Goal: Contribute content: Add original content to the website for others to see

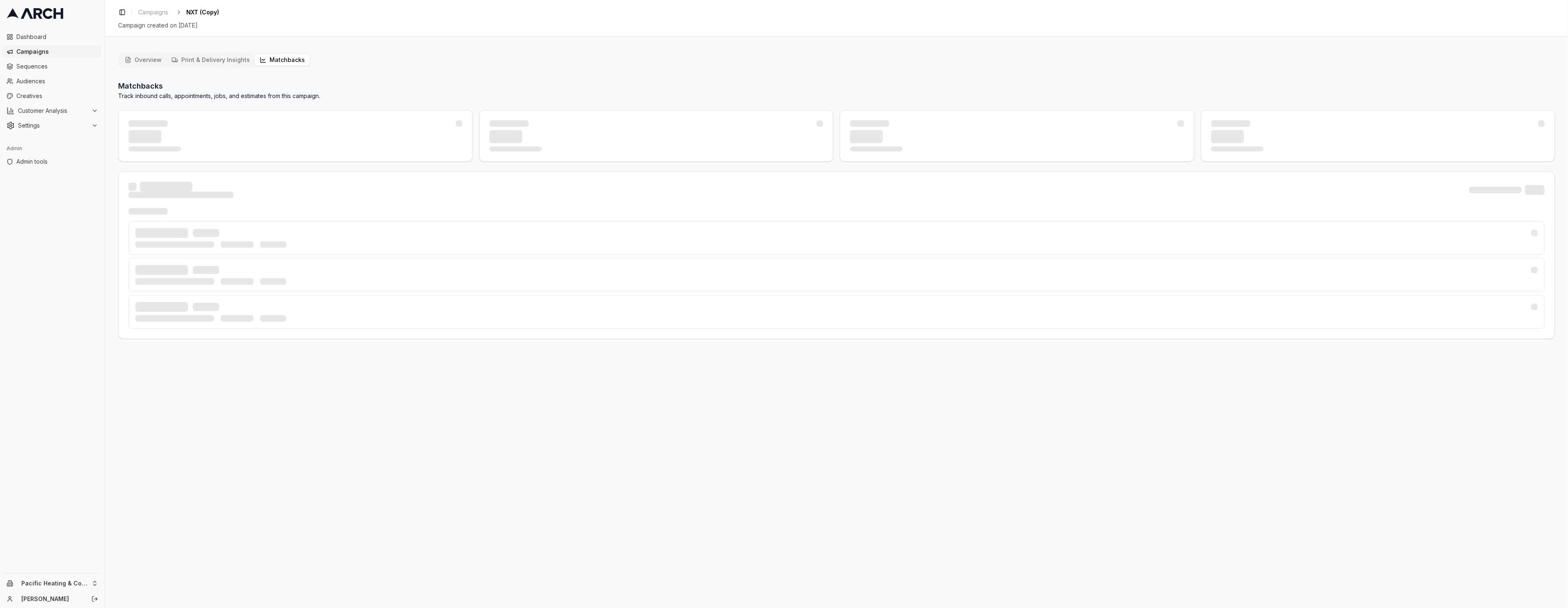
click at [271, 55] on button "Matchbacks" at bounding box center [282, 60] width 55 height 12
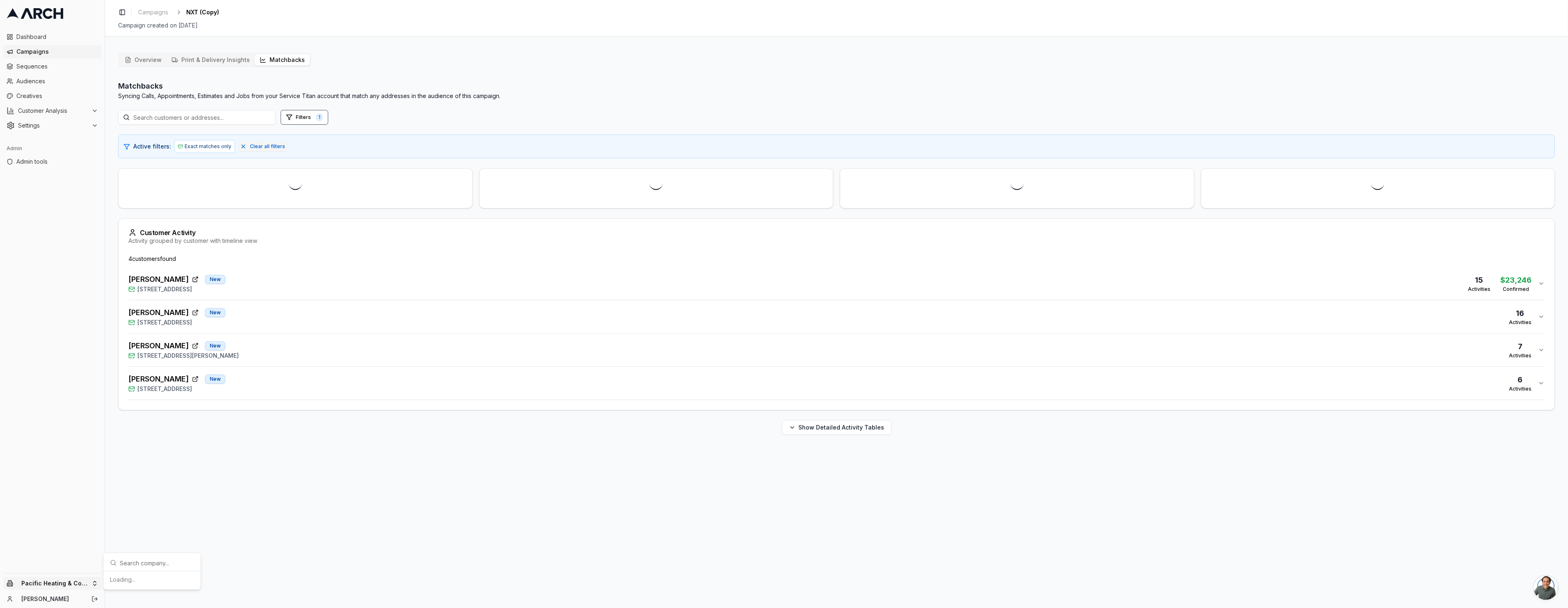
click at [88, 579] on html "Dashboard Campaigns Sequences Audiences Creatives Customer Analysis Settings Ad…" at bounding box center [784, 304] width 1568 height 608
click at [502, 478] on html "Dashboard Campaigns Sequences Audiences Creatives Customer Analysis Settings Ad…" at bounding box center [784, 304] width 1568 height 608
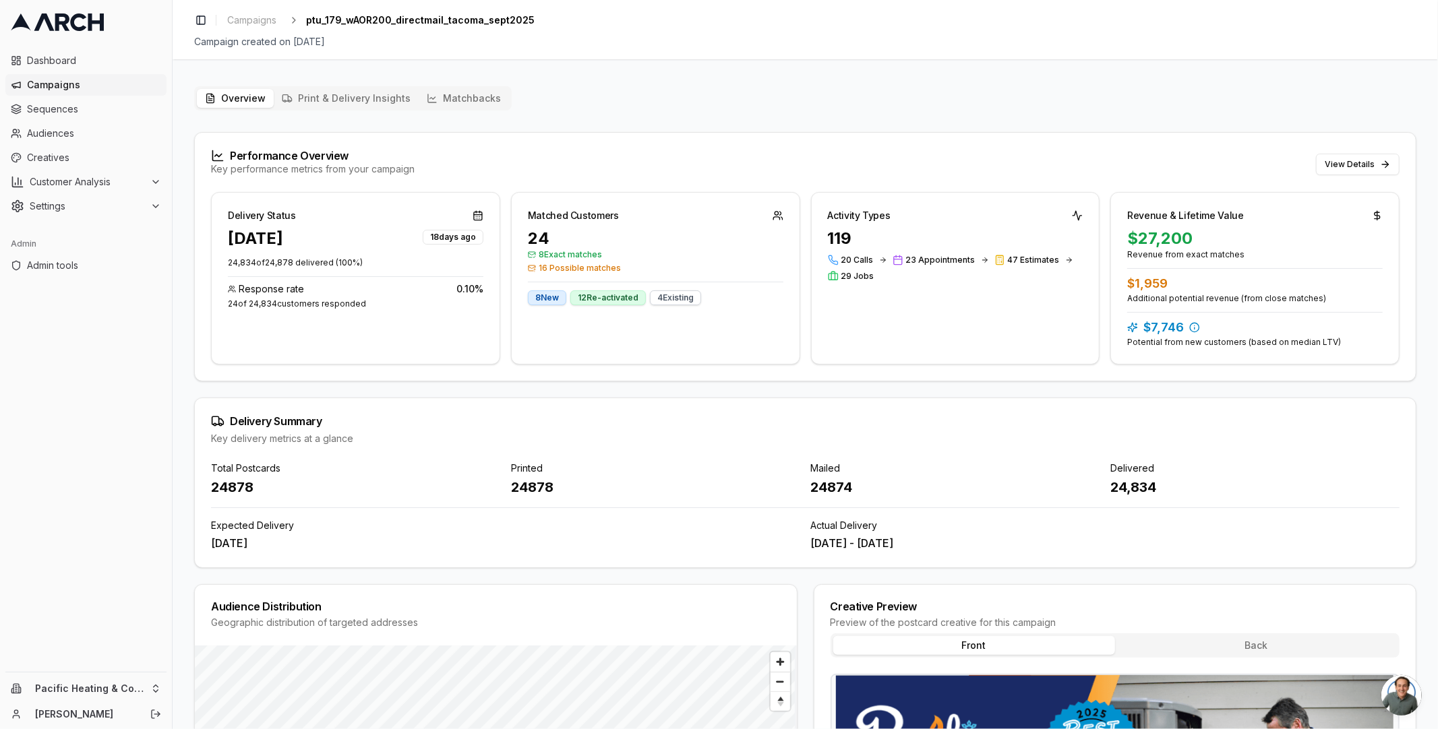
scroll to position [335, 0]
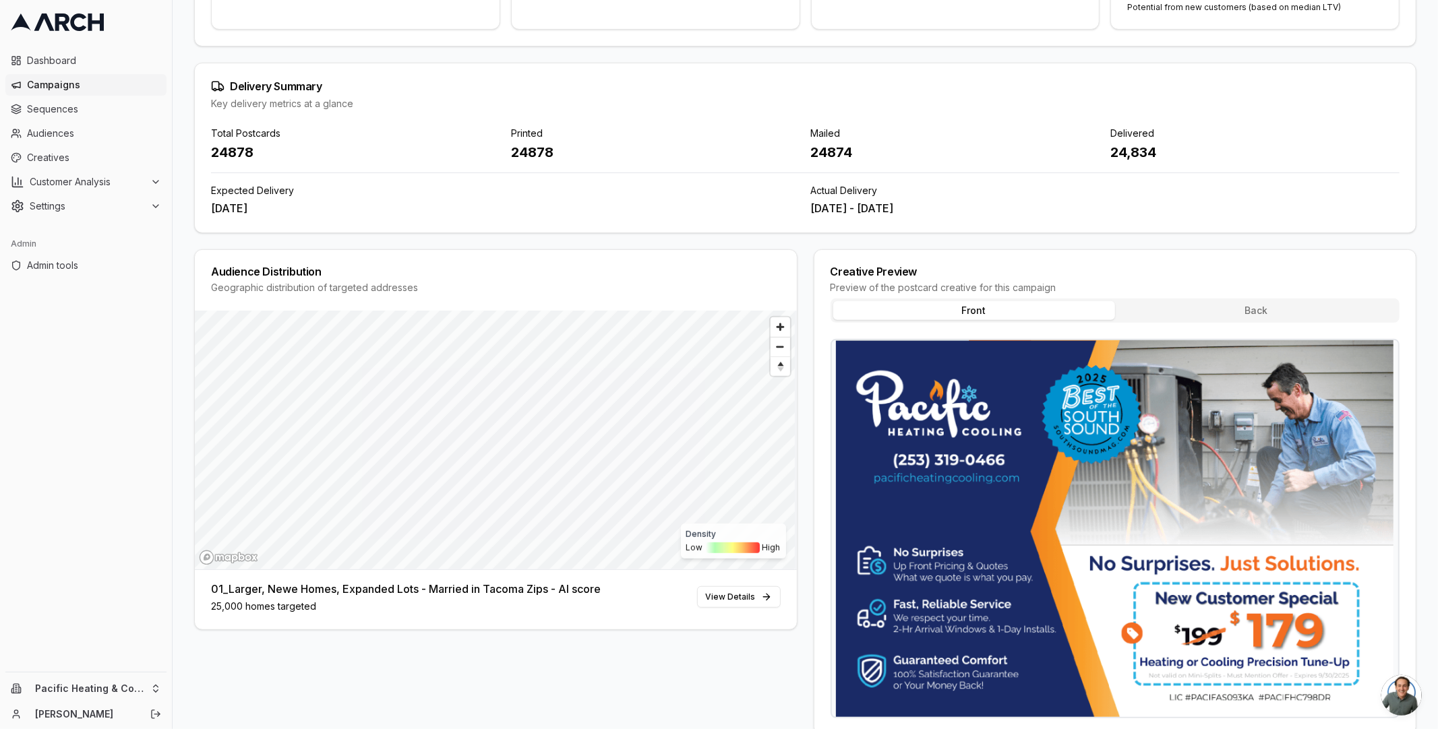
click at [802, 384] on div "Audience Distribution Geographic distribution of targeted addresses Density Low…" at bounding box center [805, 492] width 1222 height 486
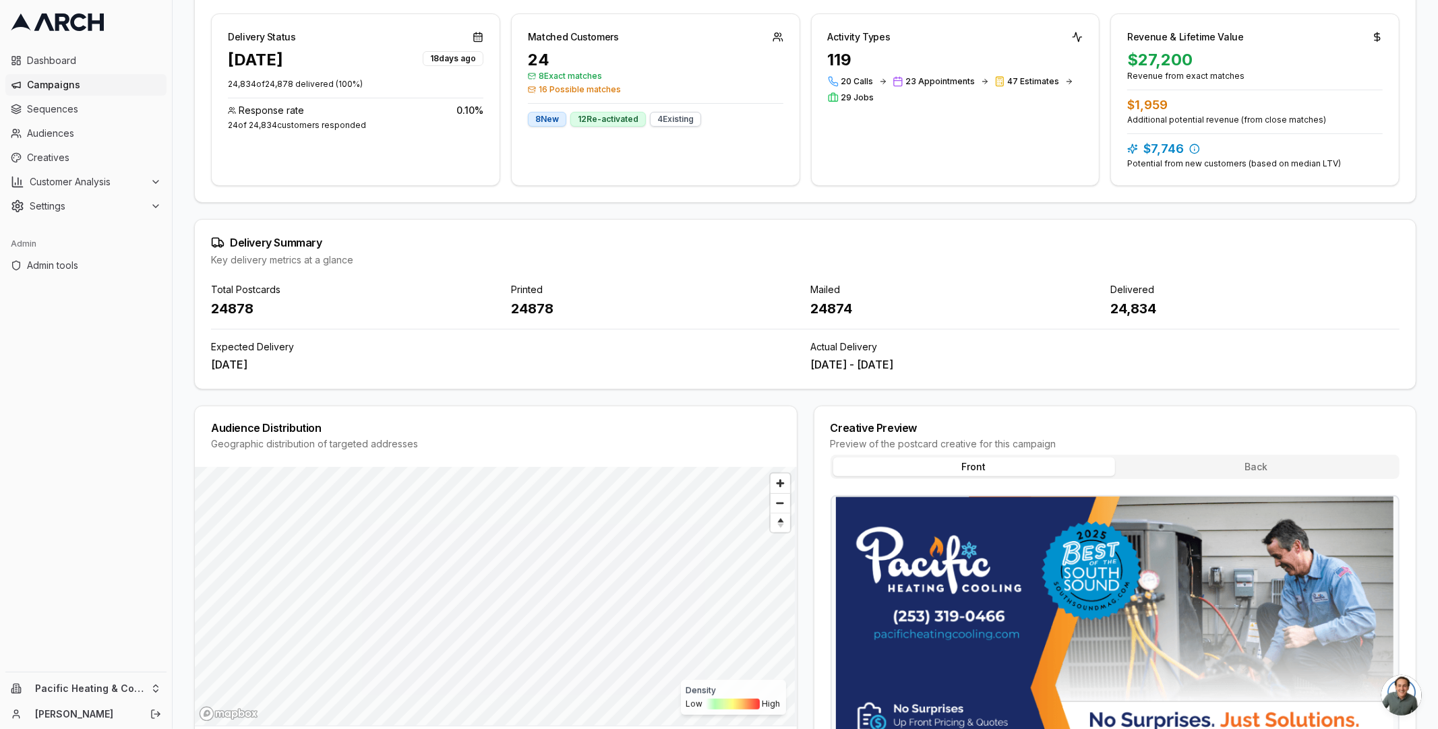
scroll to position [0, 0]
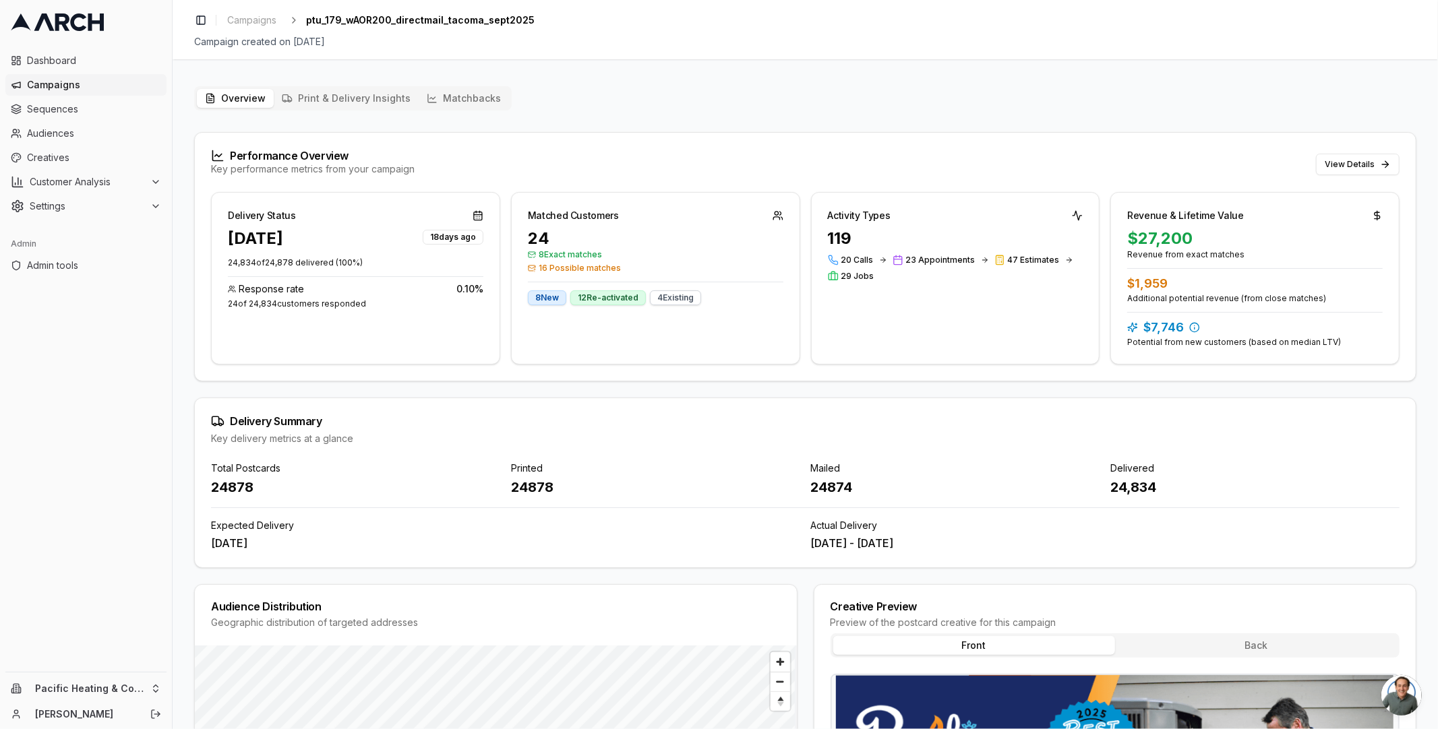
click at [565, 214] on div "Matched Customers" at bounding box center [573, 215] width 91 height 13
click at [564, 214] on div "Matched Customers" at bounding box center [573, 215] width 91 height 13
click at [262, 213] on div "Delivery Status" at bounding box center [262, 215] width 68 height 13
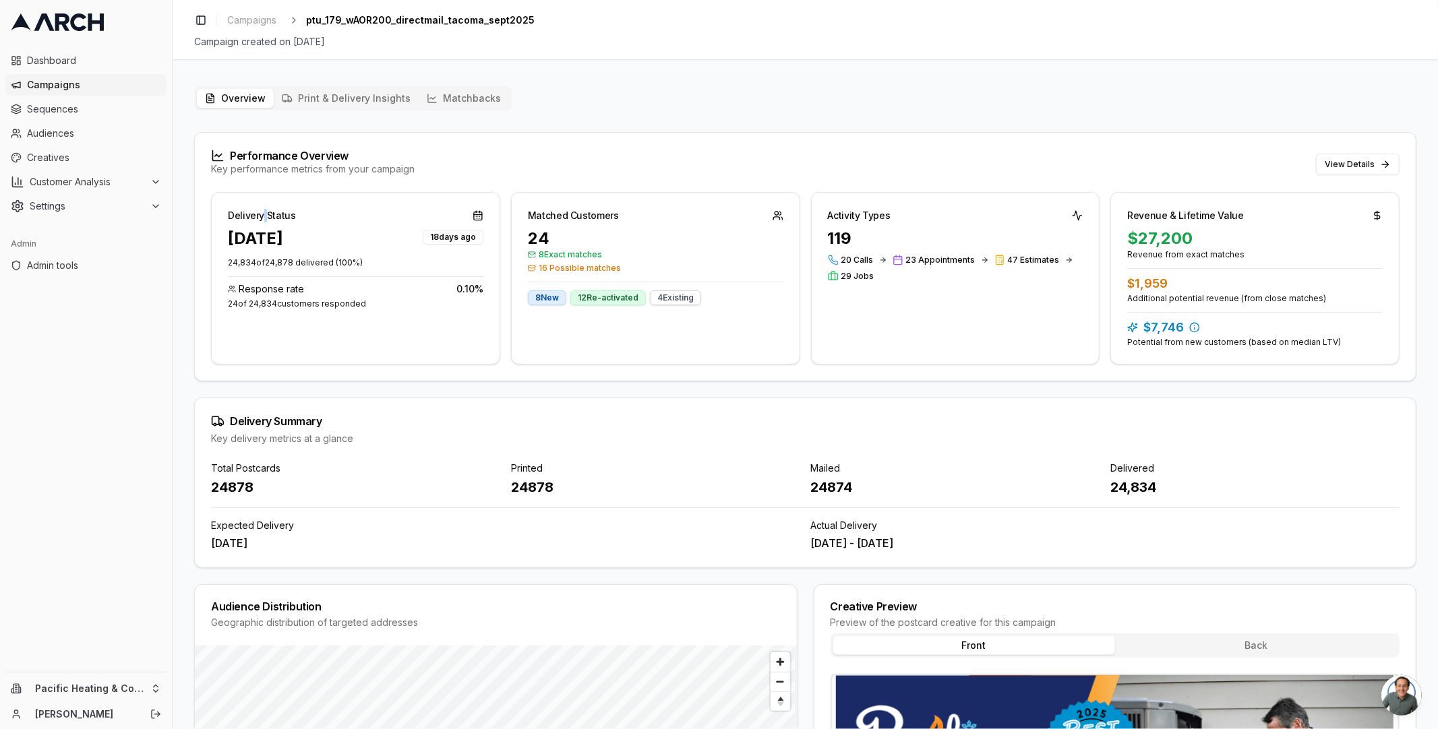
click at [262, 213] on div "Delivery Status" at bounding box center [262, 215] width 68 height 13
click at [1343, 167] on button "View Details" at bounding box center [1358, 165] width 84 height 22
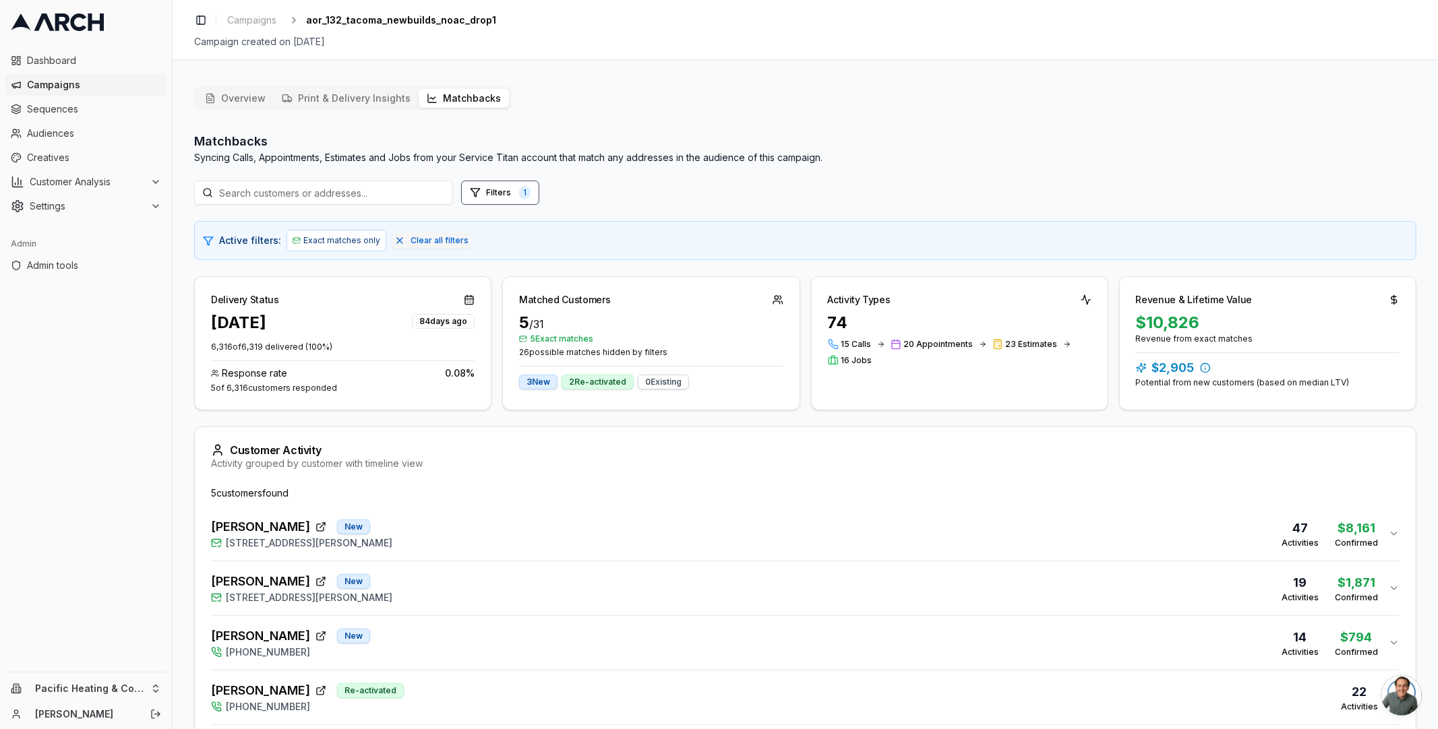
click at [256, 491] on div "5 customer s found" at bounding box center [805, 493] width 1188 height 13
click at [508, 529] on div "Jeff Hanna New 2688 Olie Ann Place, Enumclaw, WA 98022 47 Activities $8,161 Con…" at bounding box center [799, 534] width 1177 height 32
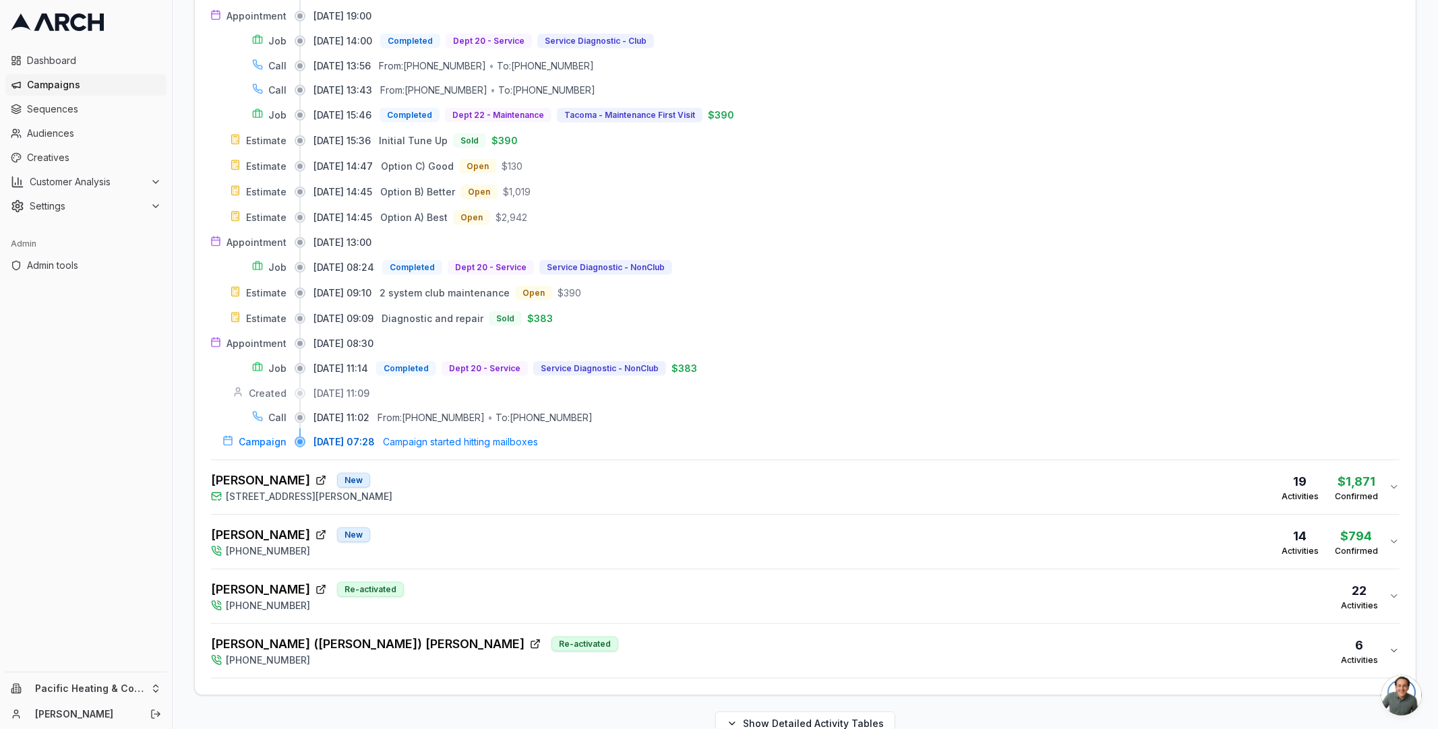
scroll to position [1138, 0]
click at [669, 468] on div "Joe Asmundson New 2655 Olie Ann Place, Enumclaw, WA 98022 19 Activities $1,871 …" at bounding box center [799, 484] width 1177 height 32
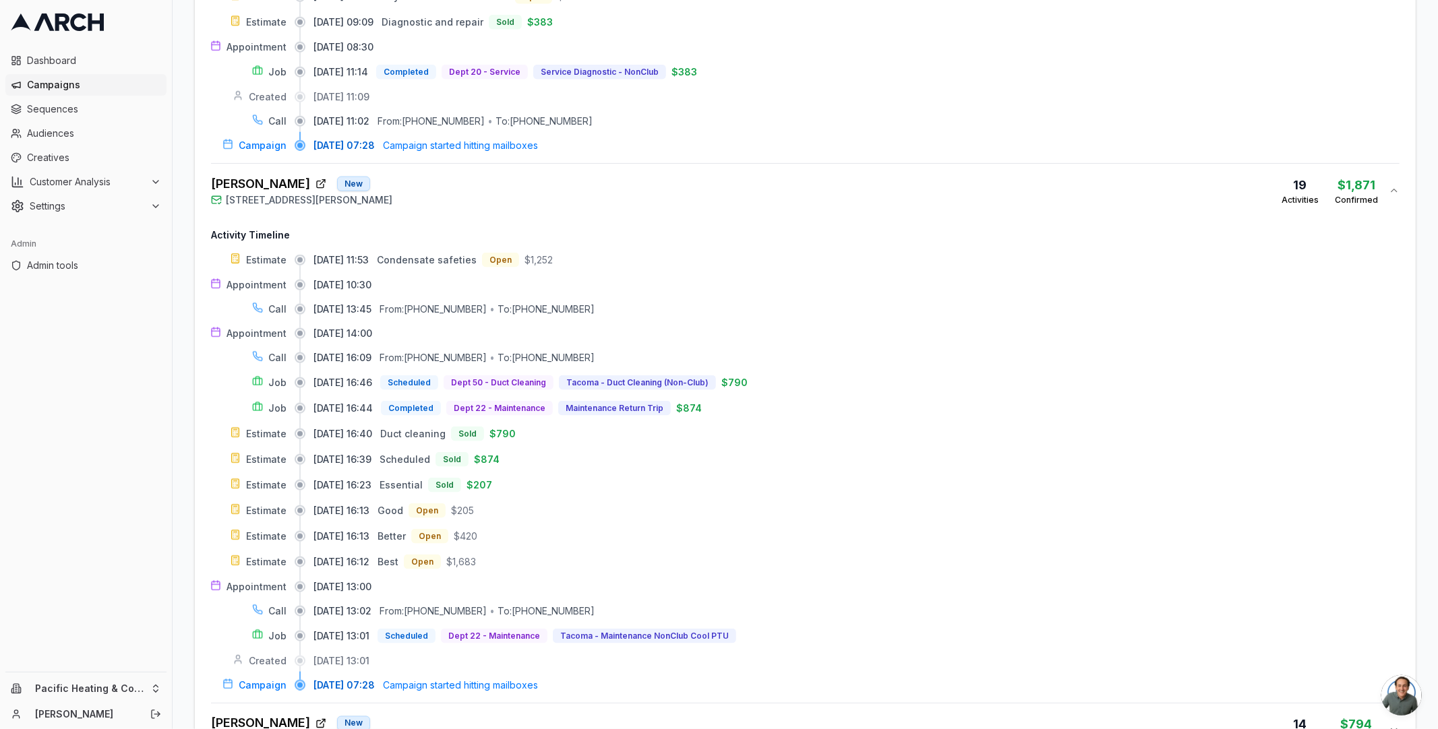
scroll to position [1459, 0]
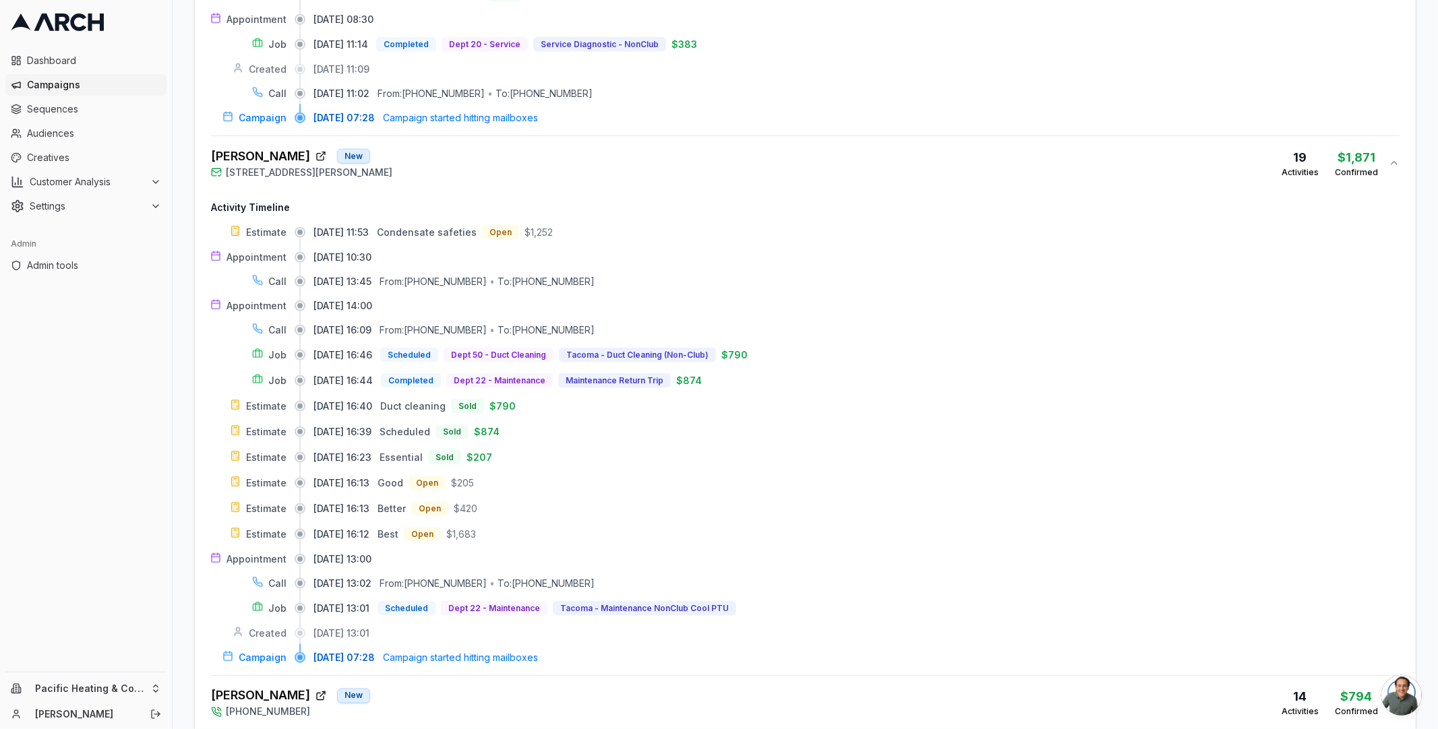
click at [857, 324] on div "08/19/2025, 16:09 From: (253) 389-5094 • To: (253) 292-5225" at bounding box center [856, 330] width 1086 height 13
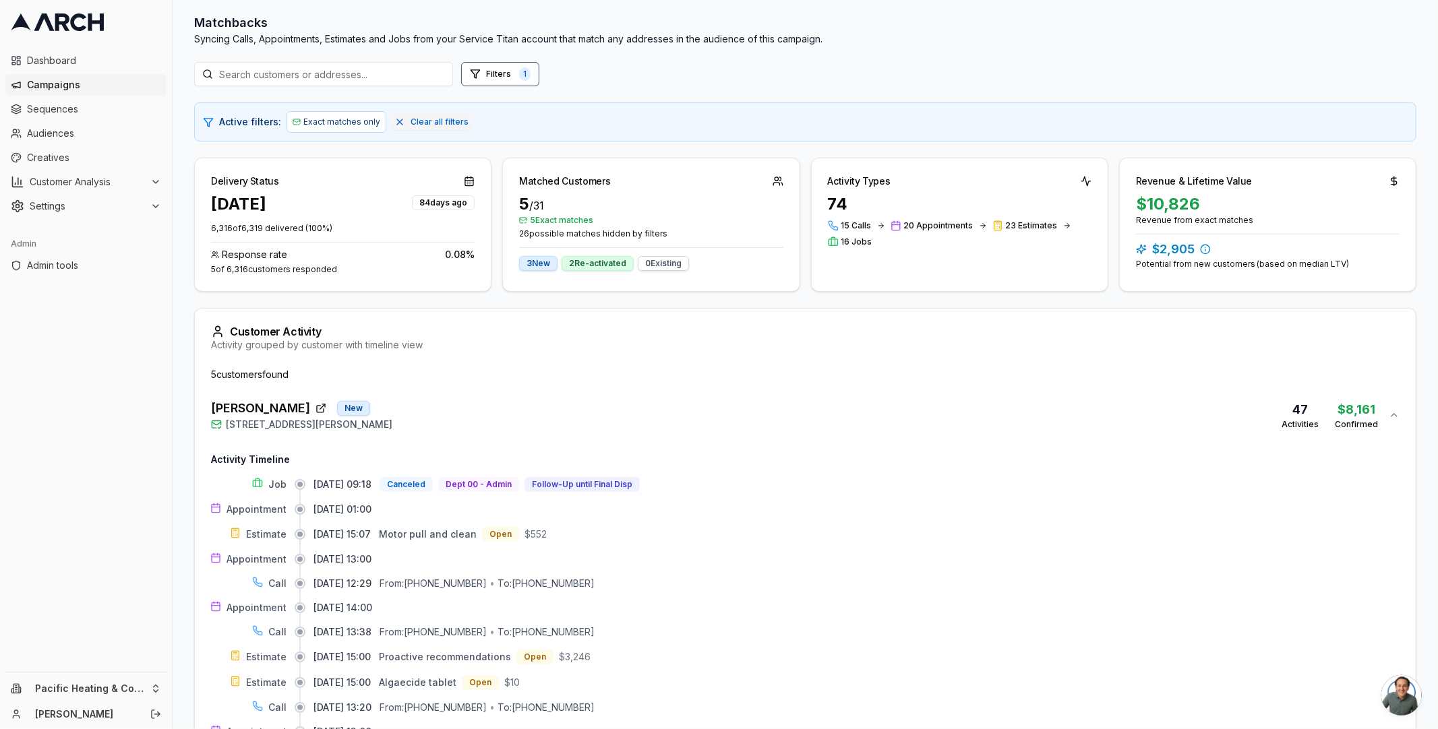
scroll to position [0, 0]
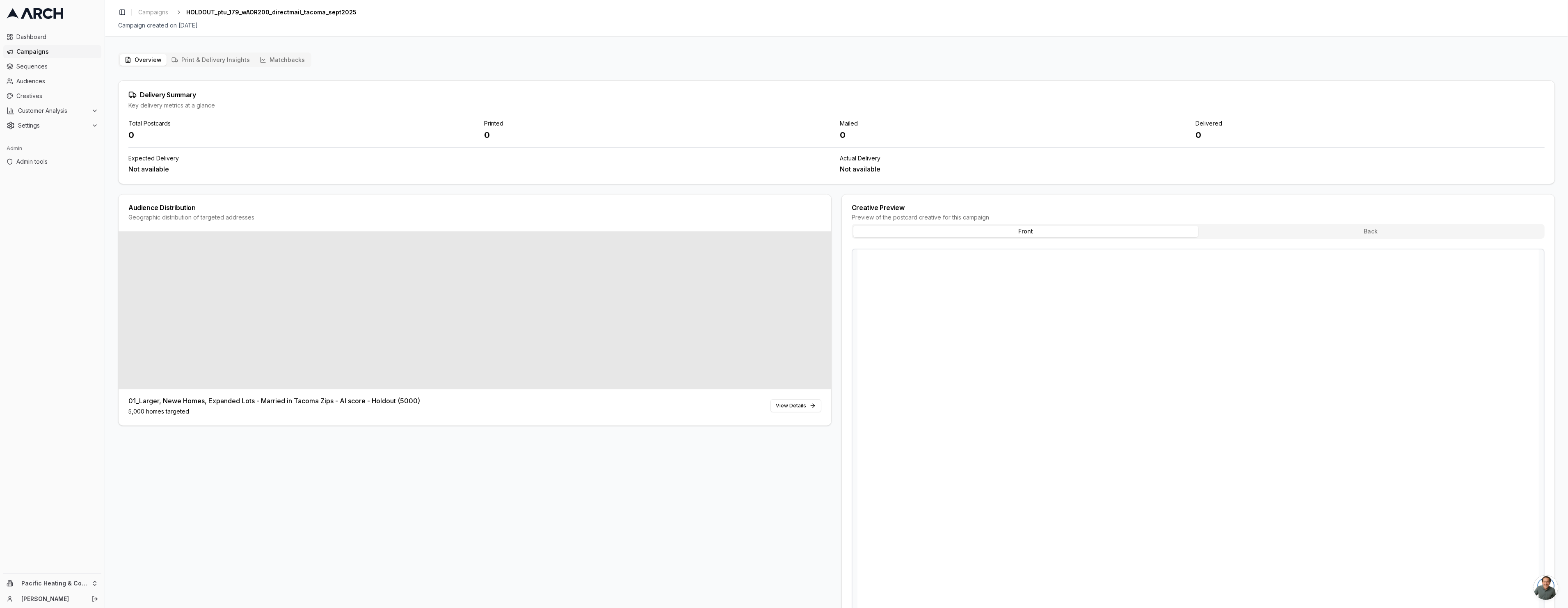
click at [720, 122] on div "Printed" at bounding box center [659, 123] width 349 height 8
click at [1158, 82] on div "Delivery Summary Key delivery metrics at a glance" at bounding box center [836, 100] width 1436 height 38
click at [289, 57] on button "Matchbacks" at bounding box center [282, 60] width 55 height 12
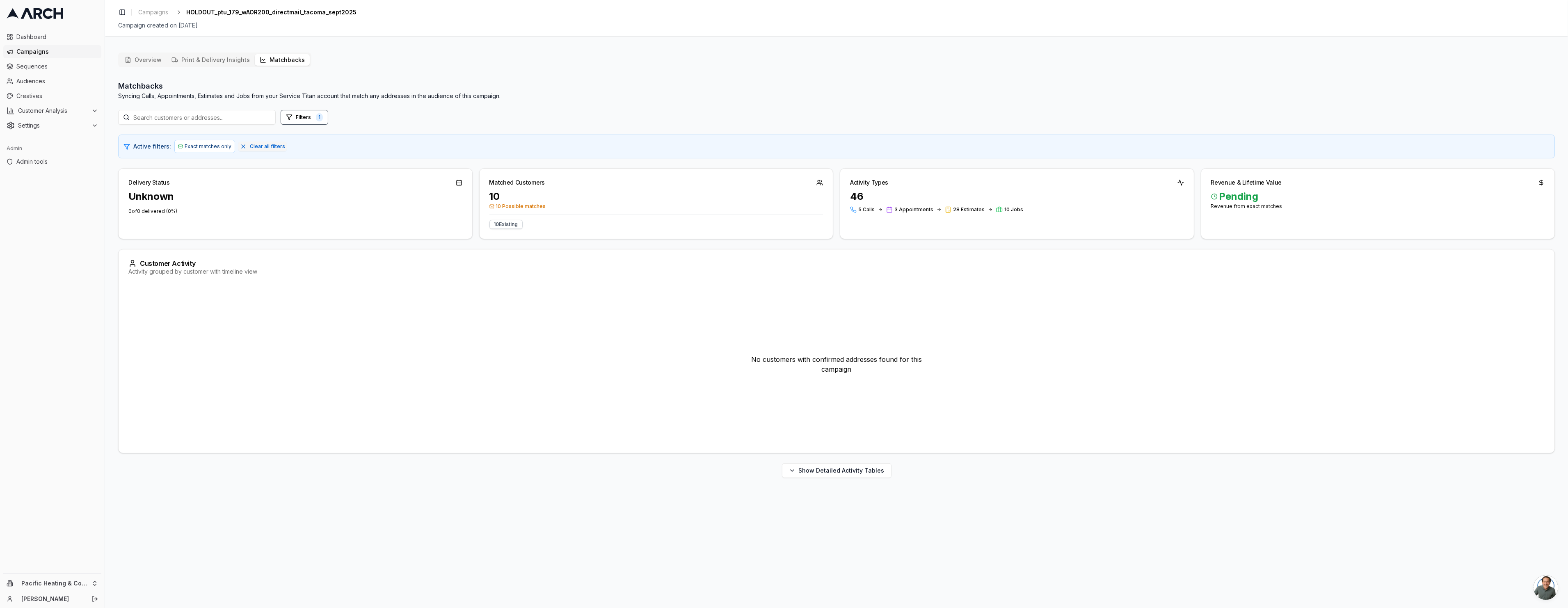
click at [1166, 66] on div "Overview Print & Delivery Insights Matchbacks Matchbacks Syncing Calls, Appoint…" at bounding box center [836, 265] width 1437 height 425
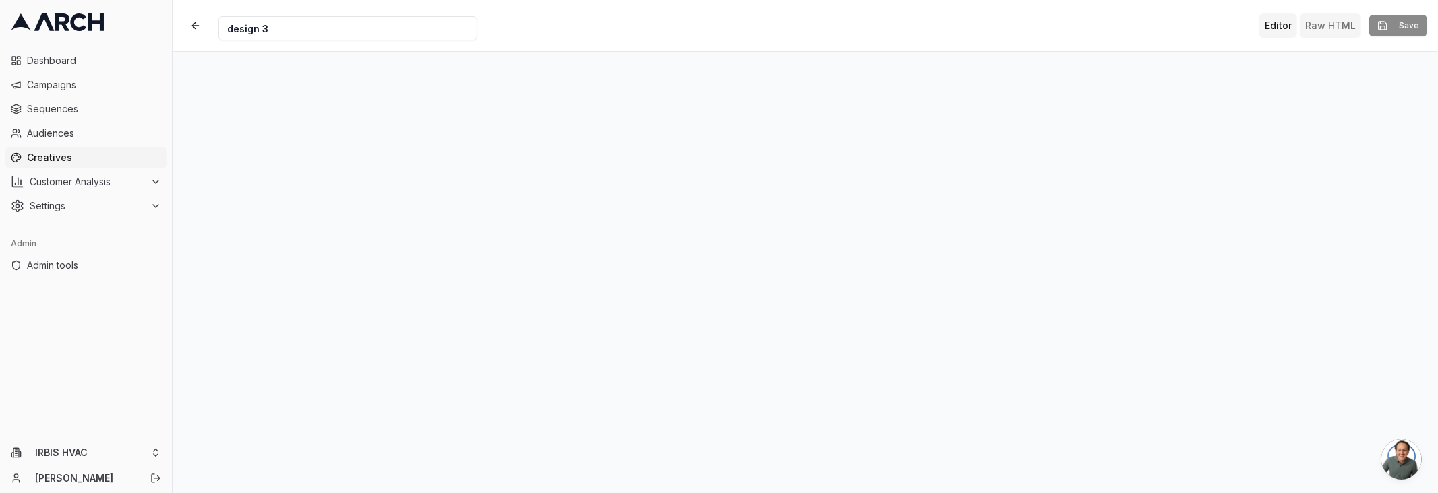
click at [1333, 30] on button "Raw HTML" at bounding box center [1329, 25] width 61 height 24
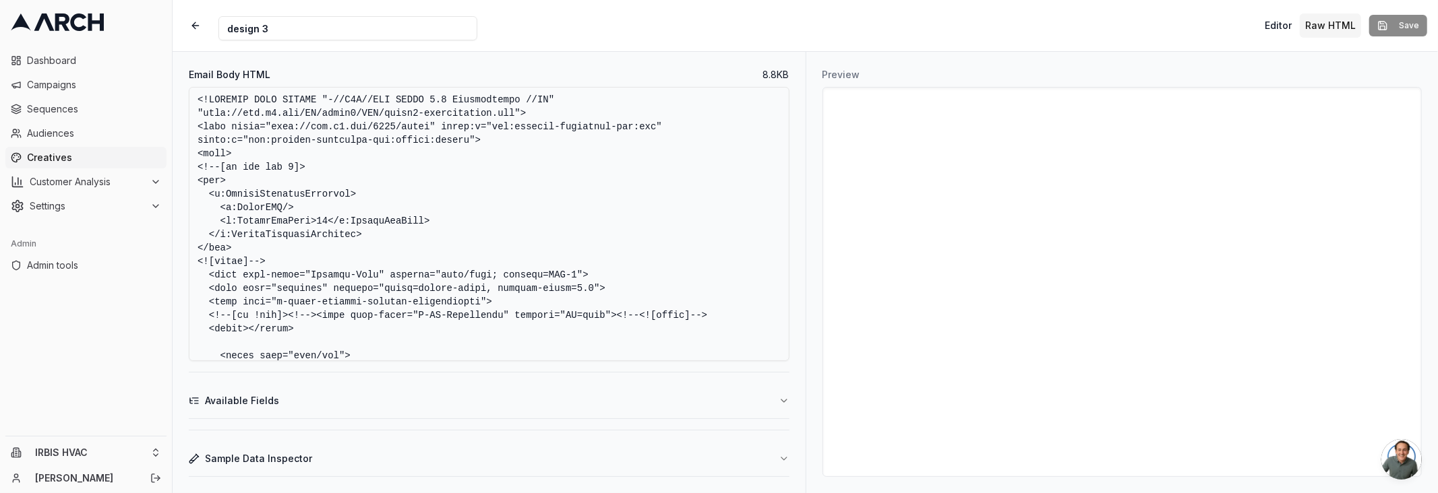
click at [650, 239] on textarea "Email Body HTML" at bounding box center [489, 224] width 601 height 274
paste textarea "mQSszJH.png" width="640" style="width: 640px; height: auto; width:640px; max-wi…"
click at [405, 242] on textarea "Email Body HTML" at bounding box center [489, 224] width 601 height 274
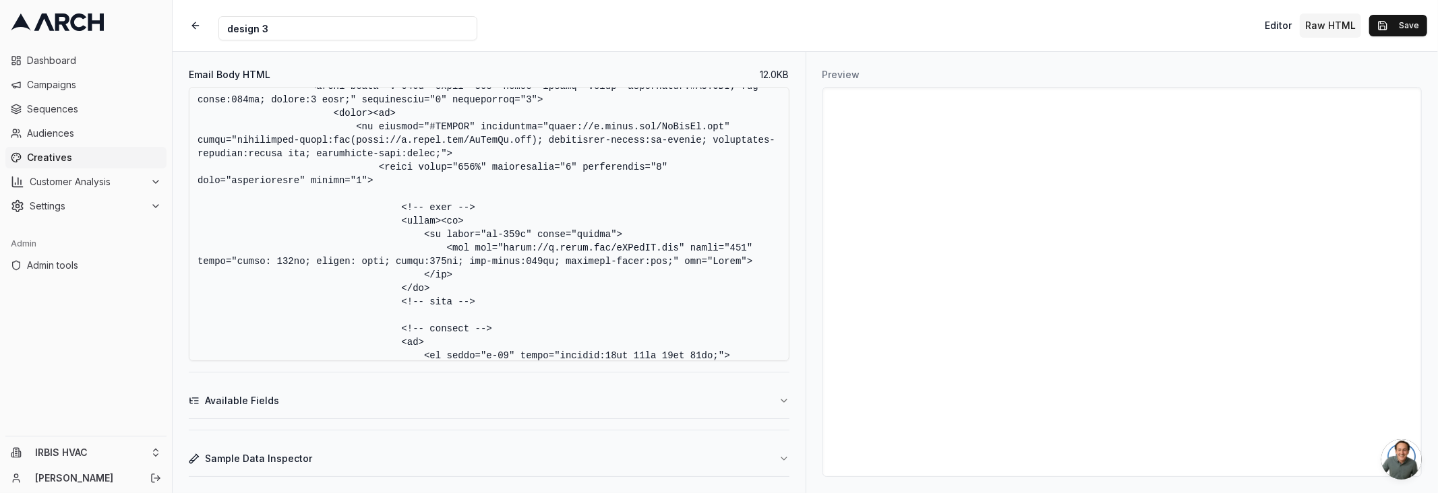
scroll to position [2371, 0]
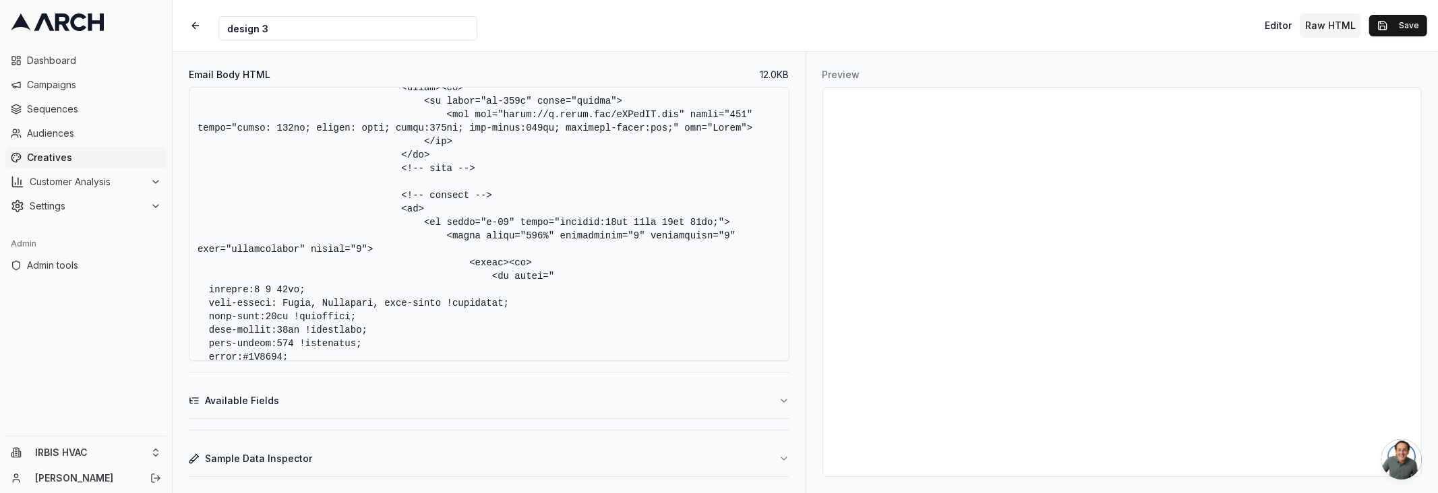
click at [638, 253] on textarea "Email Body HTML" at bounding box center [489, 224] width 601 height 274
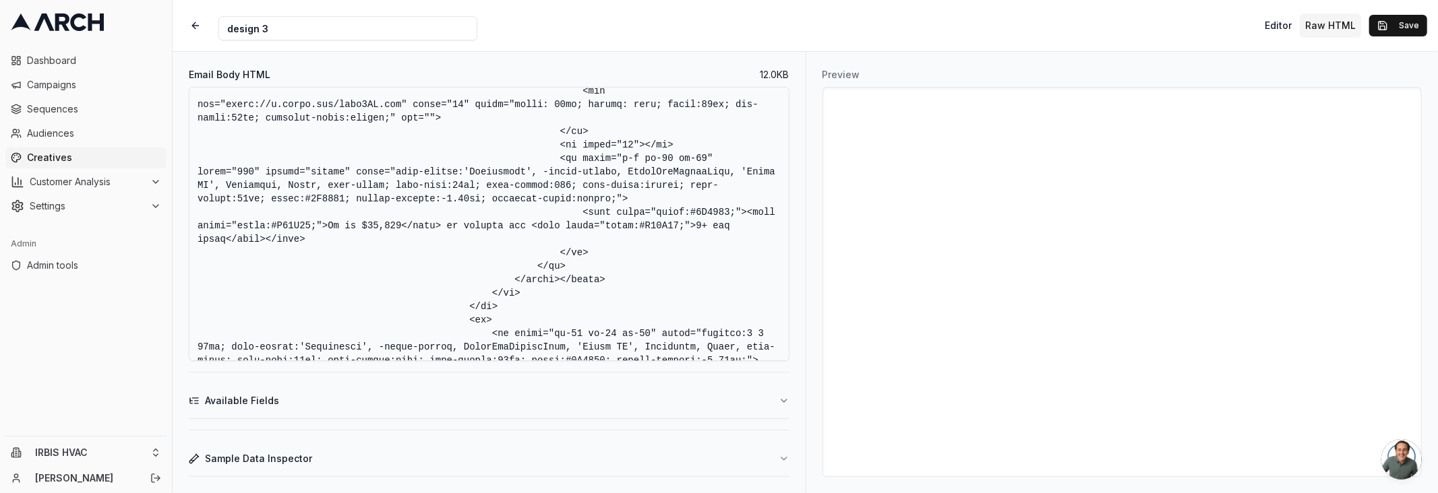
scroll to position [3379, 0]
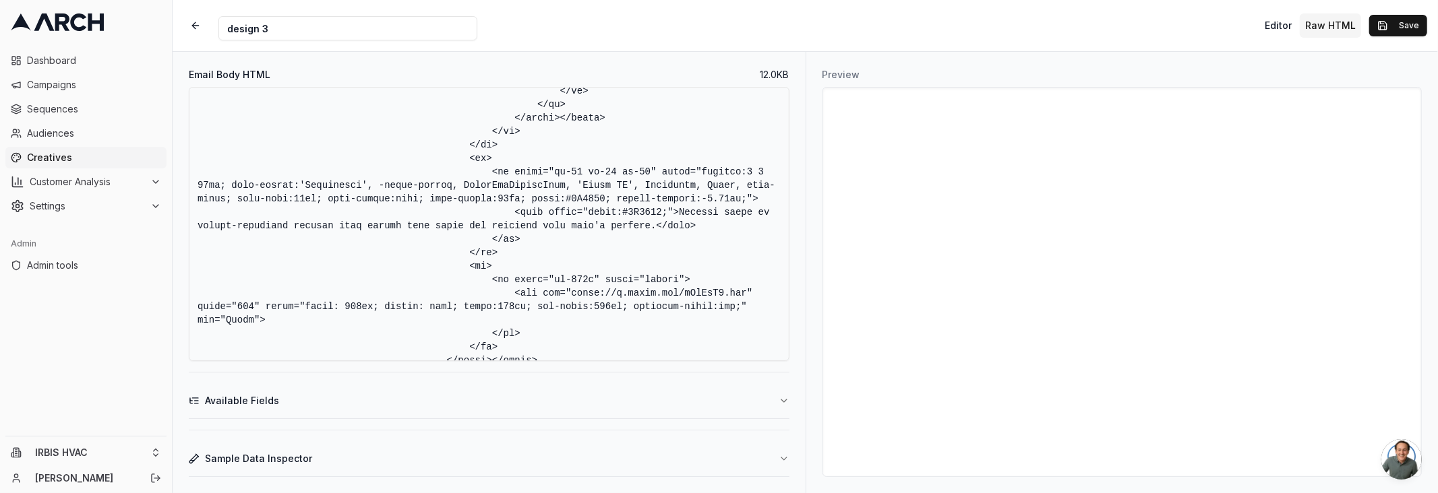
click at [554, 222] on textarea "Email Body HTML" at bounding box center [489, 224] width 601 height 274
paste textarea "/* Fallback fonts for email clients */ .montserrat-font {font-family: Helvetica…"
type textarea "<!DOCTYPE HTML PUBLIC "-//W3C//DTD XHTML 1.0 Transitional //EN" "http://www.w3.…"
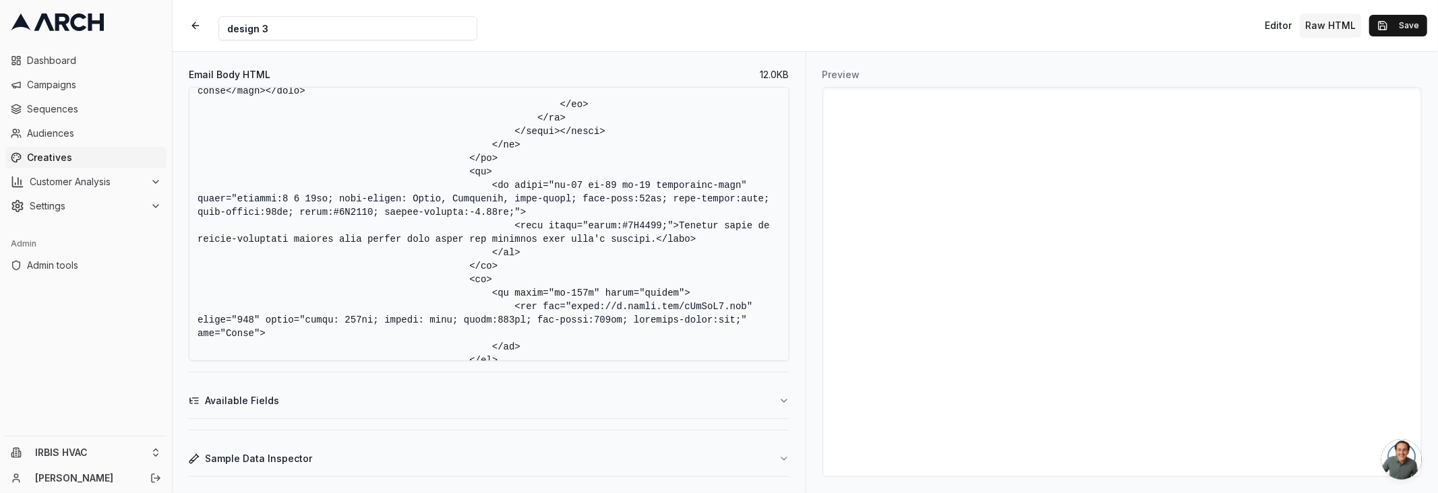
scroll to position [0, 0]
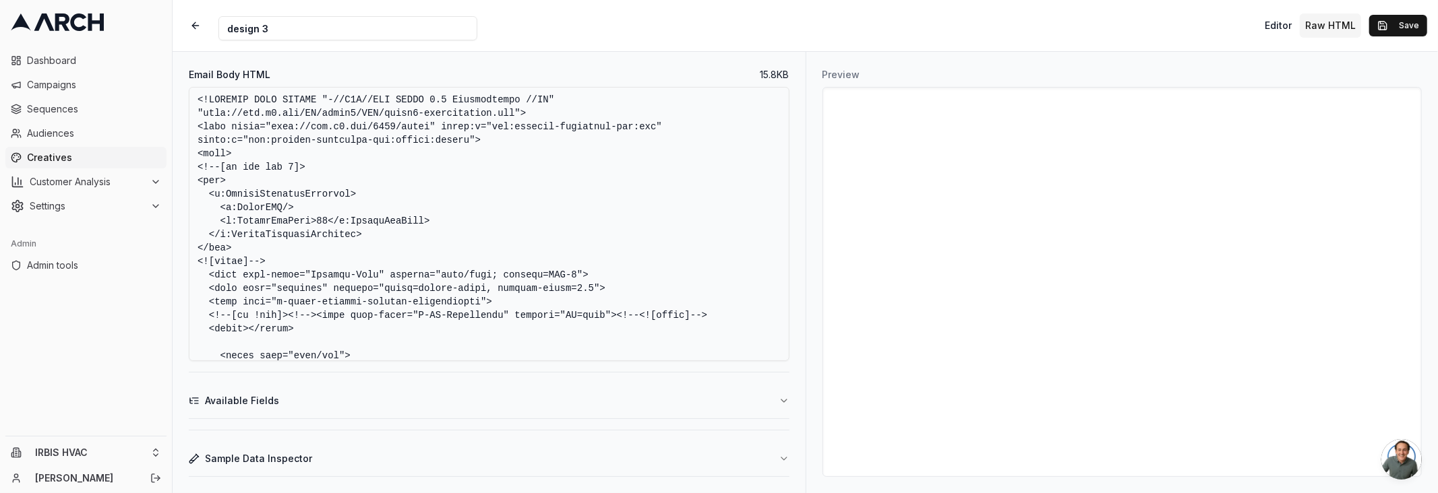
click at [433, 190] on textarea "Email Body HTML" at bounding box center [489, 224] width 601 height 274
paste textarea
click at [774, 111] on textarea "Email Body HTML" at bounding box center [489, 224] width 601 height 274
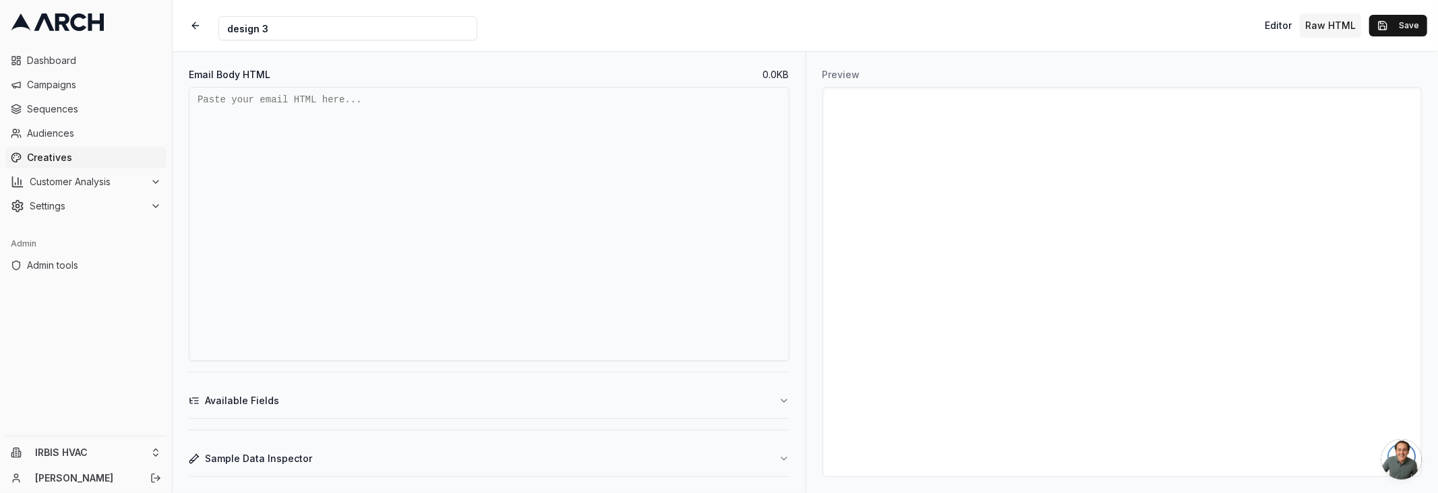
click at [673, 175] on textarea "Email Body HTML" at bounding box center [489, 224] width 601 height 274
paste textarea "<!DOCTYPE HTML PUBLIC "-//W3C//DTD XHTML 1.0 Transitional //EN" "http://www.w3.…"
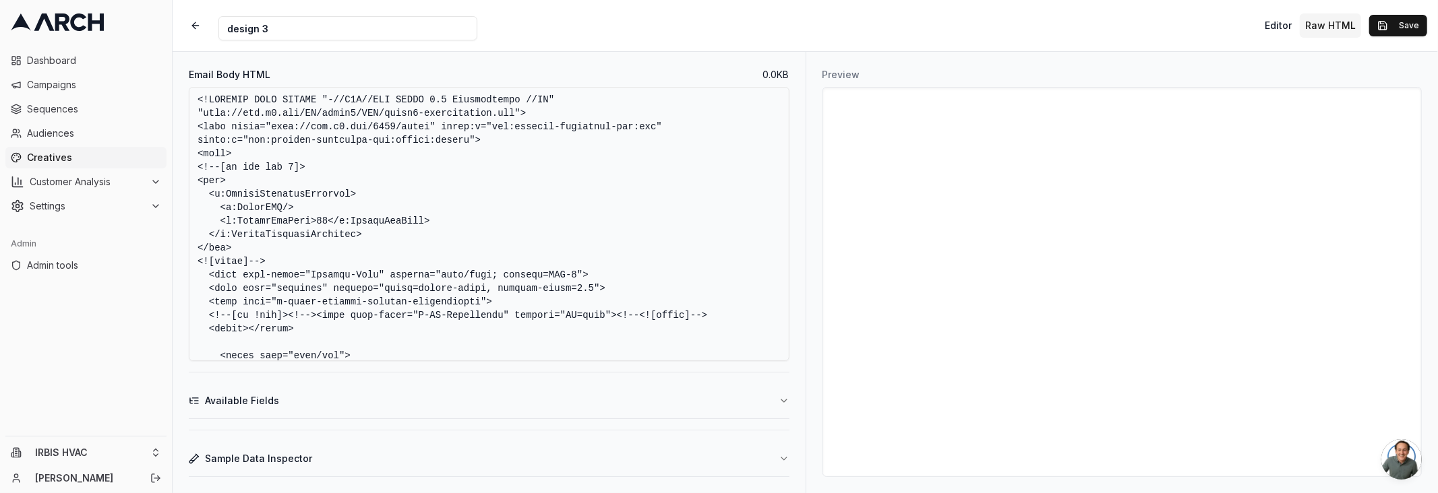
scroll to position [5201, 0]
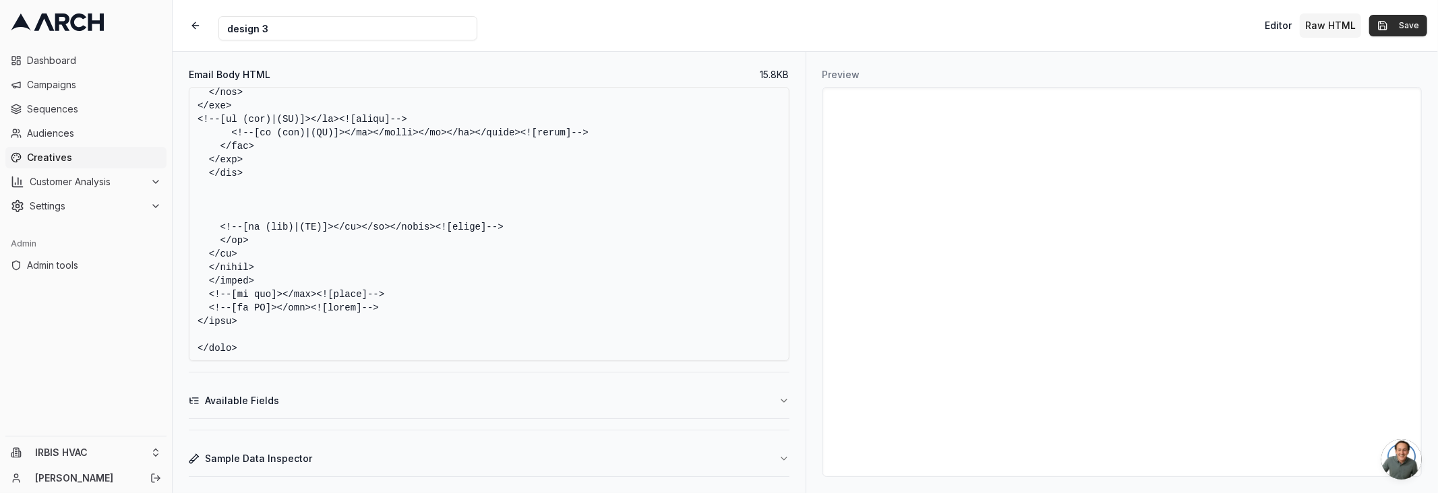
click at [1382, 23] on button "Save" at bounding box center [1398, 26] width 58 height 22
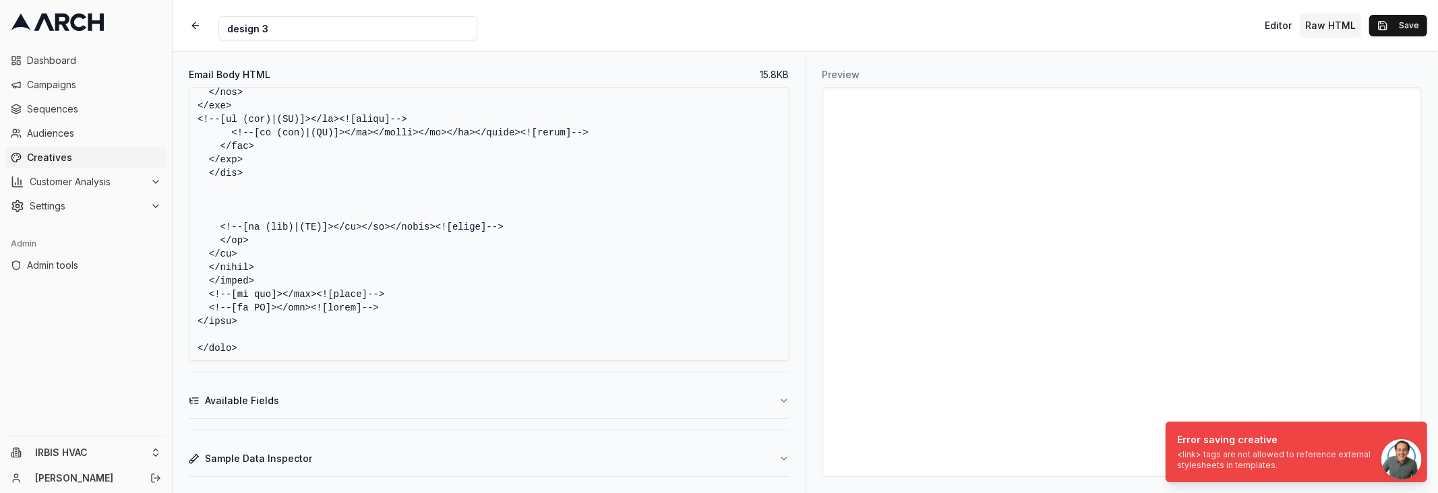
click at [397, 184] on textarea "Email Body HTML" at bounding box center [489, 224] width 601 height 274
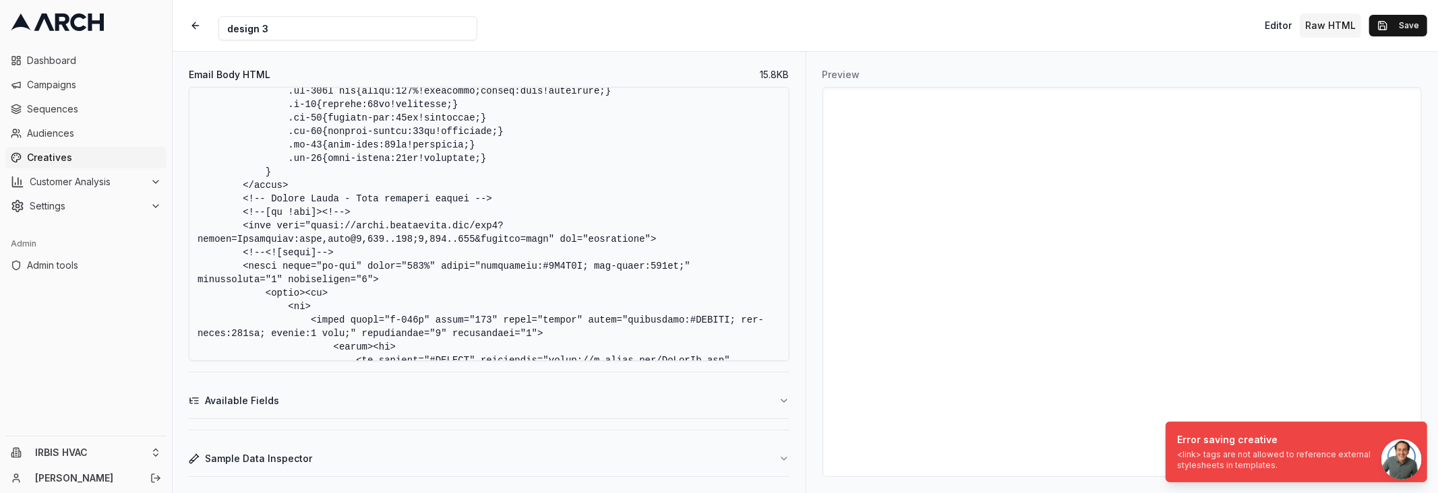
click at [243, 224] on textarea "Email Body HTML" at bounding box center [489, 224] width 601 height 274
click at [568, 221] on textarea "Email Body HTML" at bounding box center [489, 224] width 601 height 274
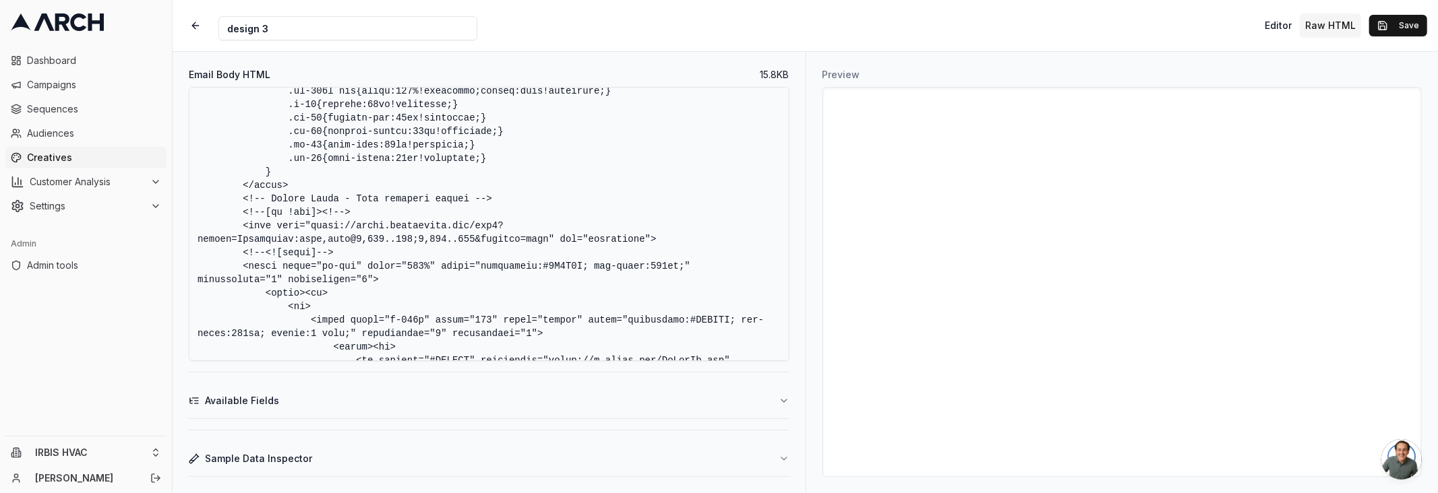
click at [669, 237] on textarea "Email Body HTML" at bounding box center [489, 224] width 601 height 274
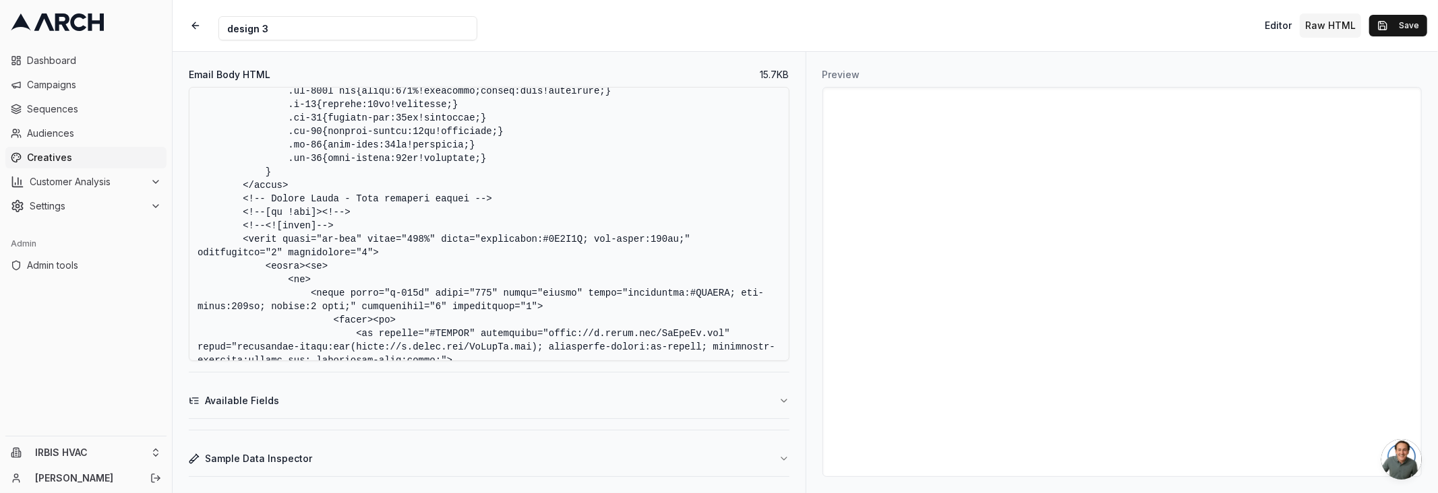
click at [698, 262] on textarea "Email Body HTML" at bounding box center [489, 224] width 601 height 274
type textarea "<!DOCTYPE HTML PUBLIC "-//W3C//DTD XHTML 1.0 Transitional //EN" "http://www.w3.…"
click at [1377, 28] on button "Save" at bounding box center [1398, 26] width 58 height 22
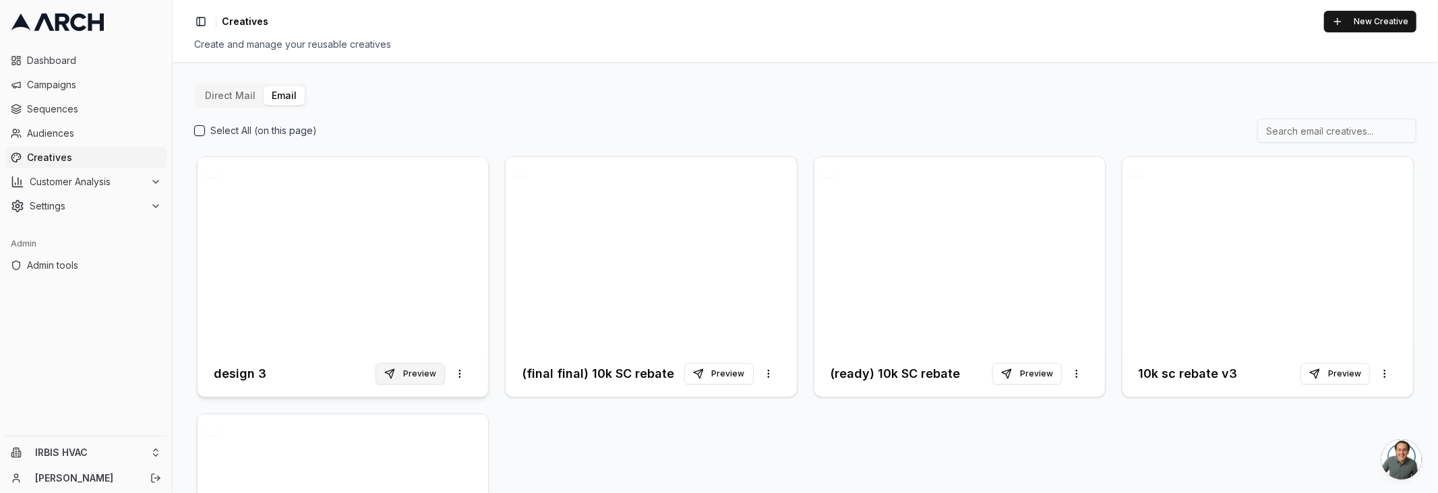
click at [429, 377] on button "Preview" at bounding box center [409, 374] width 69 height 22
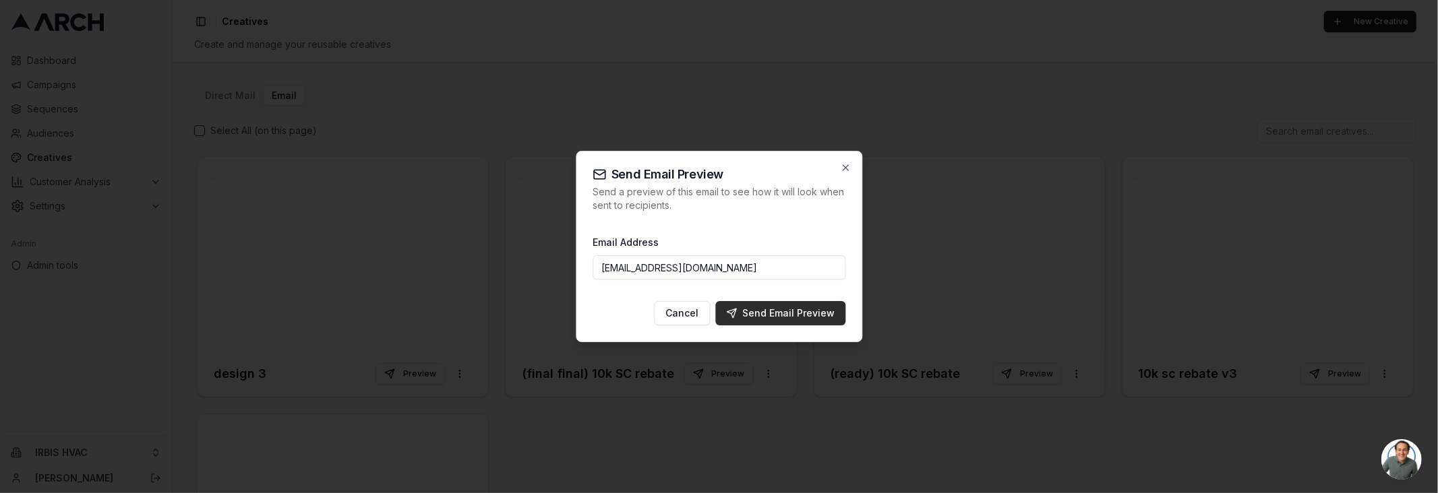
click at [752, 312] on div "Send Email Preview" at bounding box center [780, 313] width 109 height 13
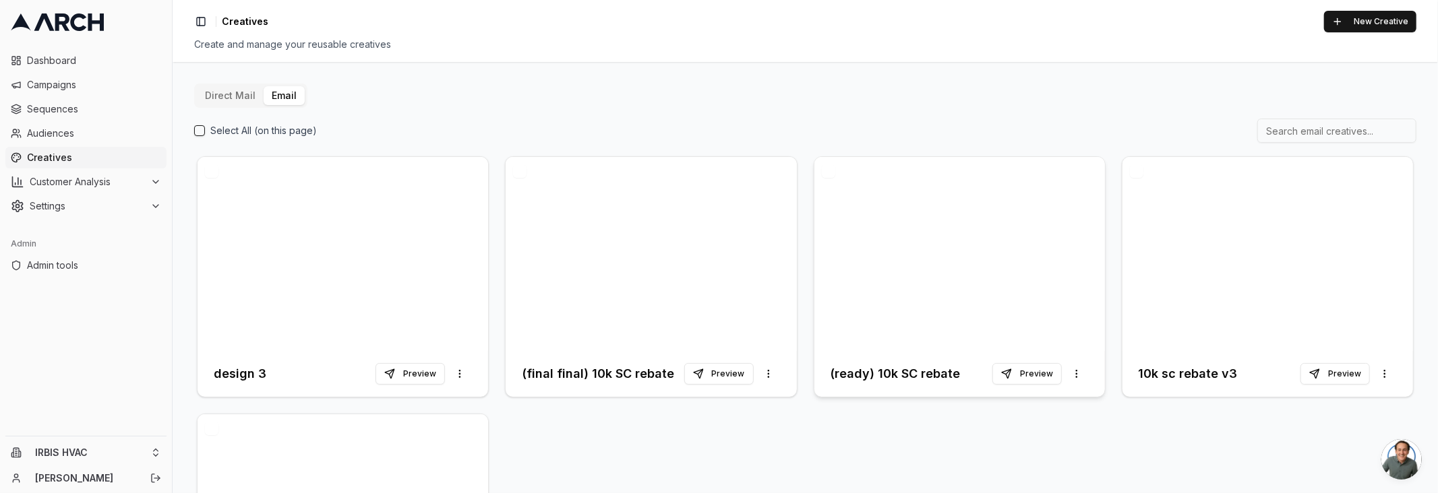
click at [890, 373] on h3 "(ready) 10k SC rebate" at bounding box center [895, 374] width 130 height 19
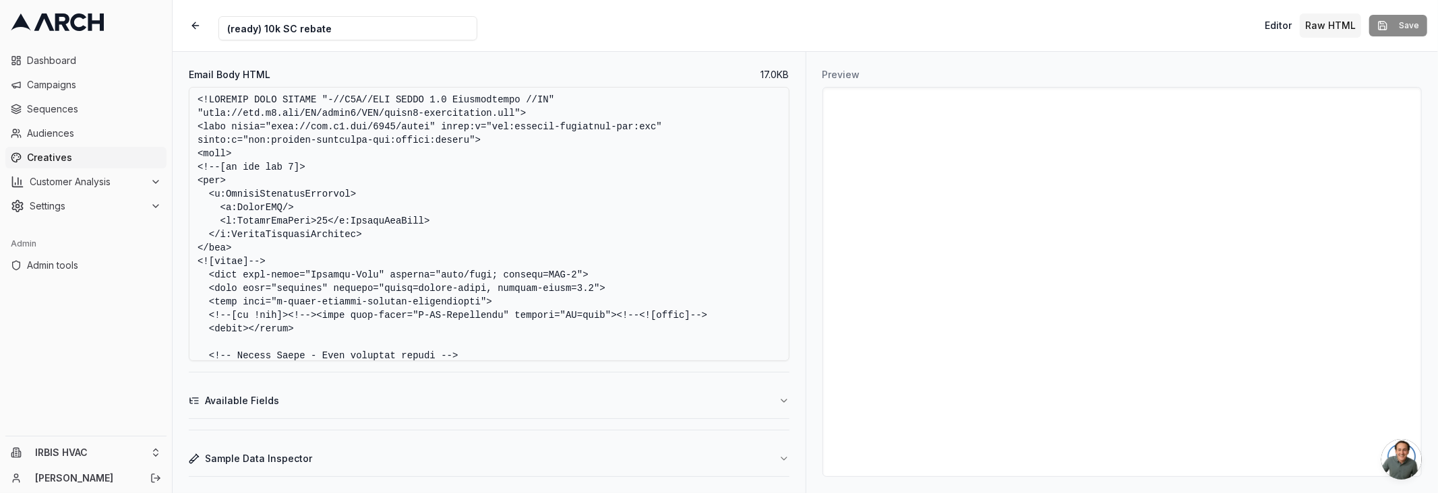
click at [506, 237] on textarea "Email Body HTML" at bounding box center [489, 224] width 601 height 274
click at [666, 224] on textarea "Email Body HTML" at bounding box center [489, 224] width 601 height 274
paste textarea "<style type="text/css"> @media only screen and (min-width: 520px) { .u-row { wi…"
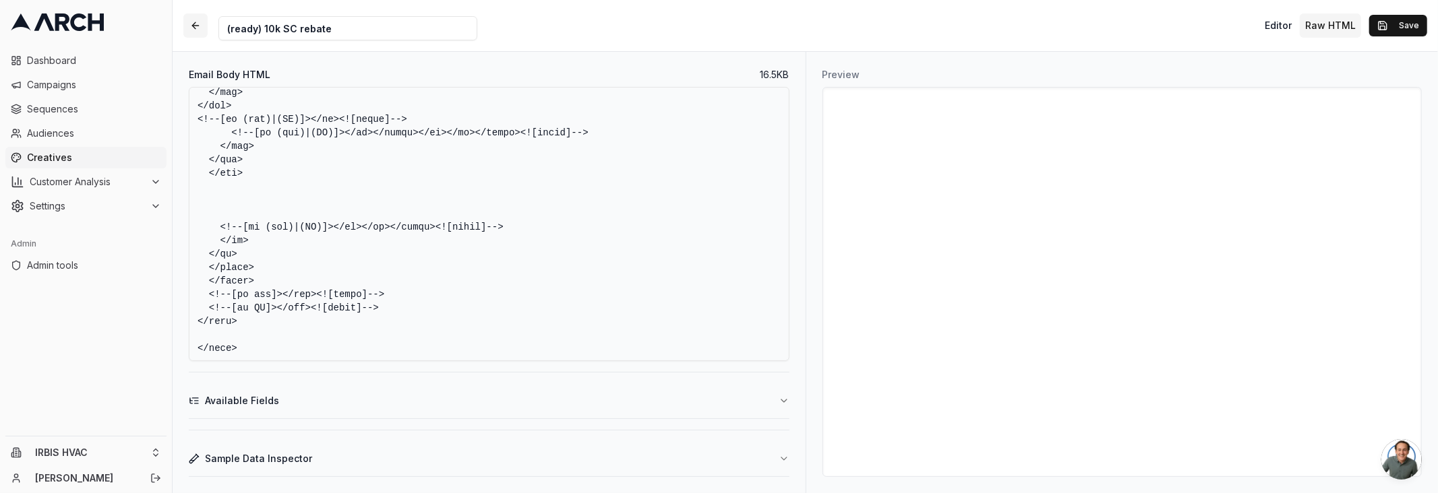
type textarea "<!DOCTYPE HTML PUBLIC "-//W3C//DTD XHTML 1.0 Transitional //EN" "http://www.w3.…"
click at [197, 28] on button "button" at bounding box center [195, 25] width 24 height 24
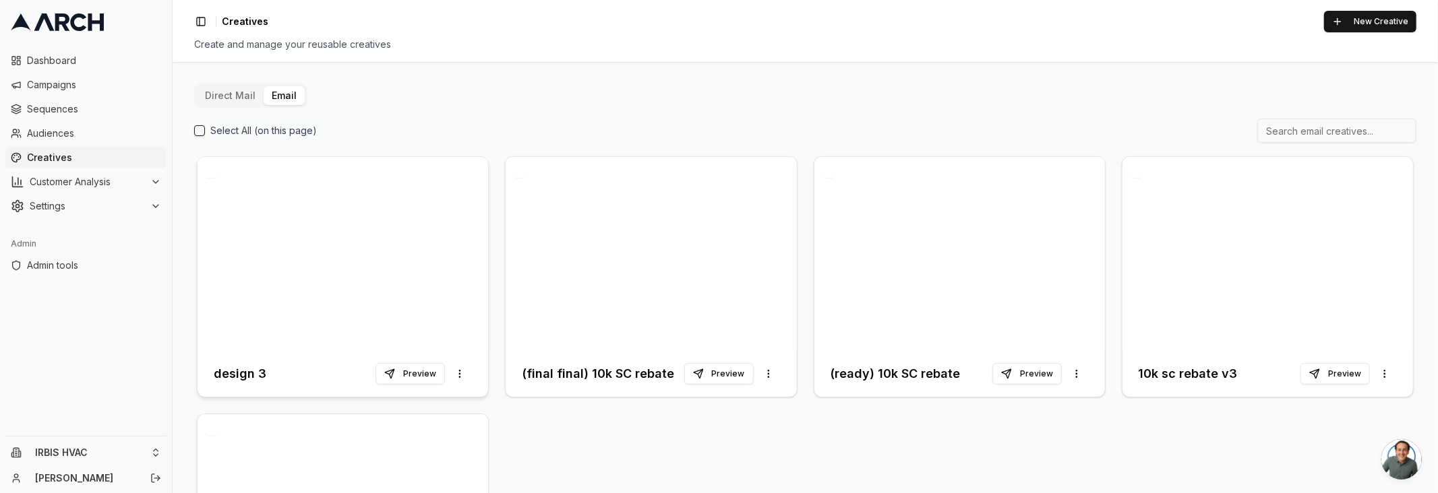
click at [227, 371] on h3 "design 3" at bounding box center [240, 374] width 53 height 19
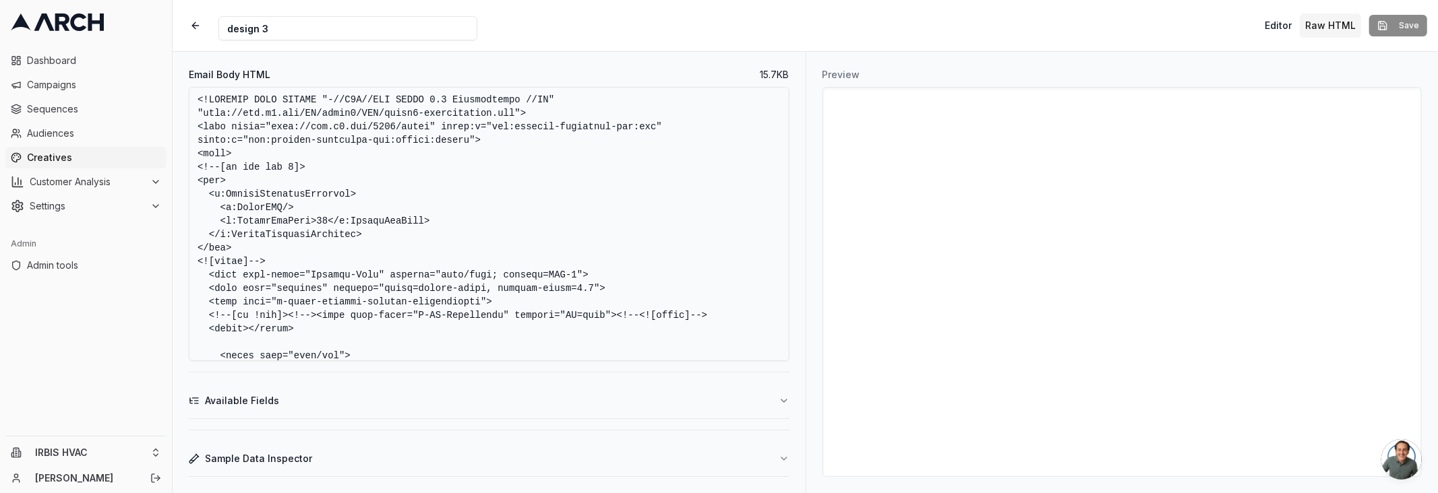
click at [499, 209] on textarea "Email Body HTML" at bounding box center [489, 224] width 601 height 274
paste textarea "ta-l{text-align:left!important;} .hm{display:none!important;width:0!important;h…"
type textarea "<!DOCTYPE HTML PUBLIC "-//W3C//DTD XHTML 1.0 Transitional //EN" "http://www.w3.…"
click at [1386, 30] on button "Save" at bounding box center [1398, 26] width 58 height 22
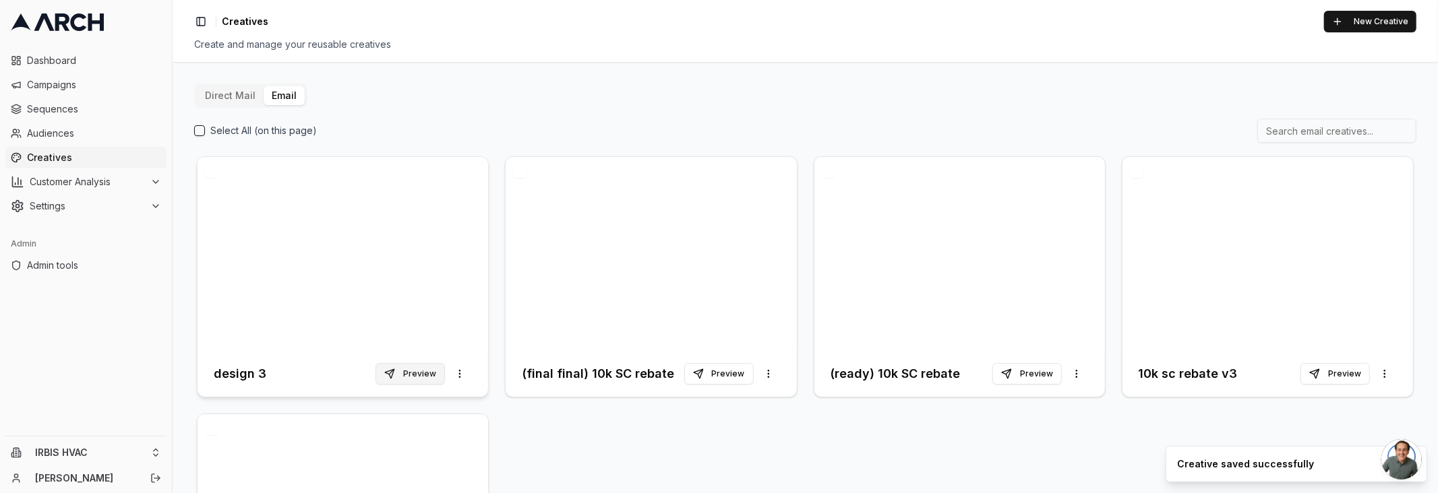
click at [399, 379] on button "Preview" at bounding box center [409, 374] width 69 height 22
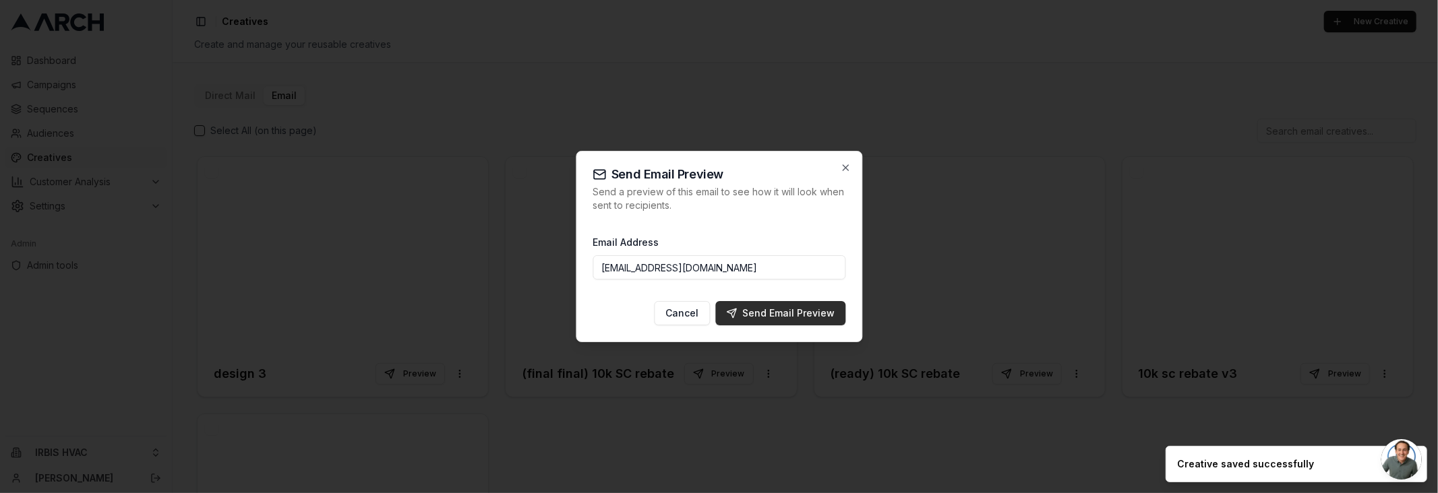
click at [745, 313] on div "Send Email Preview" at bounding box center [780, 313] width 109 height 13
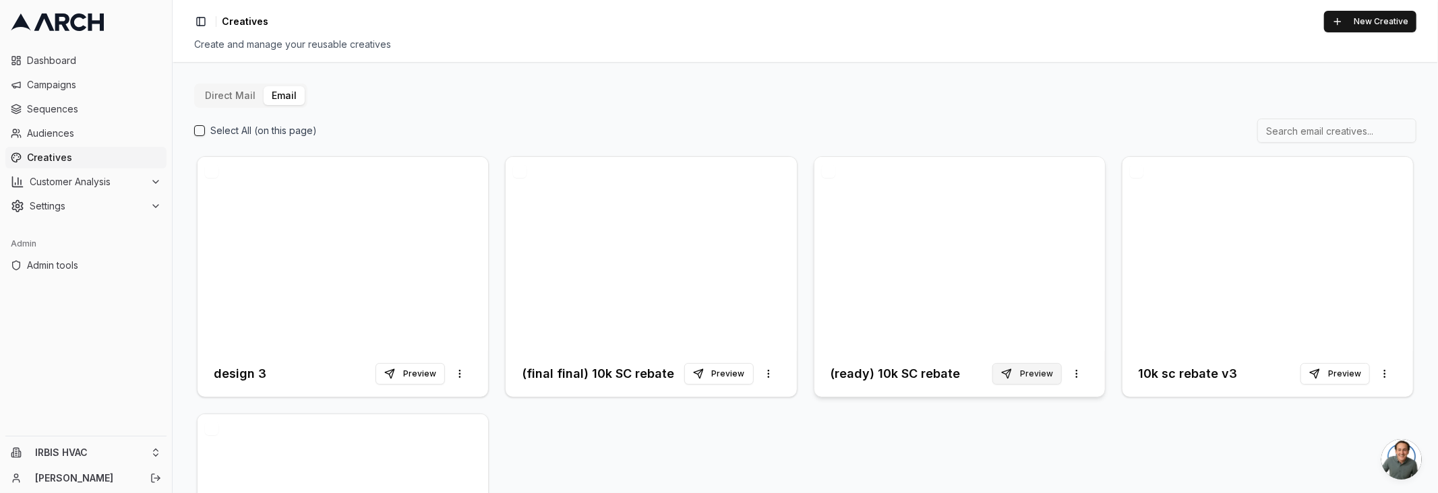
click at [1006, 371] on button "Preview" at bounding box center [1026, 374] width 69 height 22
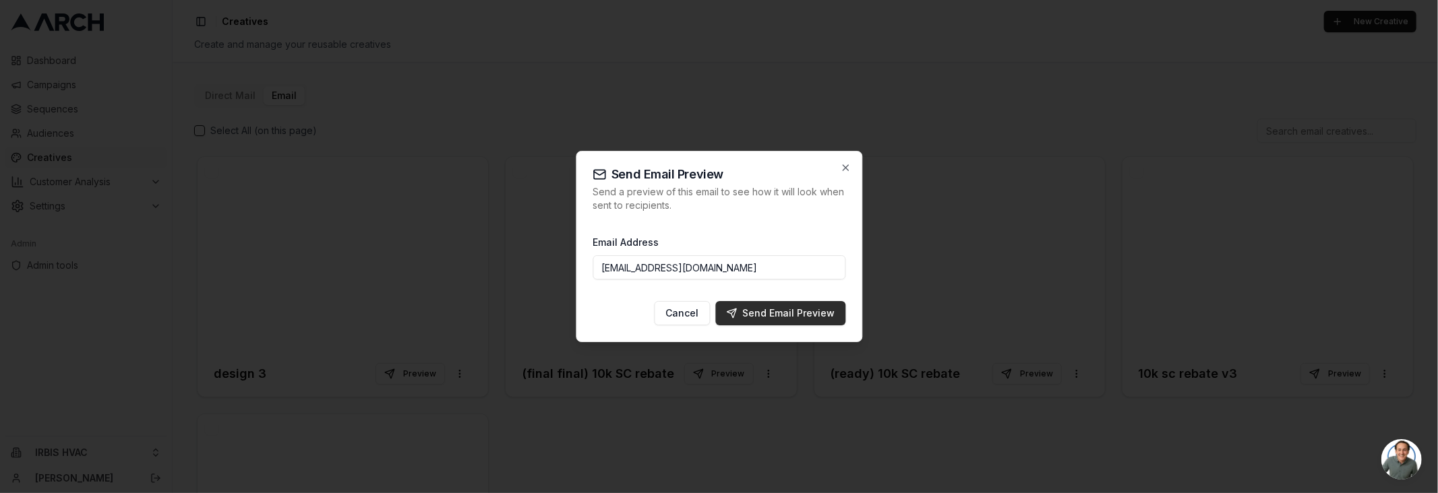
click at [807, 321] on button "Send Email Preview" at bounding box center [780, 313] width 130 height 24
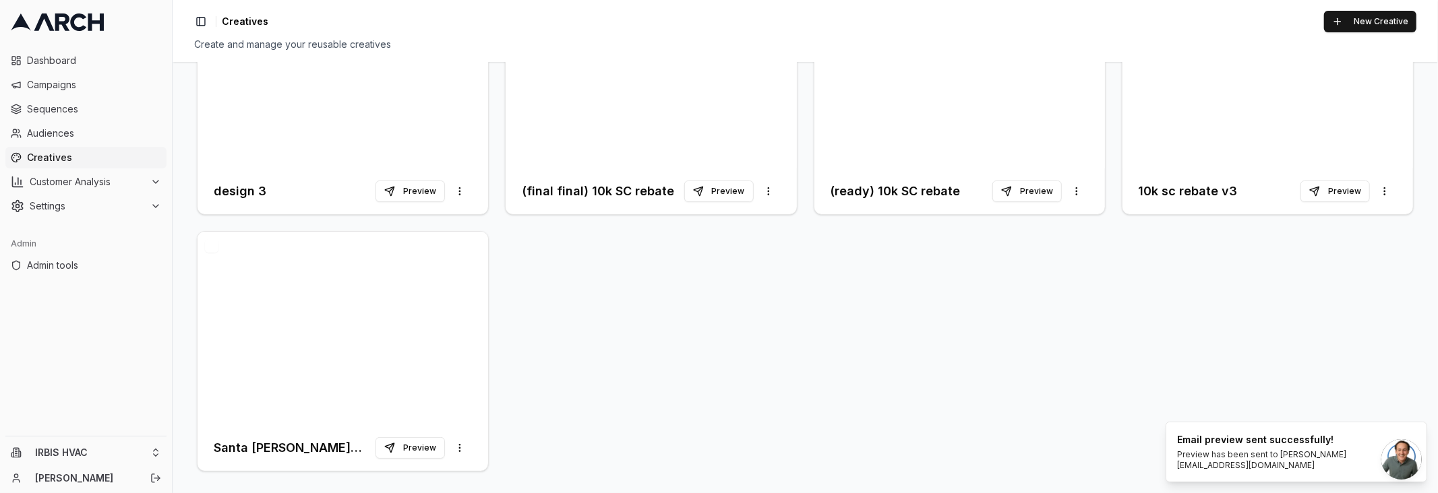
scroll to position [170, 0]
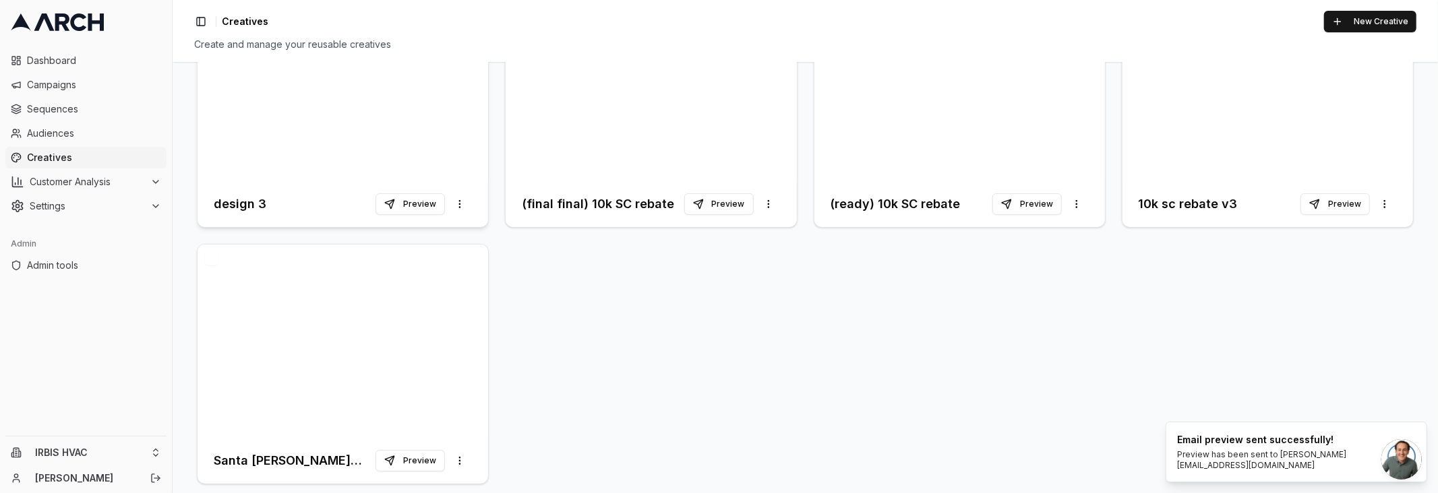
click at [259, 204] on h3 "design 3" at bounding box center [240, 204] width 53 height 19
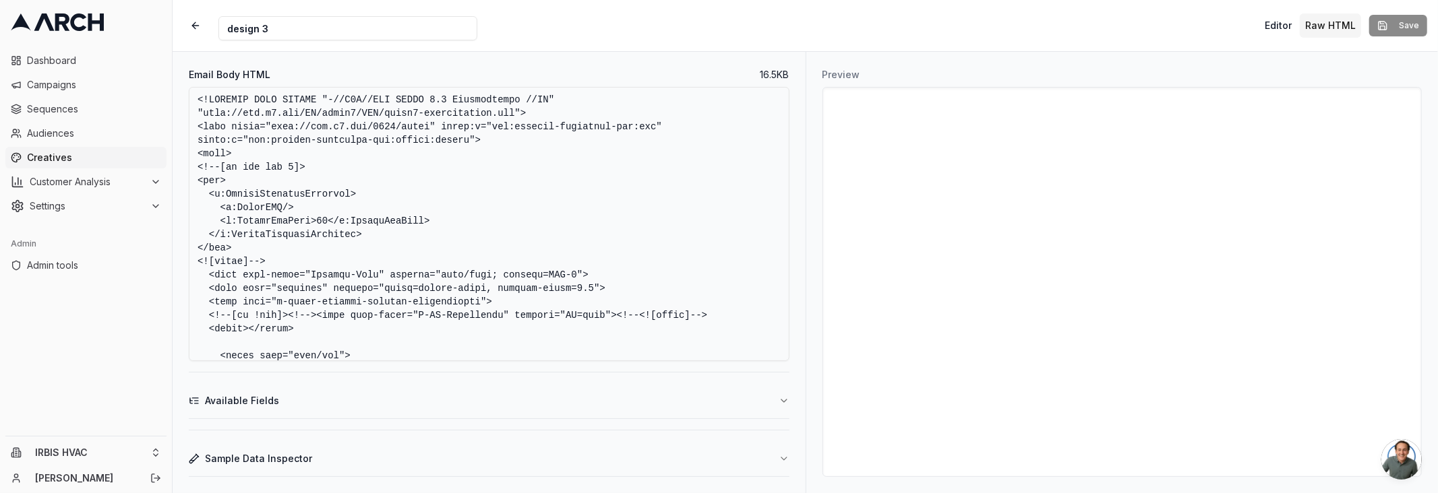
click at [591, 179] on textarea "Email Body HTML" at bounding box center [489, 224] width 601 height 274
click at [196, 14] on button "button" at bounding box center [195, 25] width 24 height 24
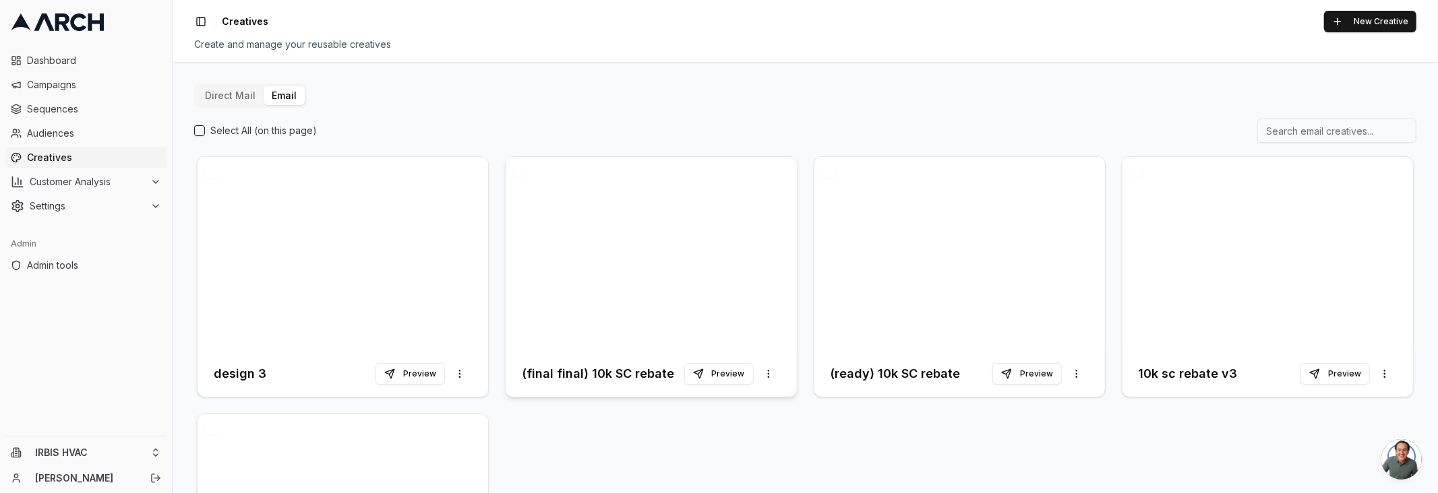
click at [617, 368] on h3 "(final final) 10k SC rebate" at bounding box center [598, 374] width 152 height 19
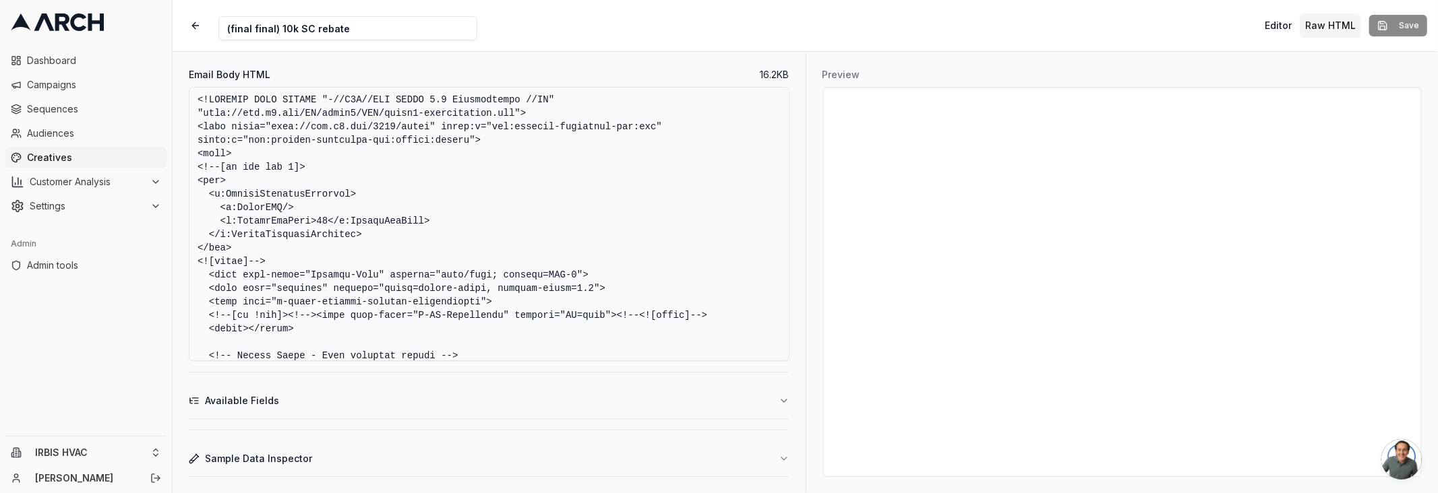
click at [395, 178] on textarea "Email Body HTML" at bounding box center [489, 224] width 601 height 274
click at [196, 26] on button "button" at bounding box center [195, 25] width 24 height 24
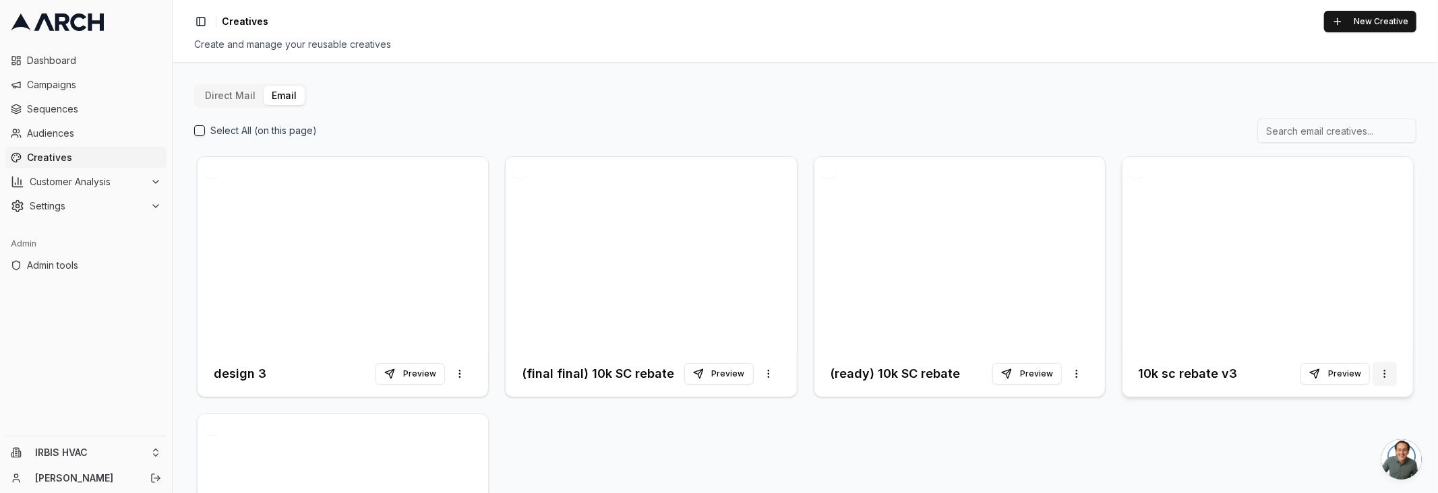
click at [1384, 374] on html "Dashboard Campaigns Sequences Audiences Creatives Customer Analysis Settings Ad…" at bounding box center [719, 246] width 1438 height 493
click at [1229, 427] on html "Dashboard Campaigns Sequences Audiences Creatives Customer Analysis Settings Ad…" at bounding box center [719, 246] width 1438 height 493
click at [1208, 370] on h3 "10k sc rebate v3" at bounding box center [1187, 374] width 99 height 19
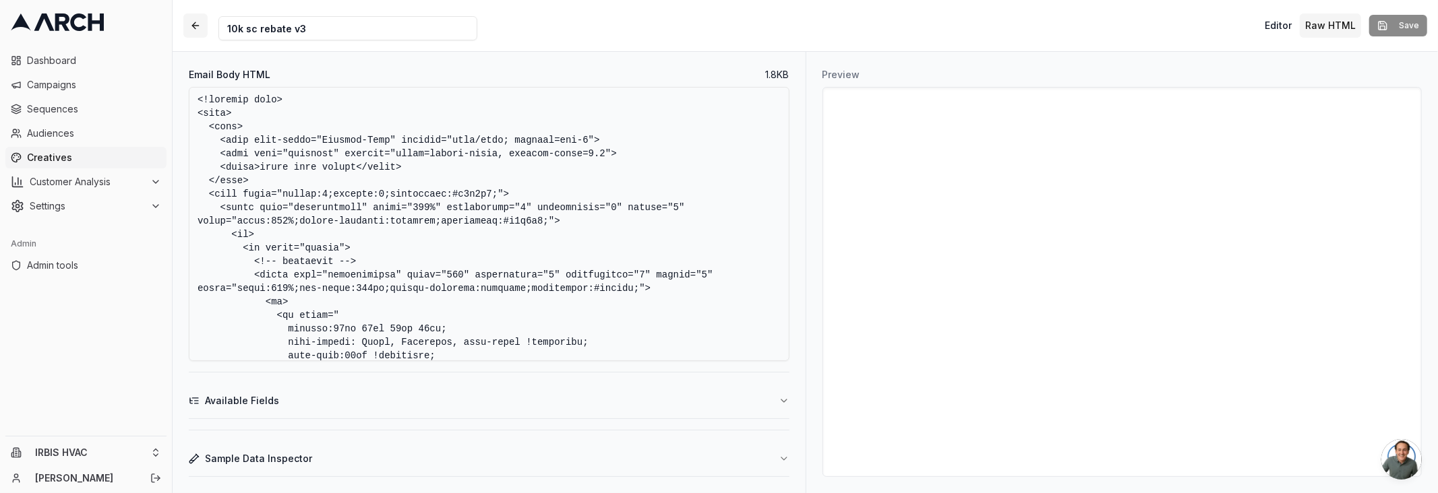
click at [193, 28] on button "button" at bounding box center [195, 25] width 24 height 24
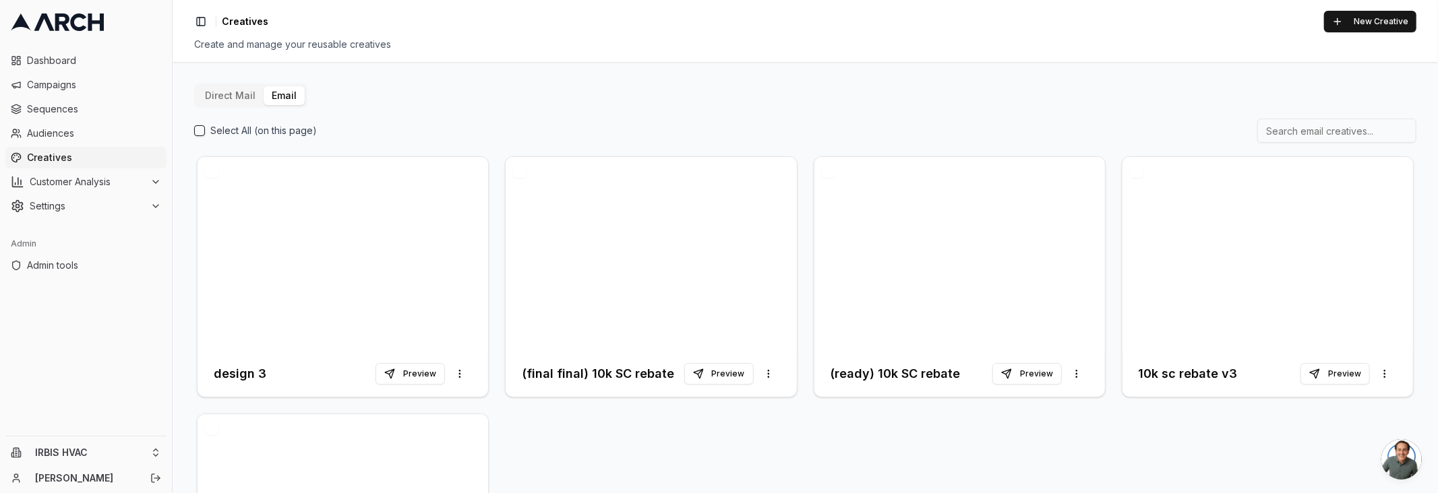
click at [196, 129] on button "Select All (on this page)" at bounding box center [199, 130] width 11 height 11
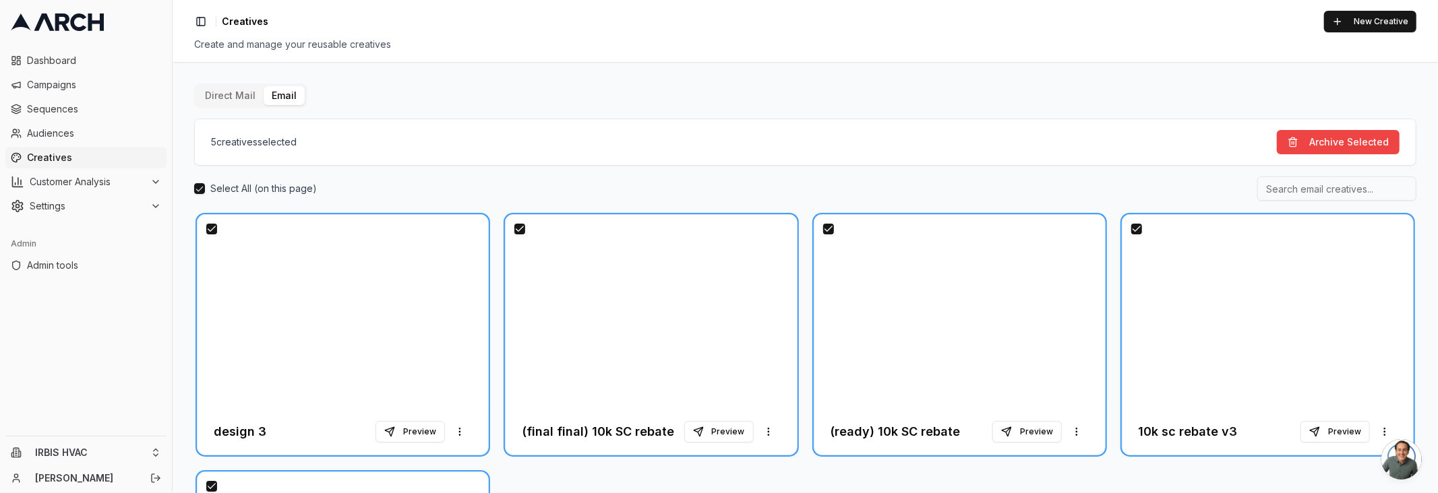
click at [202, 189] on button "Select All (on this page)" at bounding box center [199, 188] width 11 height 11
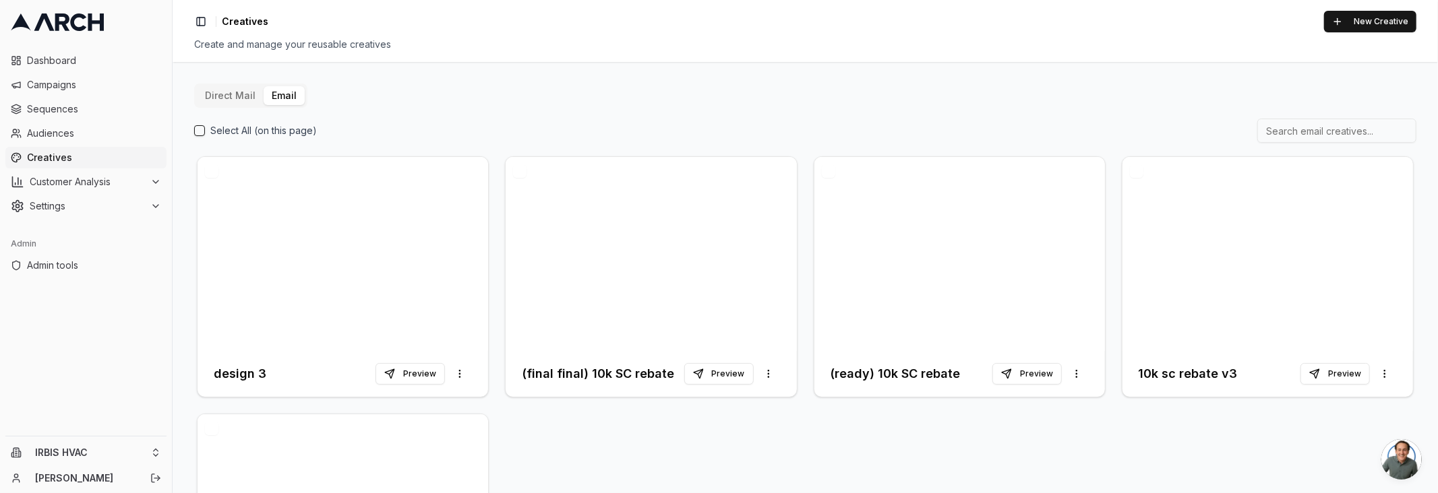
click at [1134, 172] on button "button" at bounding box center [1136, 170] width 13 height 13
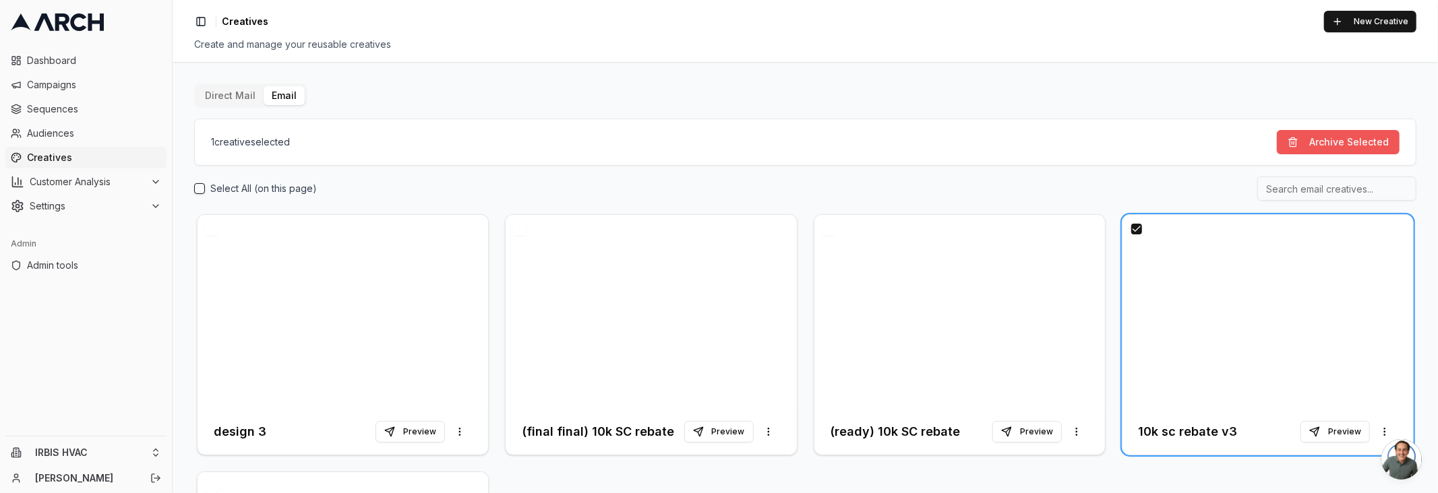
click at [1361, 144] on button "Archive Selected" at bounding box center [1338, 142] width 123 height 24
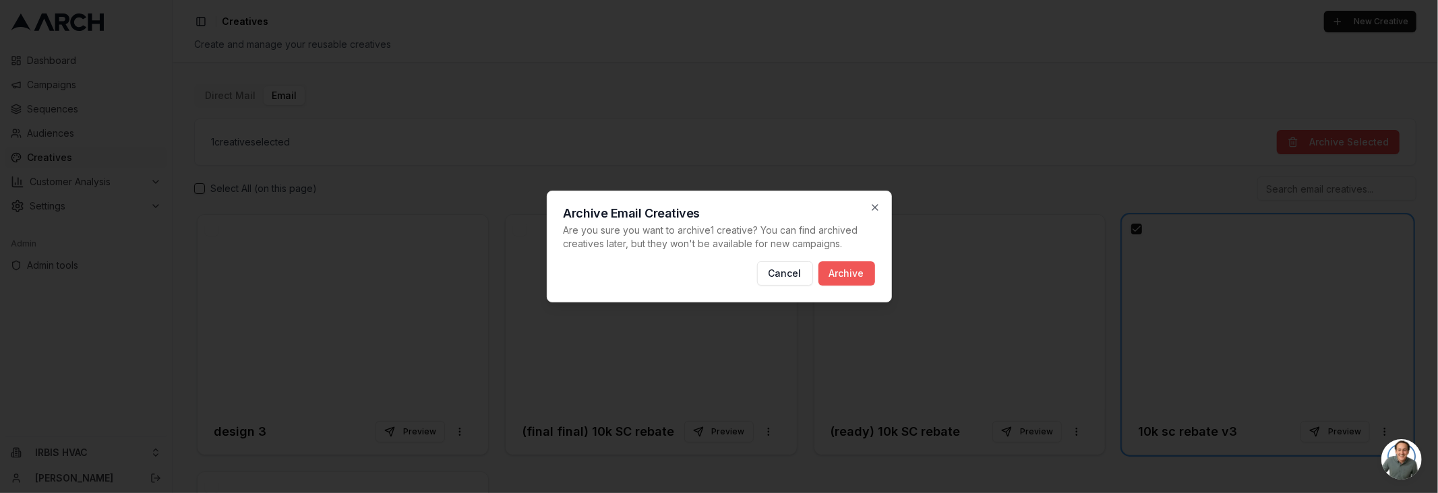
click at [857, 276] on button "Archive" at bounding box center [846, 274] width 57 height 24
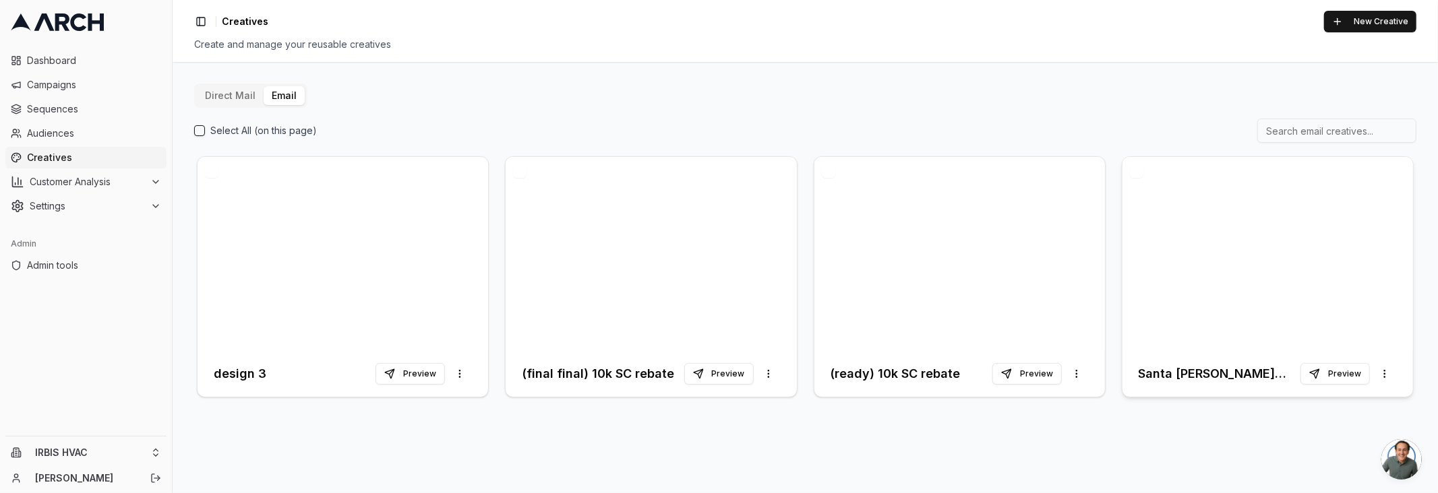
click at [1165, 372] on h3 "Santa Clara Rebate - 1st Follow Up" at bounding box center [1219, 374] width 162 height 19
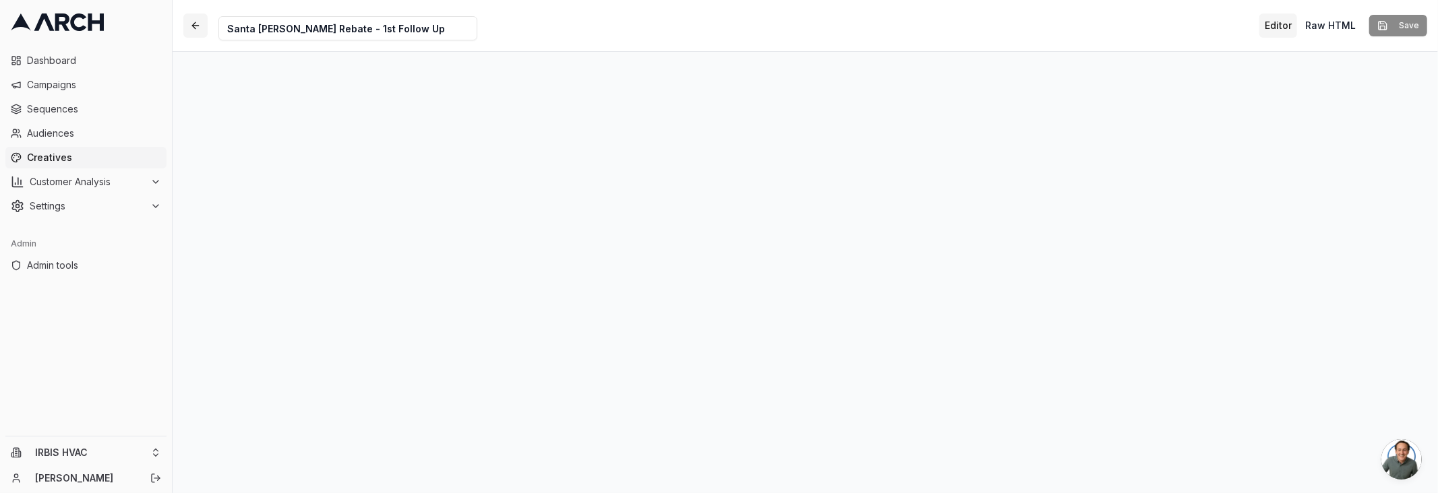
click at [191, 26] on button "button" at bounding box center [195, 25] width 24 height 24
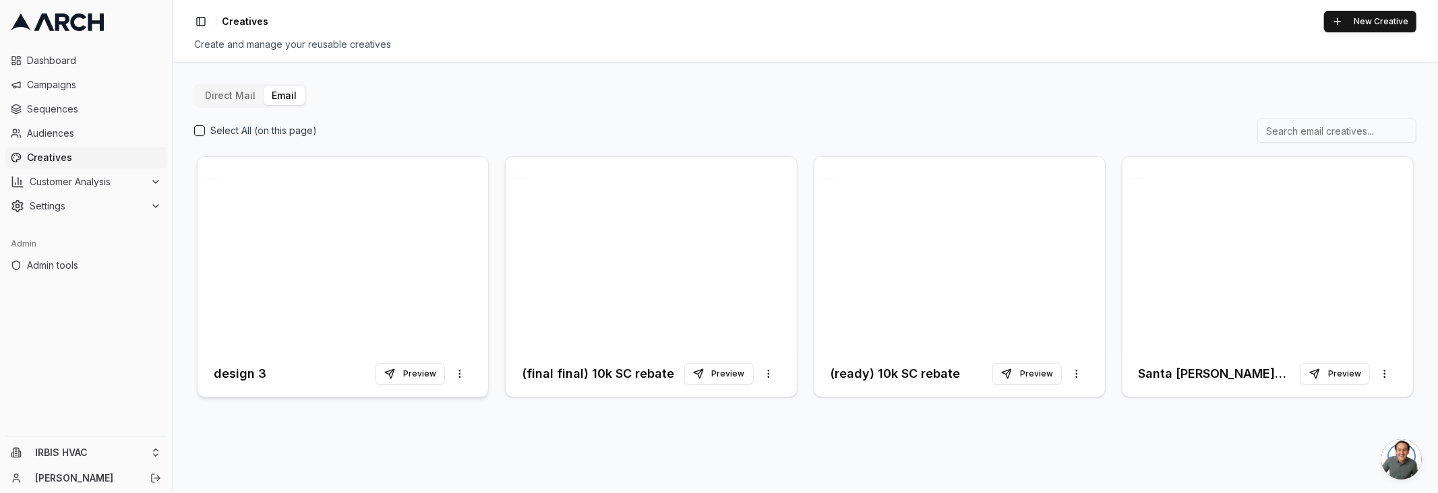
click at [248, 372] on h3 "design 3" at bounding box center [240, 374] width 53 height 19
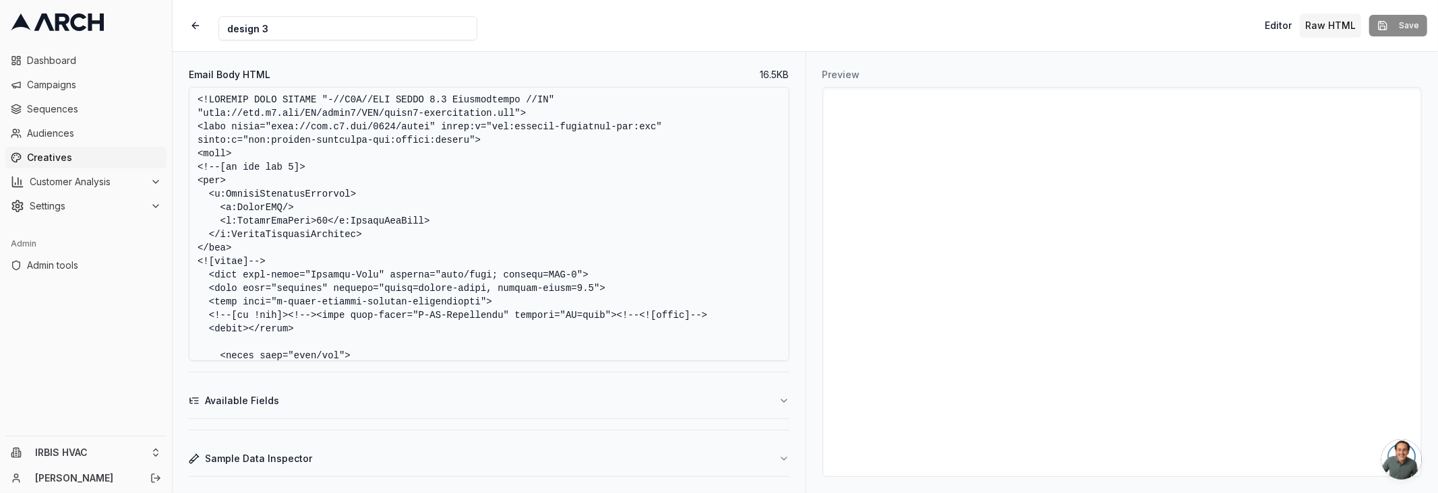
click at [374, 254] on textarea "Email Body HTML" at bounding box center [489, 224] width 601 height 274
paste textarea "#u_body a { color: #0000ee; text-decoration: underline; } #u_body .button-link …"
paste textarea
type textarea "<!DOCTYPE HTML PUBLIC "-//W3C//DTD XHTML 1.0 Transitional //EN" "http://www.w3.…"
click at [1388, 27] on button "Save" at bounding box center [1398, 26] width 58 height 22
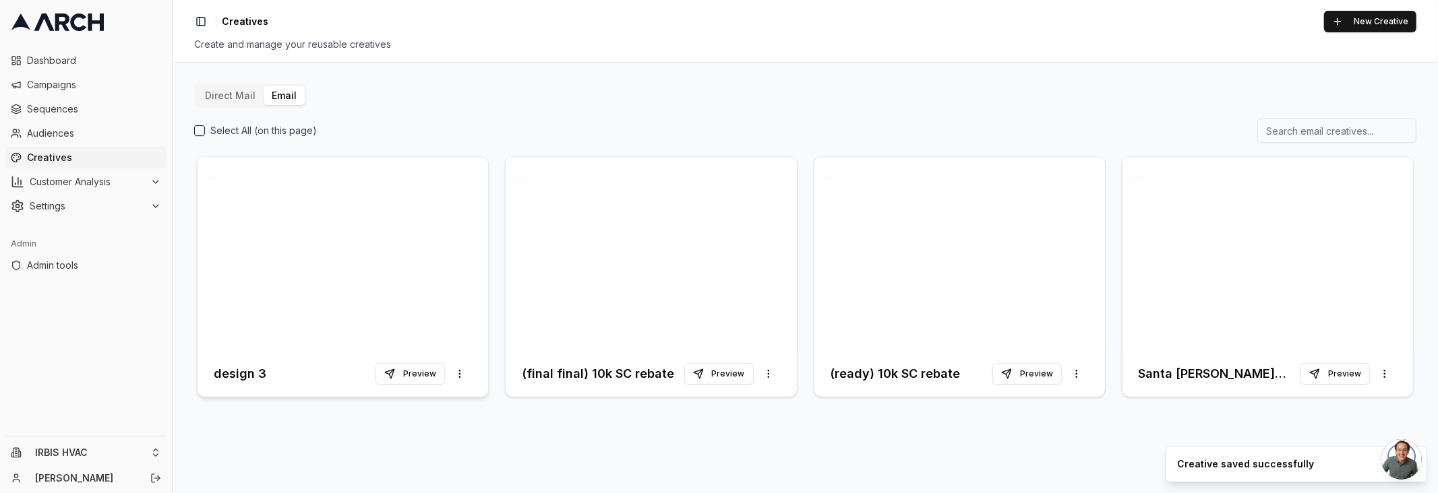
click at [246, 377] on h3 "design 3" at bounding box center [240, 374] width 53 height 19
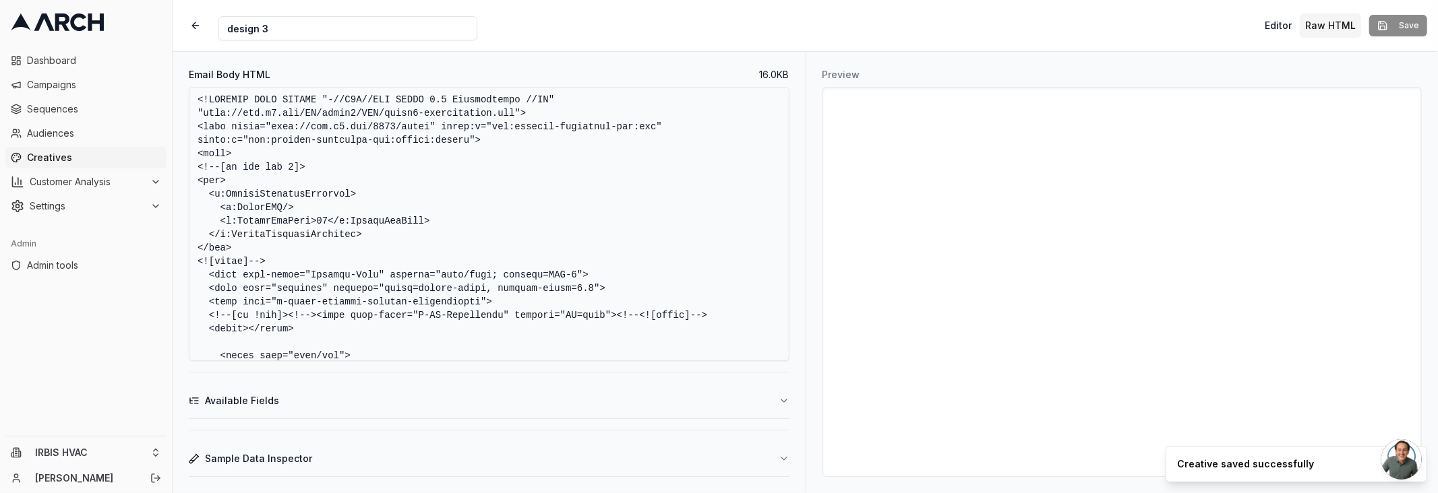
click at [398, 242] on textarea "Email Body HTML" at bounding box center [489, 224] width 601 height 274
click at [201, 25] on button "button" at bounding box center [195, 25] width 24 height 24
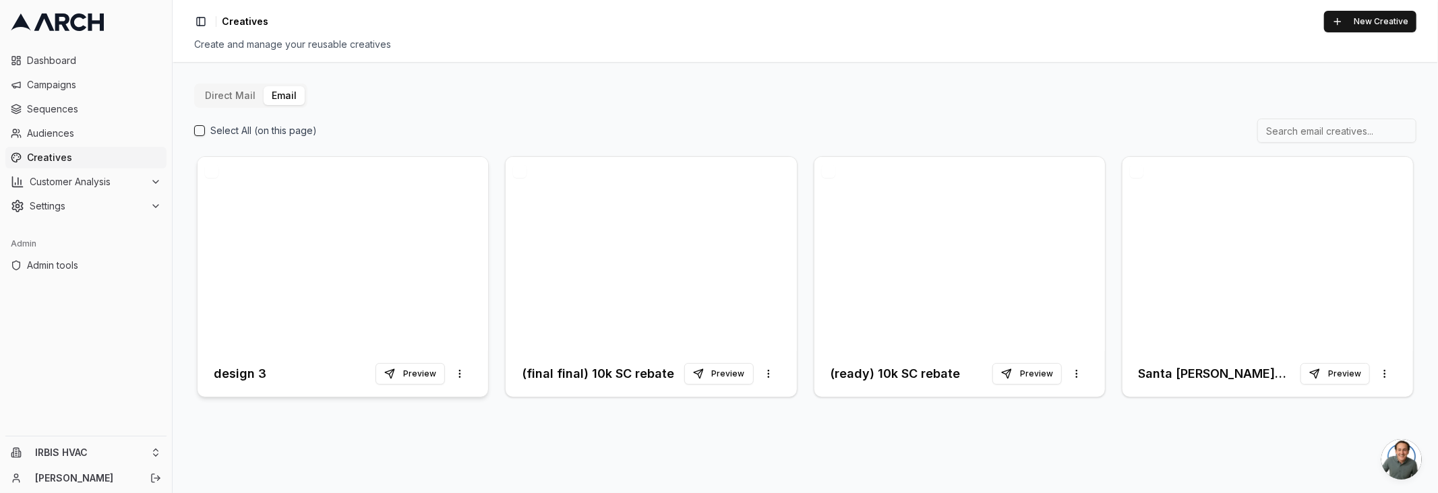
click at [406, 384] on div "Preview More options" at bounding box center [423, 374] width 96 height 24
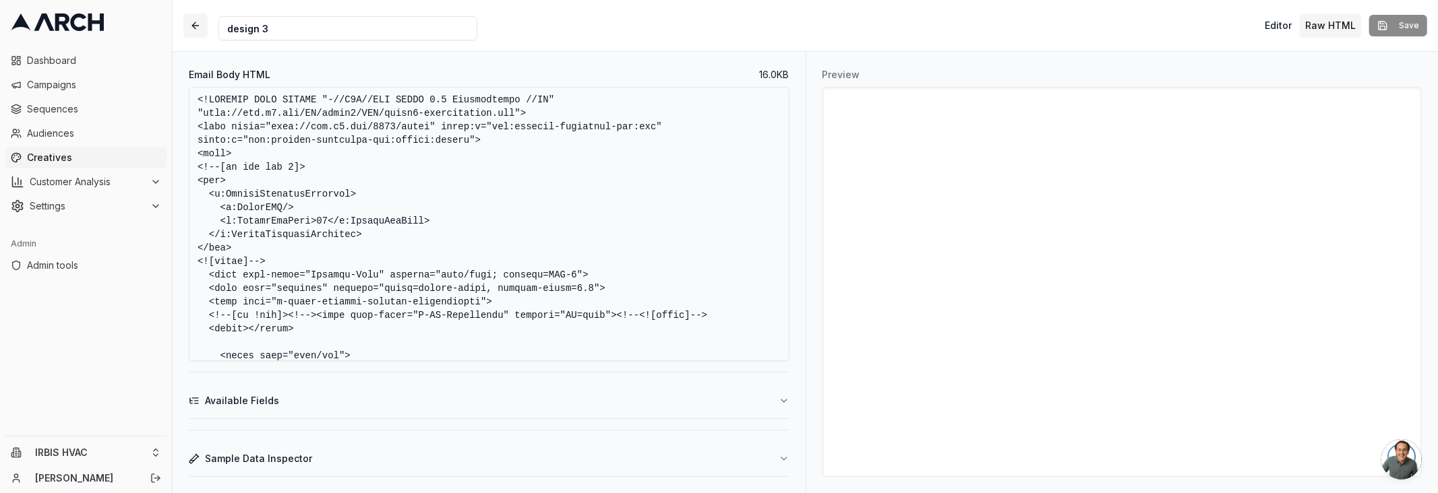
click at [200, 28] on button "button" at bounding box center [195, 25] width 24 height 24
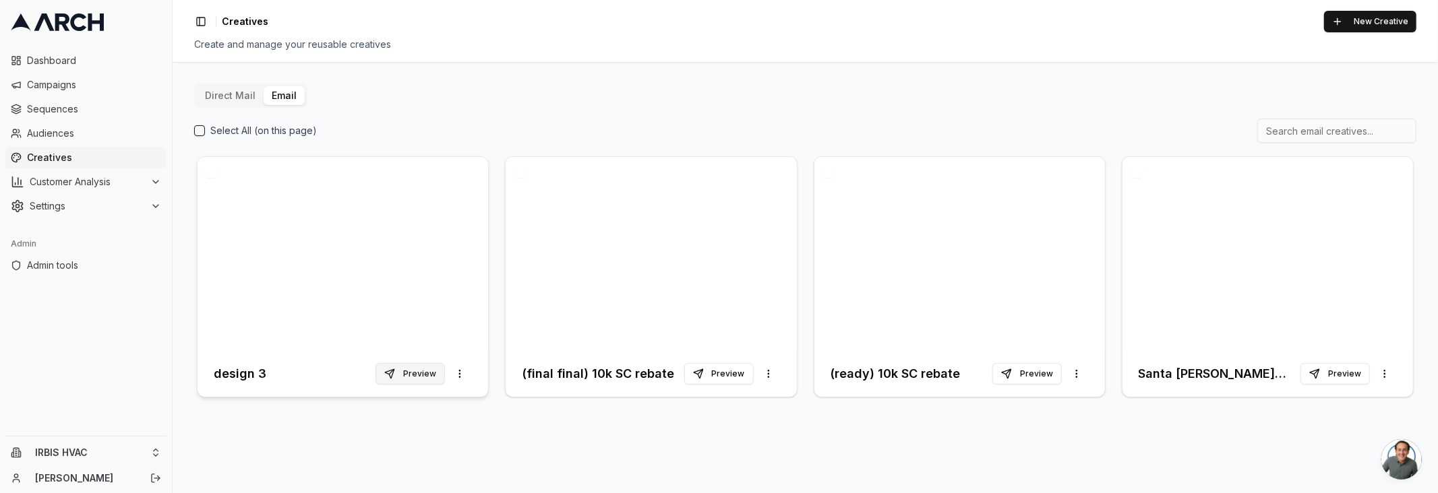
click at [413, 380] on button "Preview" at bounding box center [409, 374] width 69 height 22
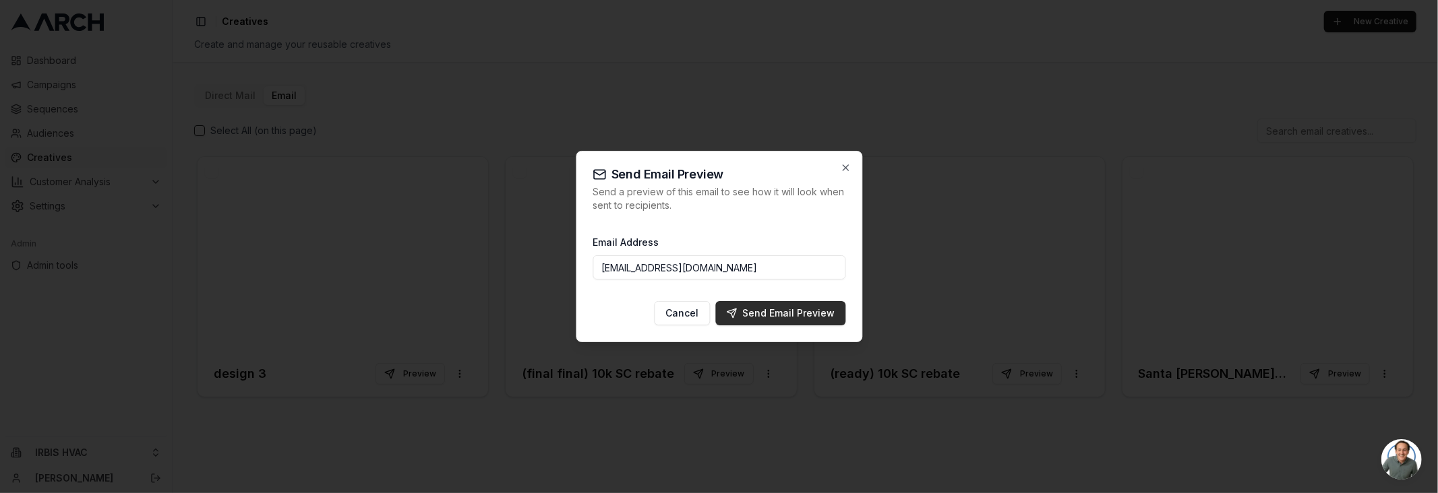
click at [746, 303] on button "Send Email Preview" at bounding box center [780, 313] width 130 height 24
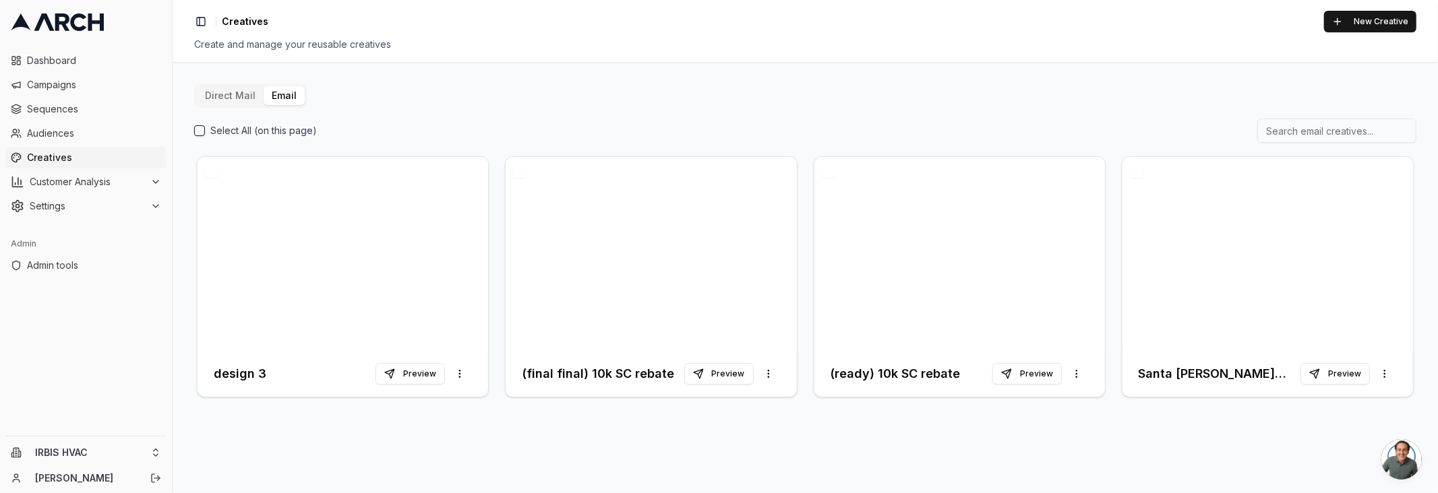
click at [828, 165] on button "button" at bounding box center [828, 170] width 13 height 13
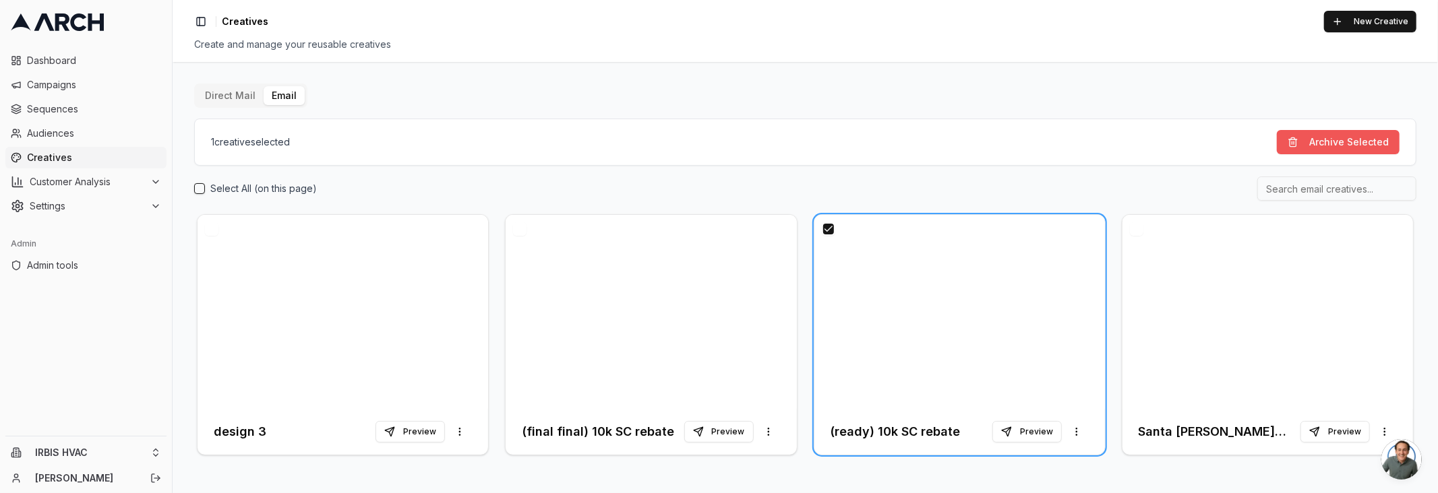
click at [1354, 141] on button "Archive Selected" at bounding box center [1338, 142] width 123 height 24
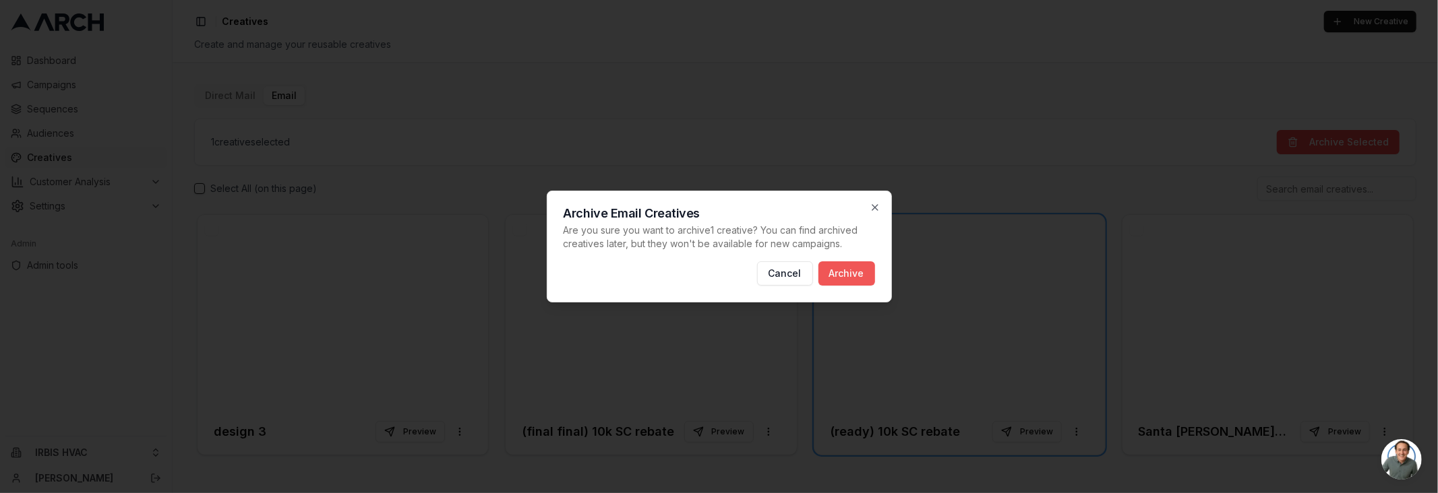
click at [834, 276] on button "Archive" at bounding box center [846, 274] width 57 height 24
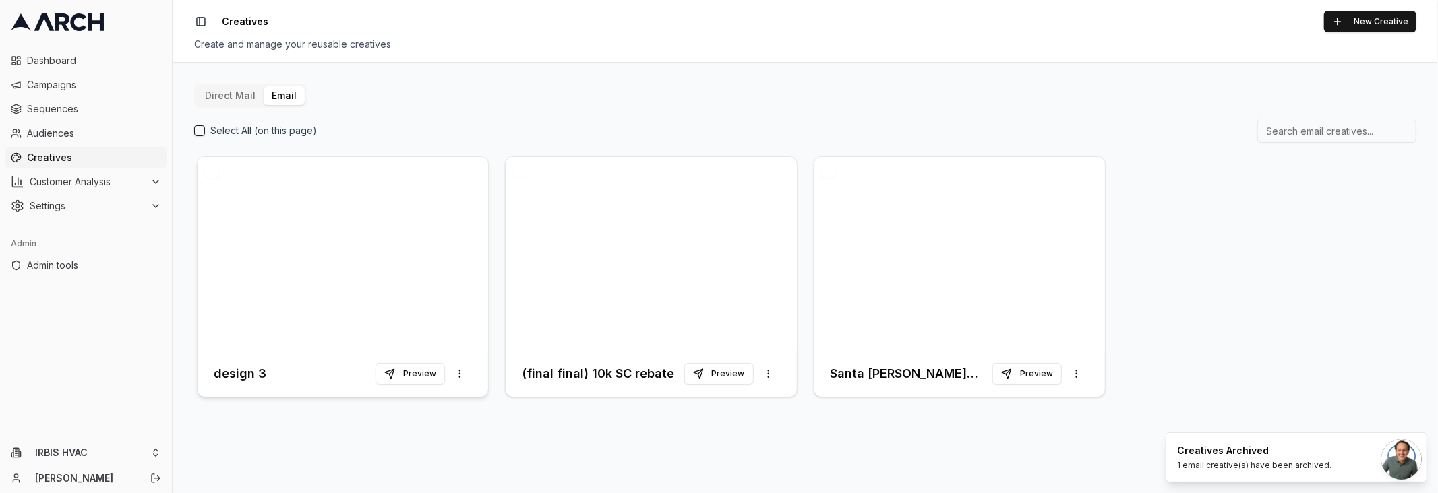
click at [252, 372] on h3 "design 3" at bounding box center [240, 374] width 53 height 19
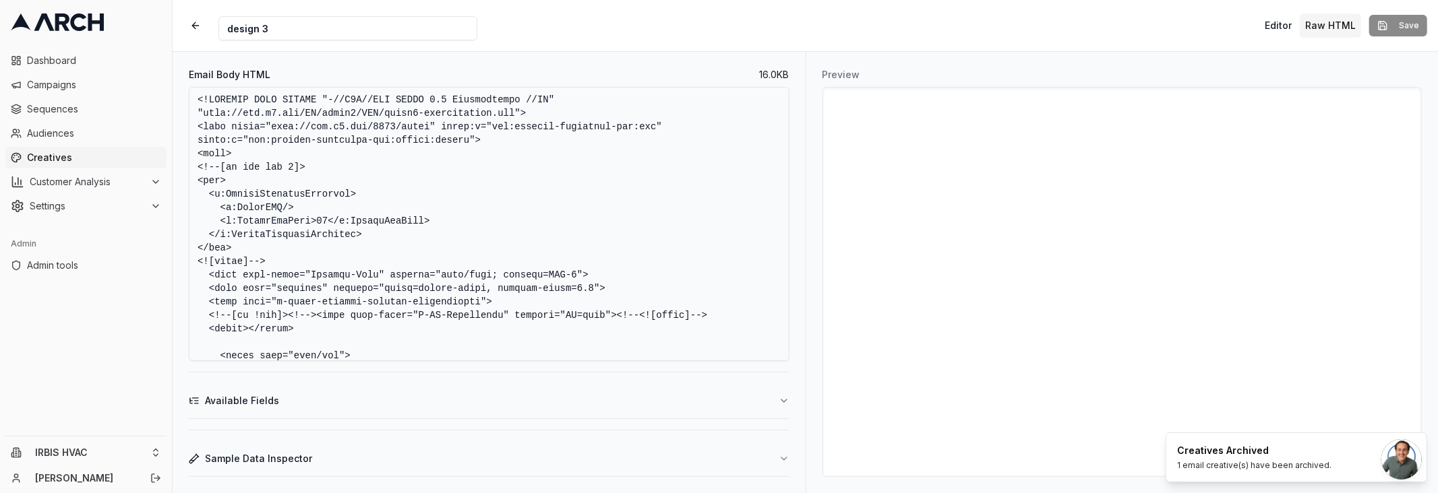
click at [342, 251] on textarea "Email Body HTML" at bounding box center [489, 224] width 601 height 274
click at [367, 37] on input "design 3" at bounding box center [347, 28] width 259 height 24
click at [423, 181] on textarea "Email Body HTML" at bounding box center [489, 224] width 601 height 274
click at [360, 23] on input "design 3" at bounding box center [347, 28] width 259 height 24
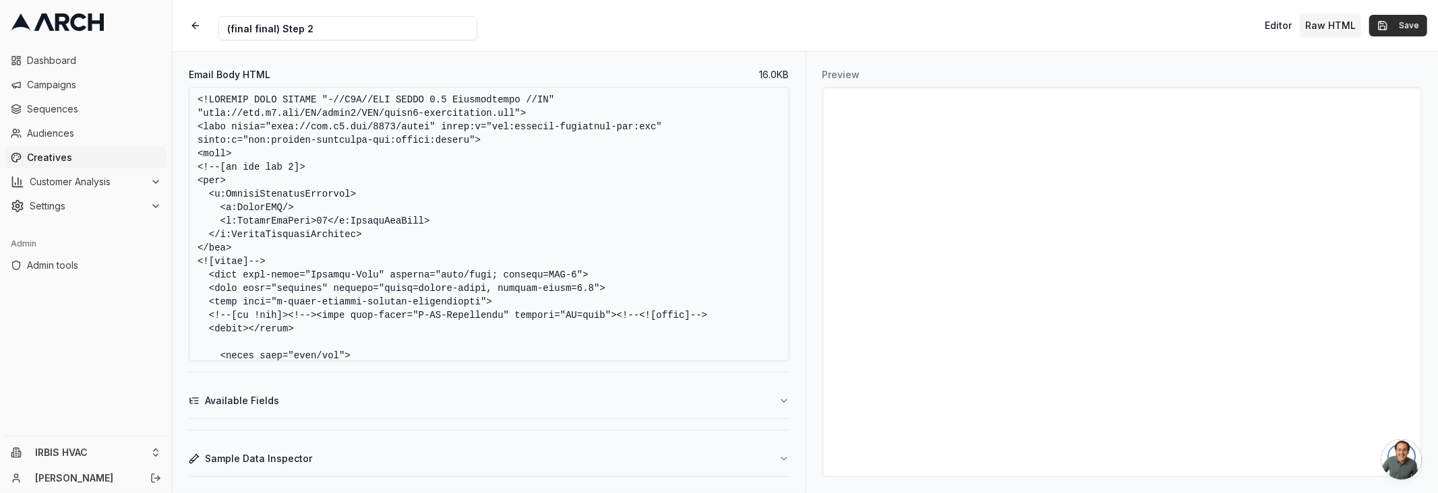
type input "(final final) Step 2"
click at [1380, 32] on button "Save" at bounding box center [1398, 26] width 58 height 22
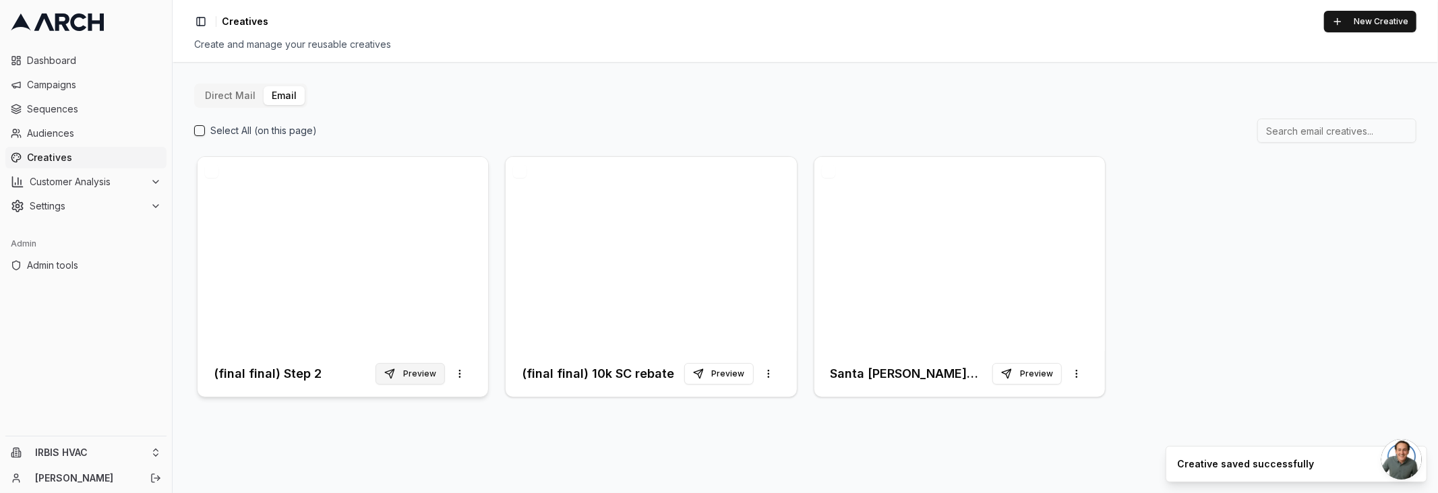
click at [403, 373] on button "Preview" at bounding box center [409, 374] width 69 height 22
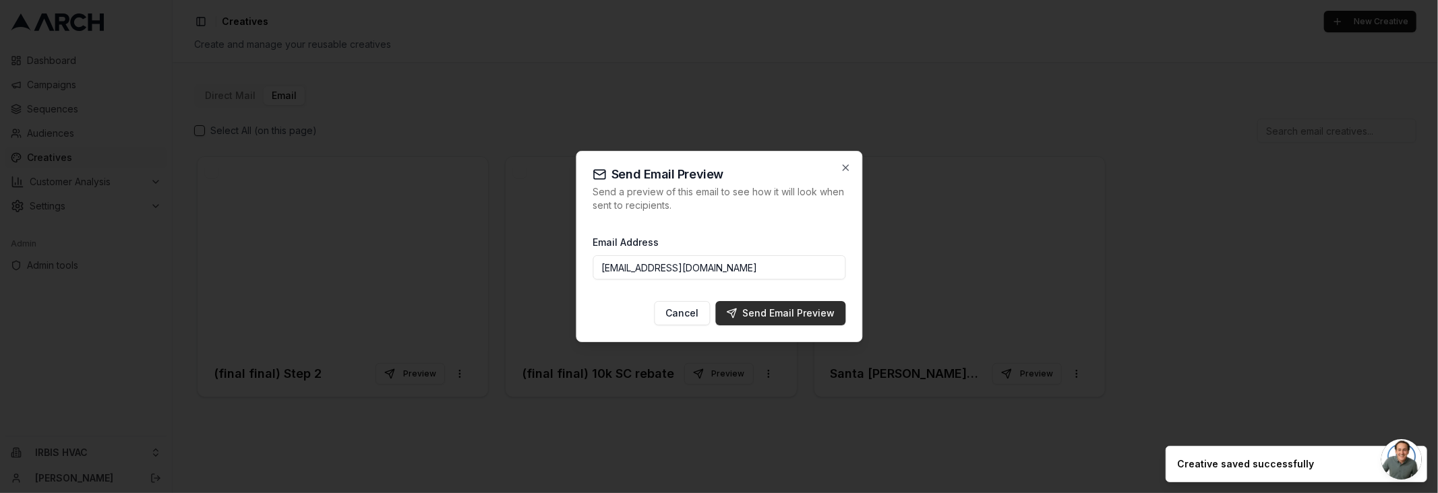
click at [752, 316] on div "Send Email Preview" at bounding box center [780, 313] width 109 height 13
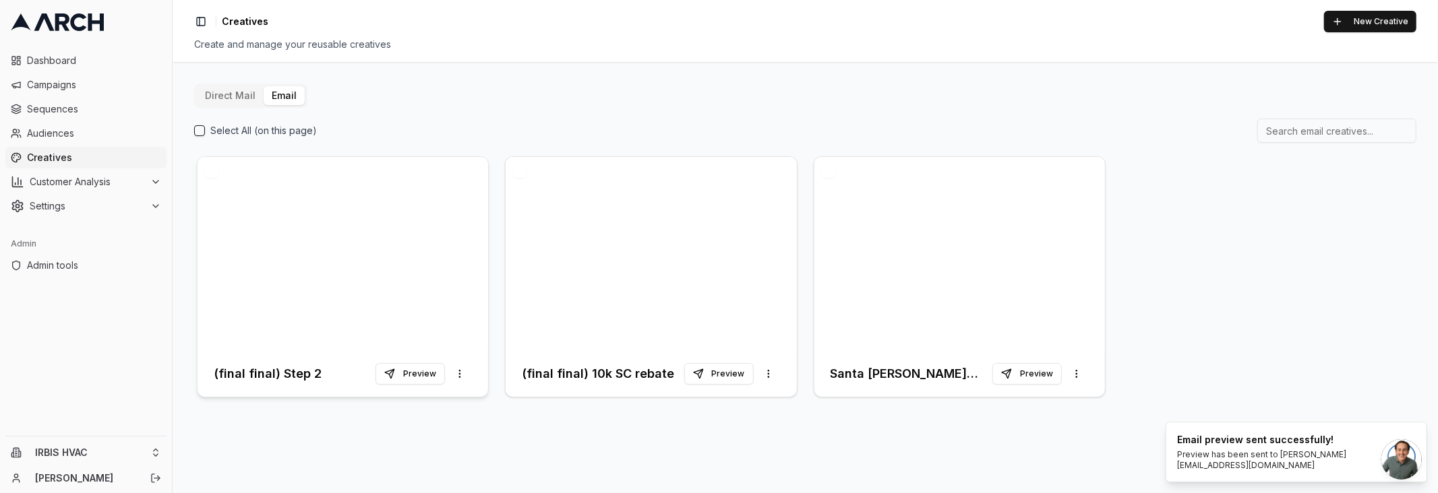
click at [282, 371] on h3 "(final final) Step 2" at bounding box center [268, 374] width 108 height 19
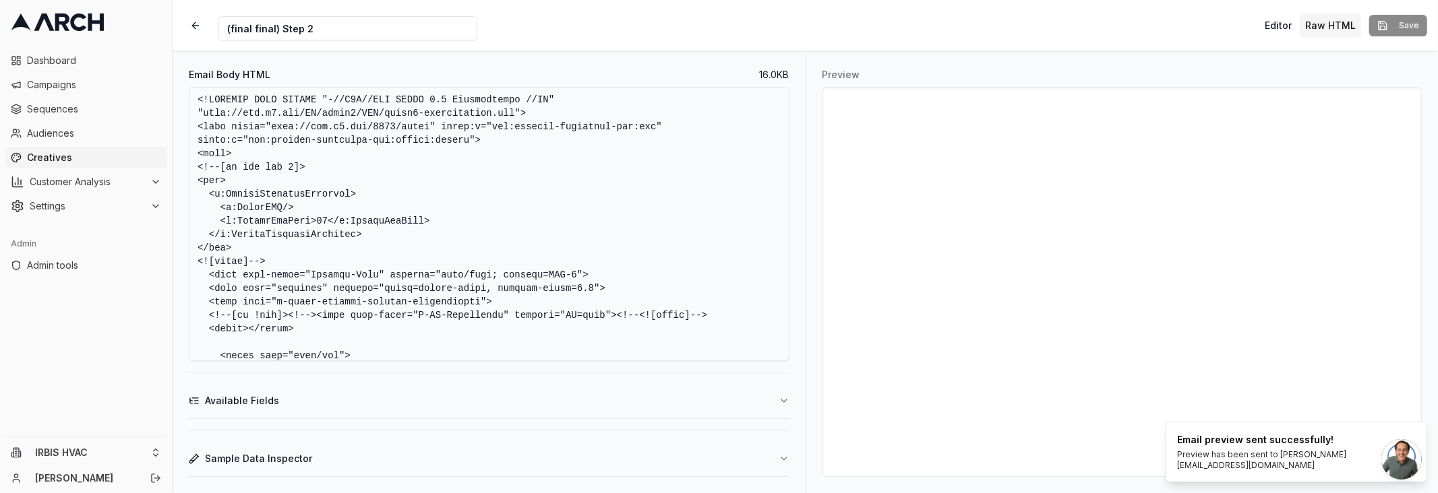
click at [390, 191] on textarea "Email Body HTML" at bounding box center [489, 224] width 601 height 274
paste textarea "id="u_body" style="border-collapse: collapse;table-layout: fixed;border-spacing…"
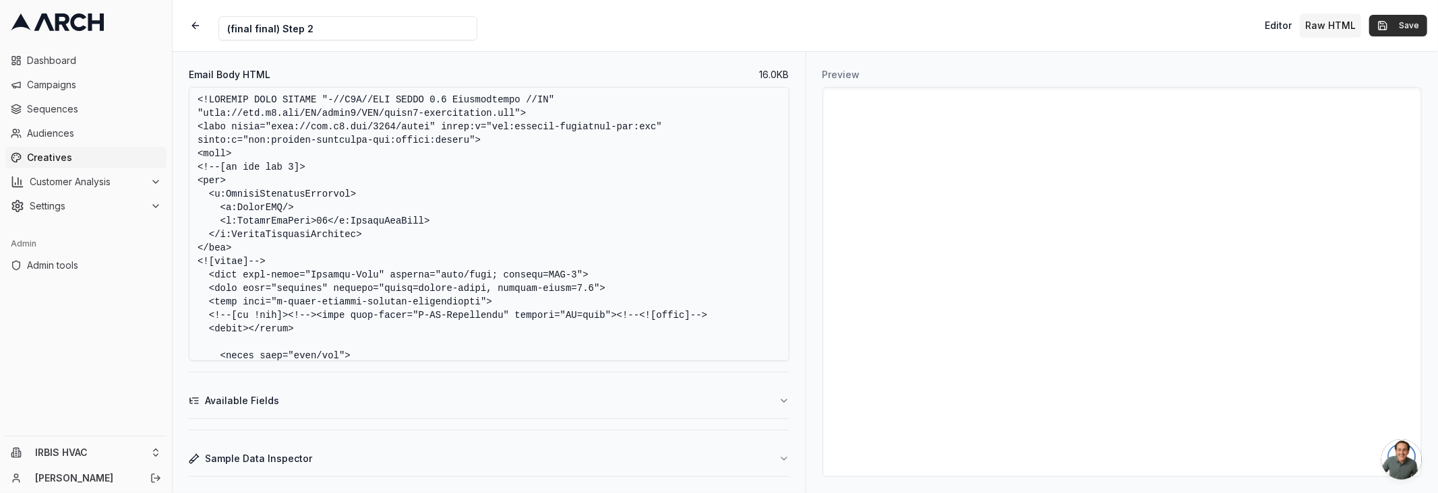
type textarea "<!DOCTYPE HTML PUBLIC "-//W3C//DTD XHTML 1.0 Transitional //EN" "http://www.w3.…"
click at [1390, 22] on button "Save" at bounding box center [1398, 26] width 58 height 22
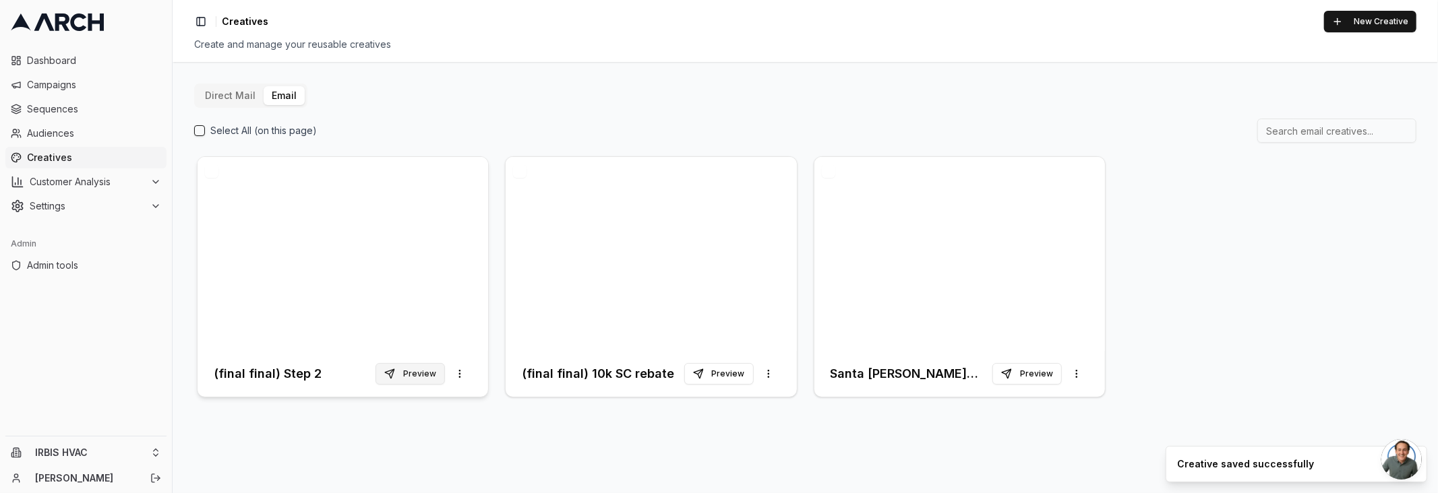
click at [422, 376] on button "Preview" at bounding box center [409, 374] width 69 height 22
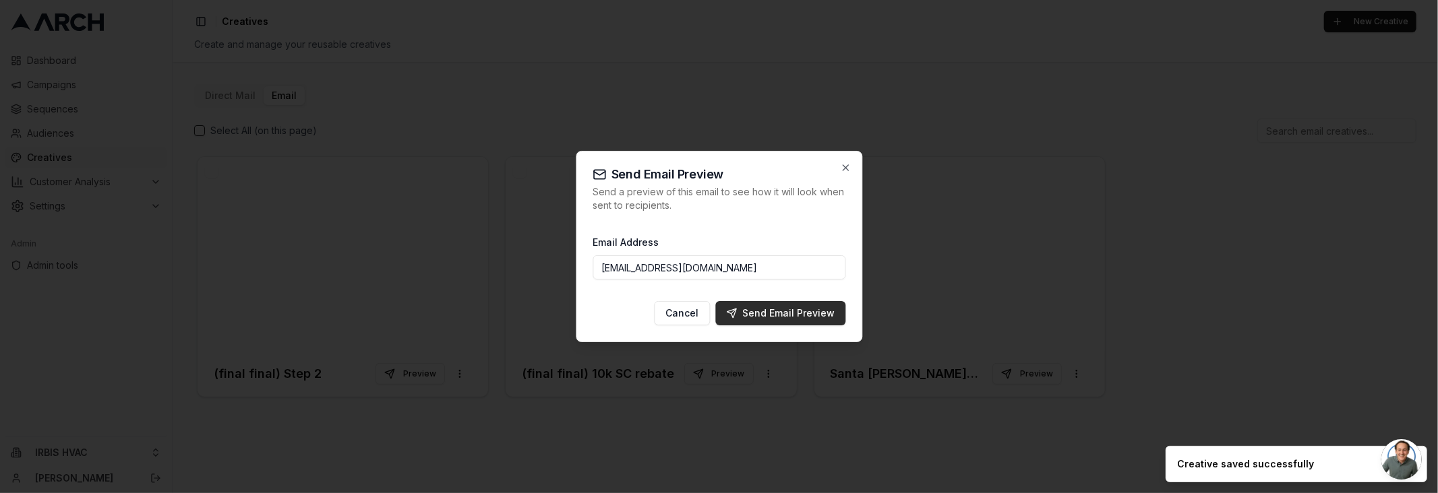
click at [750, 315] on div "Send Email Preview" at bounding box center [780, 313] width 109 height 13
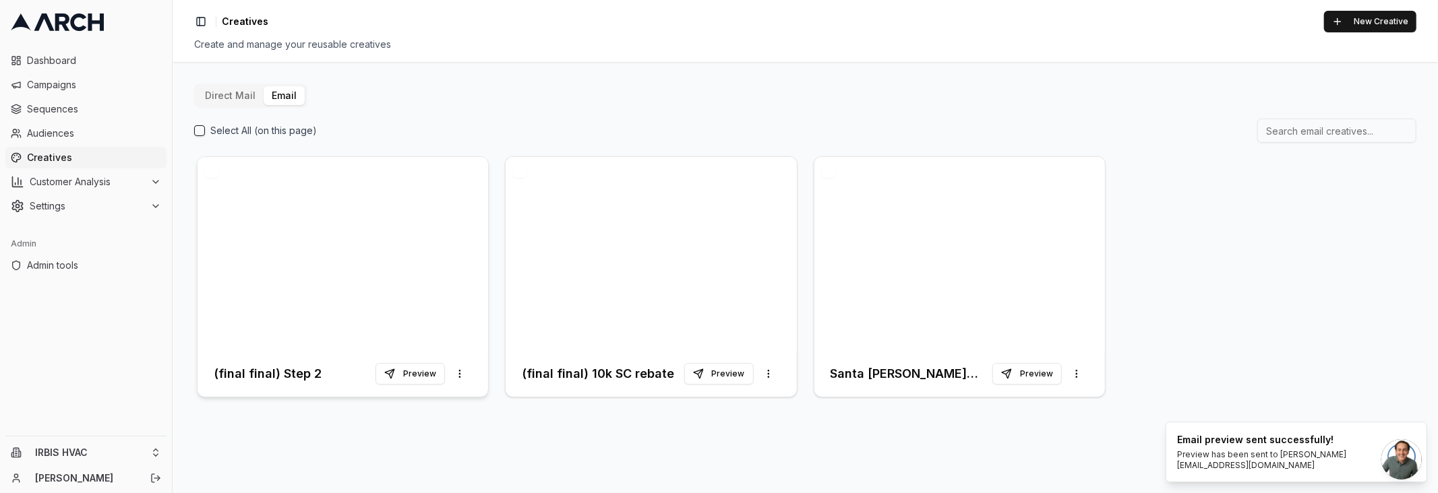
click at [300, 388] on div "(final final) Step 2 Preview More options" at bounding box center [342, 374] width 290 height 46
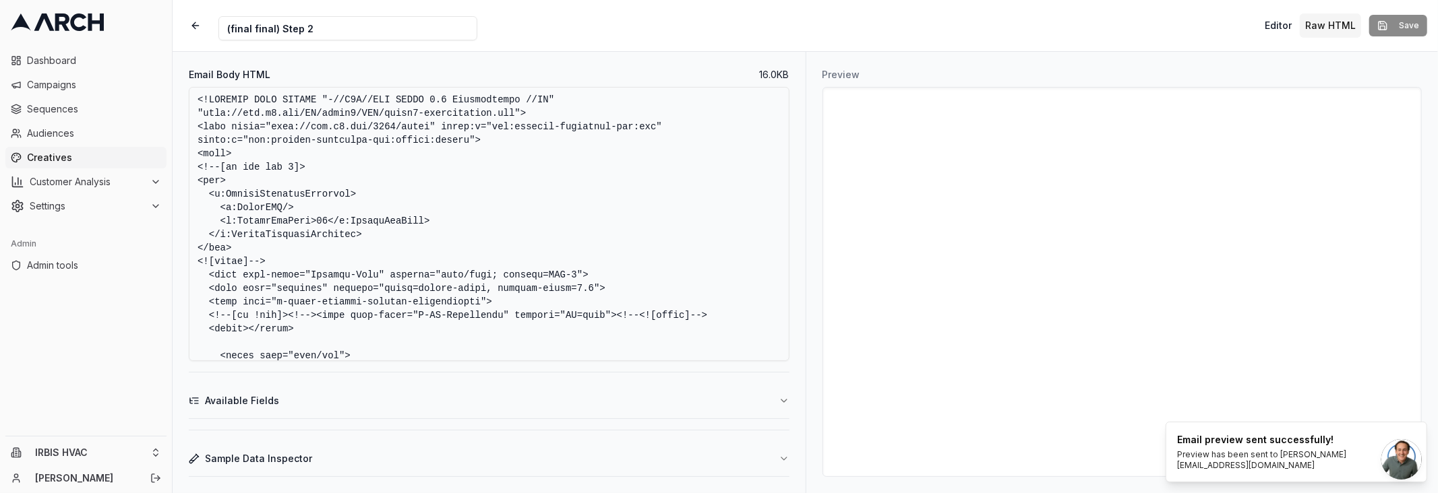
click at [380, 221] on textarea "Email Body HTML" at bounding box center [489, 224] width 601 height 274
paste textarea
type textarea "<!DOCTYPE HTML PUBLIC "-//W3C//DTD XHTML 1.0 Transitional //EN" "http://www.w3.…"
click at [1382, 16] on button "Save" at bounding box center [1398, 26] width 58 height 22
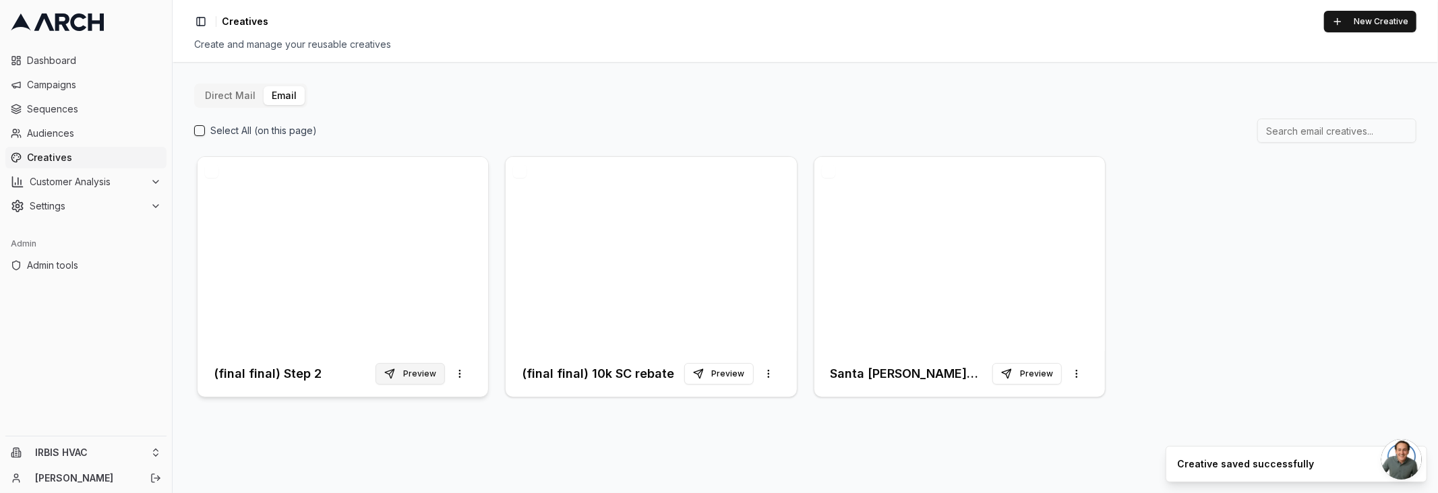
click at [423, 379] on button "Preview" at bounding box center [409, 374] width 69 height 22
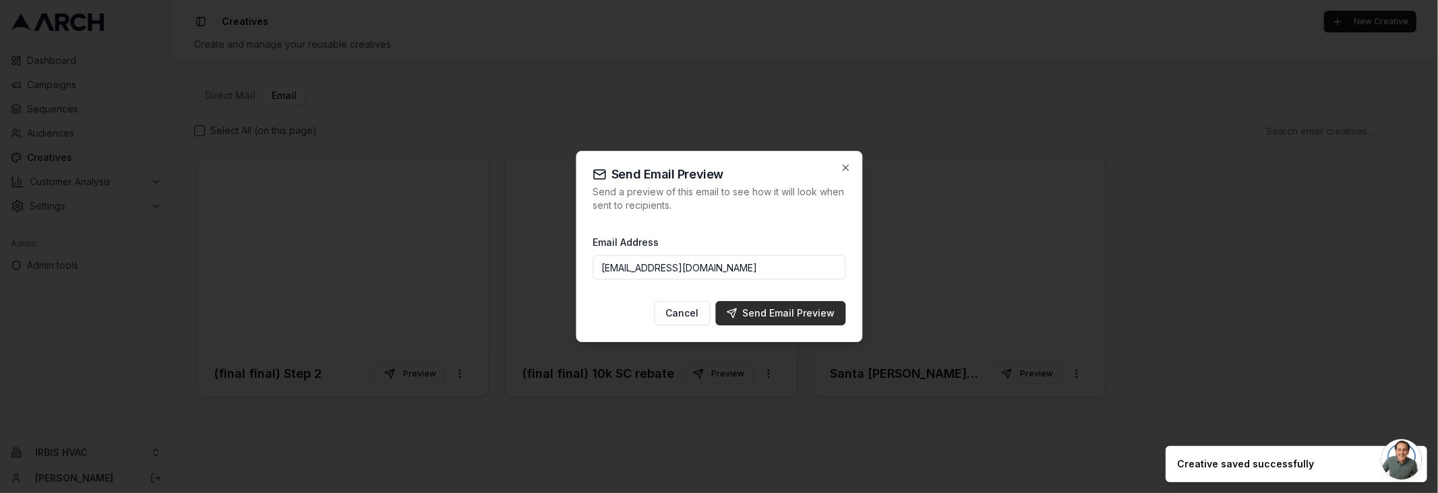
click at [783, 315] on div "Send Email Preview" at bounding box center [780, 313] width 109 height 13
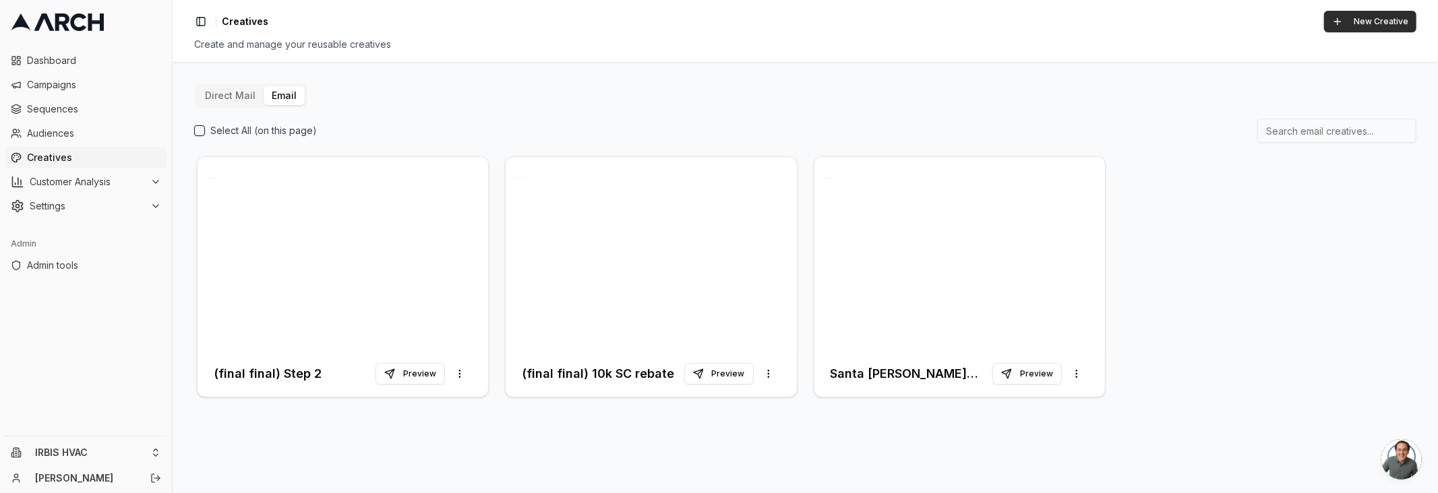
click at [1355, 16] on button "New Creative" at bounding box center [1370, 22] width 92 height 22
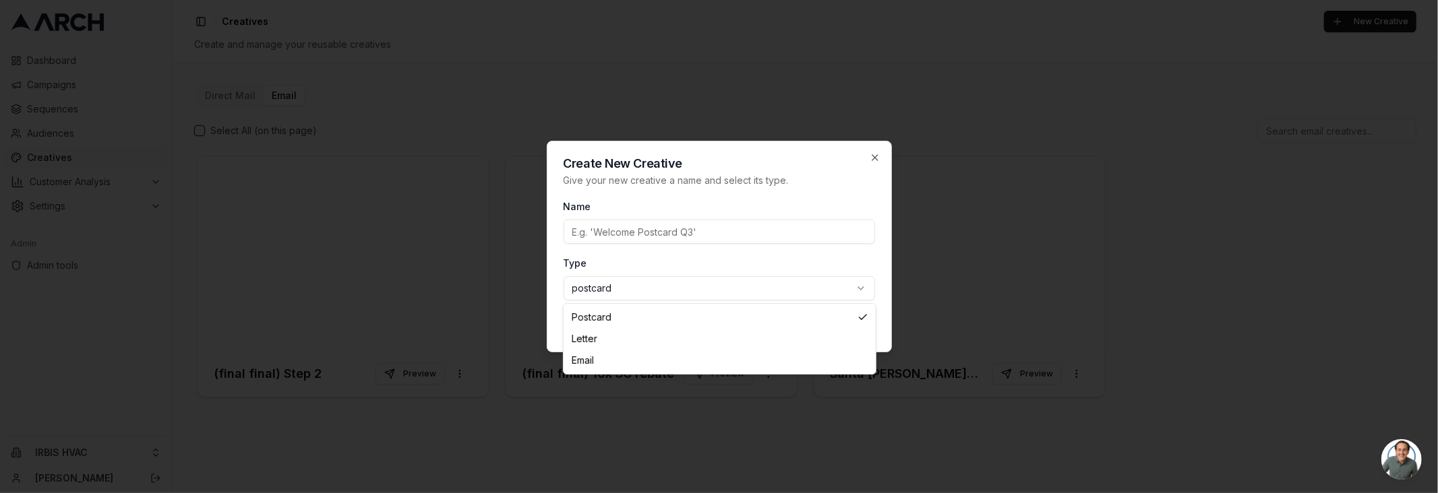
click at [688, 284] on body "Dashboard Campaigns Sequences Audiences Creatives Customer Analysis Settings Ad…" at bounding box center [719, 246] width 1438 height 493
select select "email"
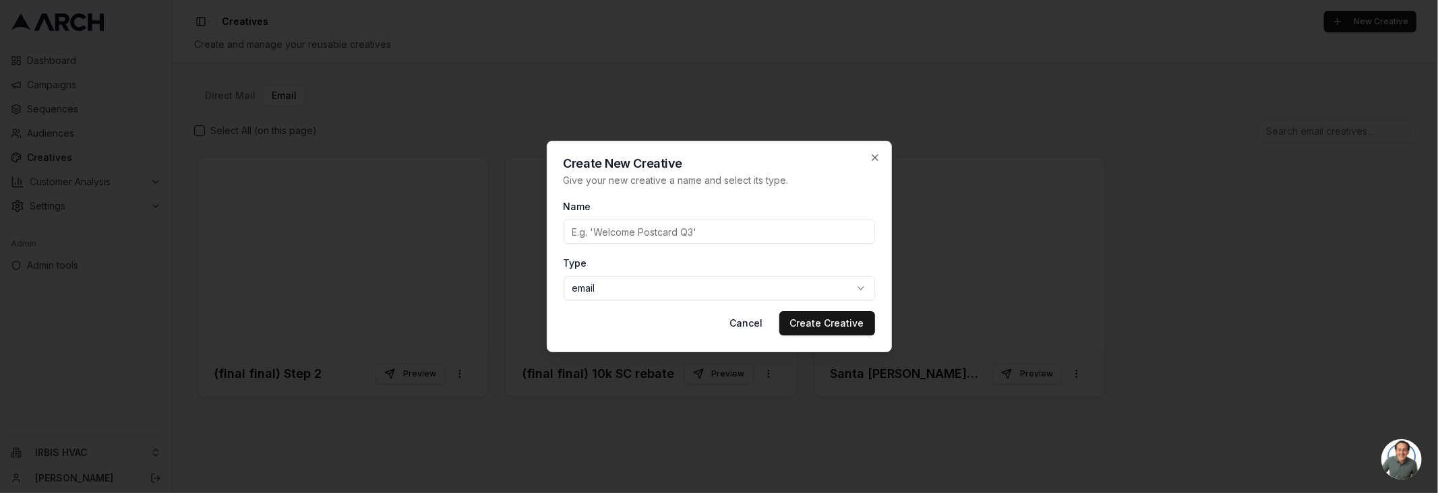
click at [694, 226] on input "Name" at bounding box center [718, 232] width 311 height 24
type input "("
type input "Step 3"
click at [807, 322] on button "Create Creative" at bounding box center [827, 323] width 96 height 24
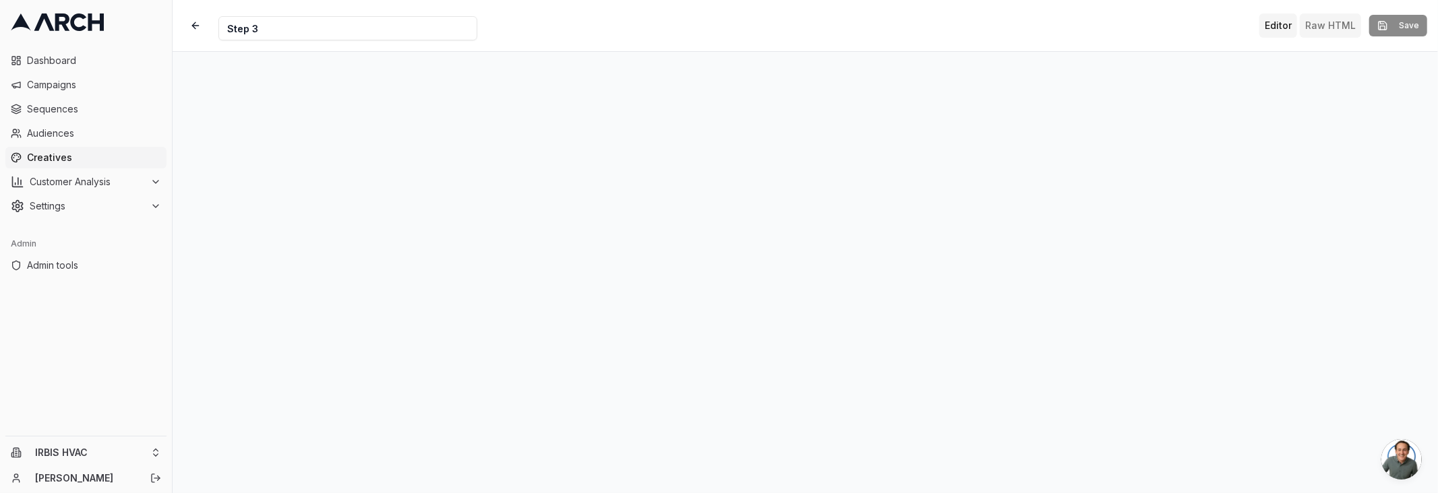
click at [1322, 30] on button "Raw HTML" at bounding box center [1329, 25] width 61 height 24
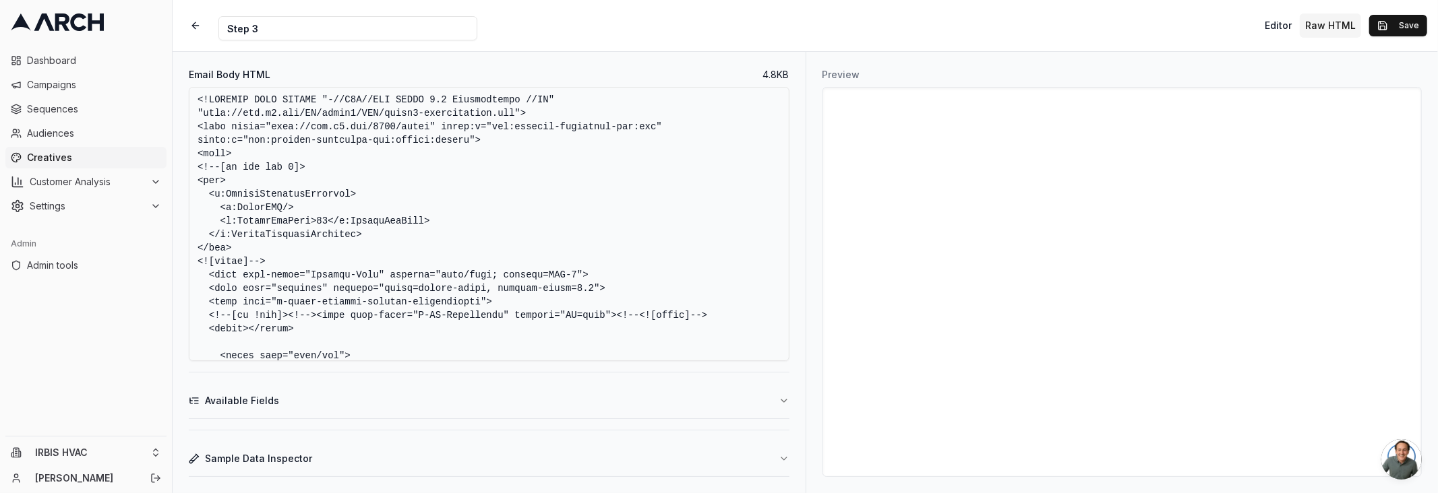
click at [630, 197] on textarea "Email Body HTML" at bounding box center [489, 224] width 601 height 274
paste textarea "html PUBLIC "-//W3C//DTD XHTML 1.0 Transitional//EN" "http://www.w3.org/TR/xhtm…"
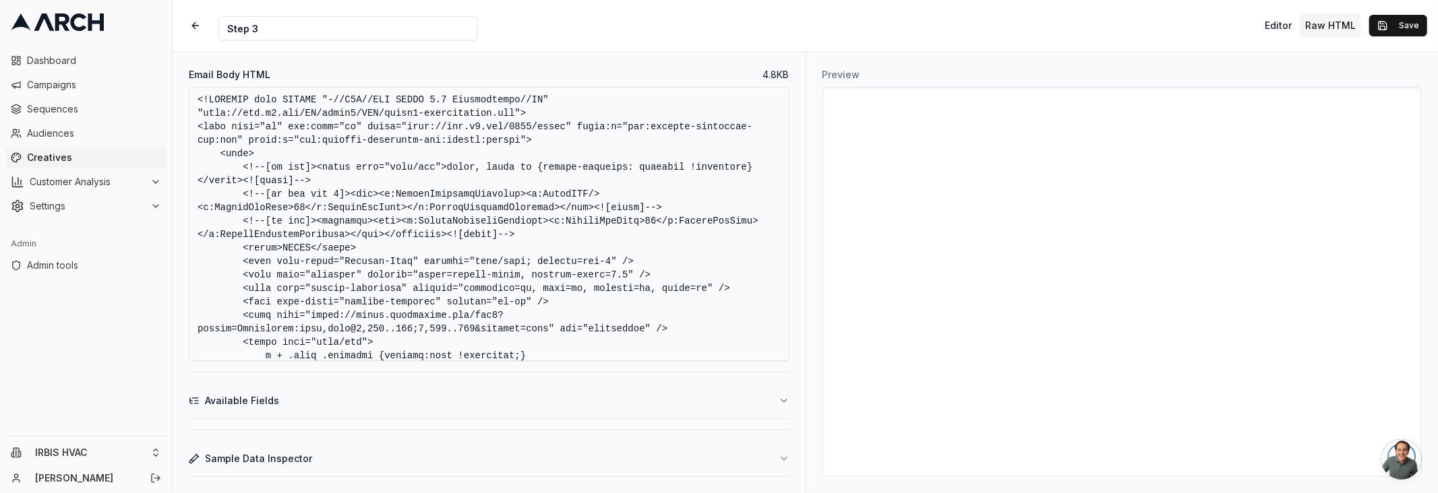
scroll to position [2384, 0]
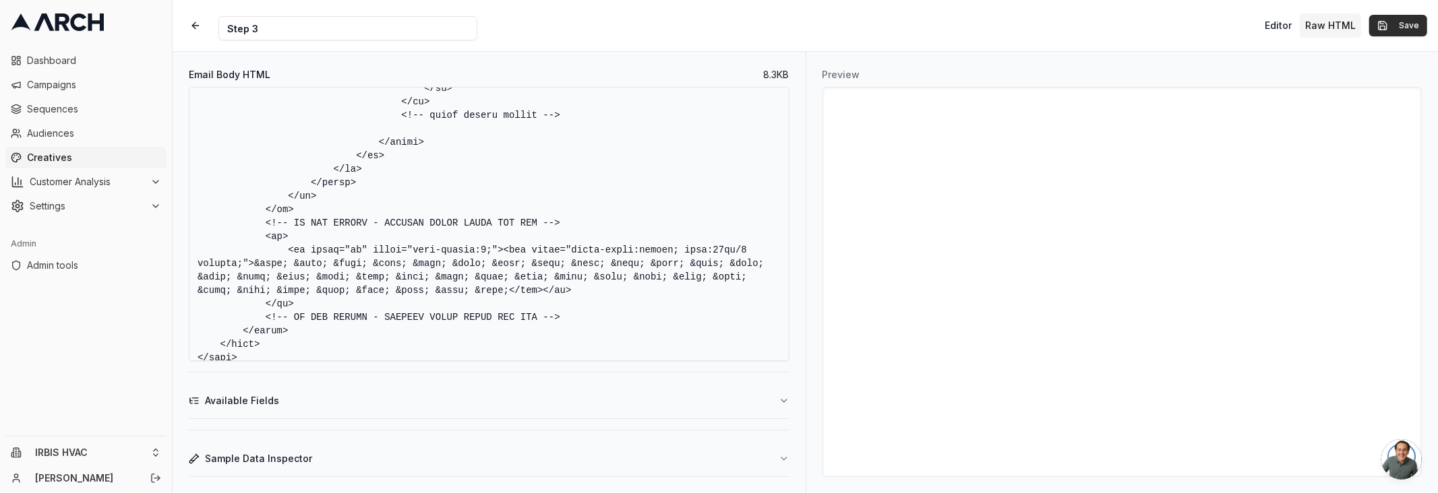
click at [1383, 26] on button "Save" at bounding box center [1398, 26] width 58 height 22
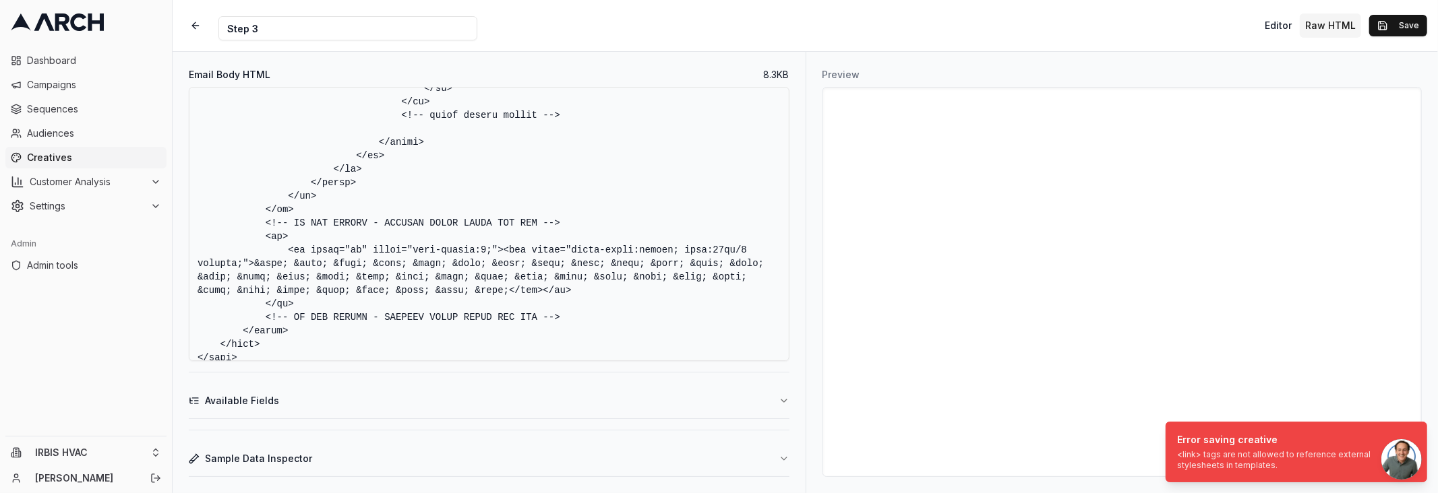
click at [565, 219] on textarea "Email Body HTML" at bounding box center [489, 224] width 601 height 274
click at [427, 190] on textarea "Email Body HTML" at bounding box center [489, 224] width 601 height 274
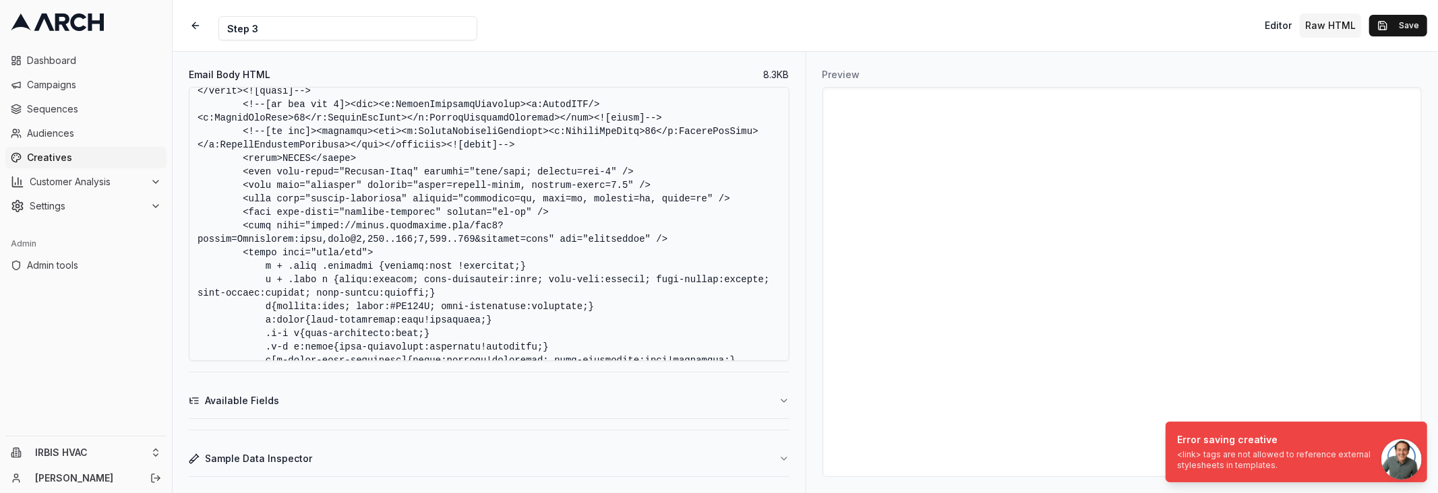
click at [466, 222] on textarea "Email Body HTML" at bounding box center [489, 224] width 601 height 274
click at [702, 243] on textarea "Email Body HTML" at bounding box center [489, 224] width 601 height 274
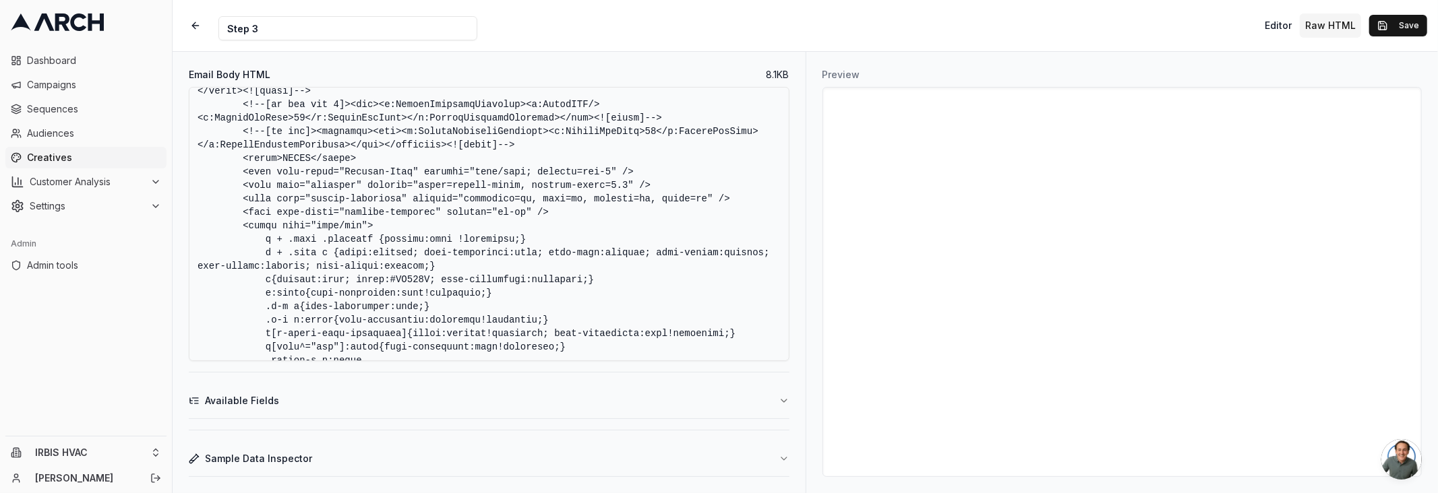
type textarea "<!DOCTYPE html PUBLIC "-//W3C//DTD XHTML 1.0 Transitional//EN" "http://www.w3.o…"
click at [1386, 21] on button "Save" at bounding box center [1398, 26] width 58 height 22
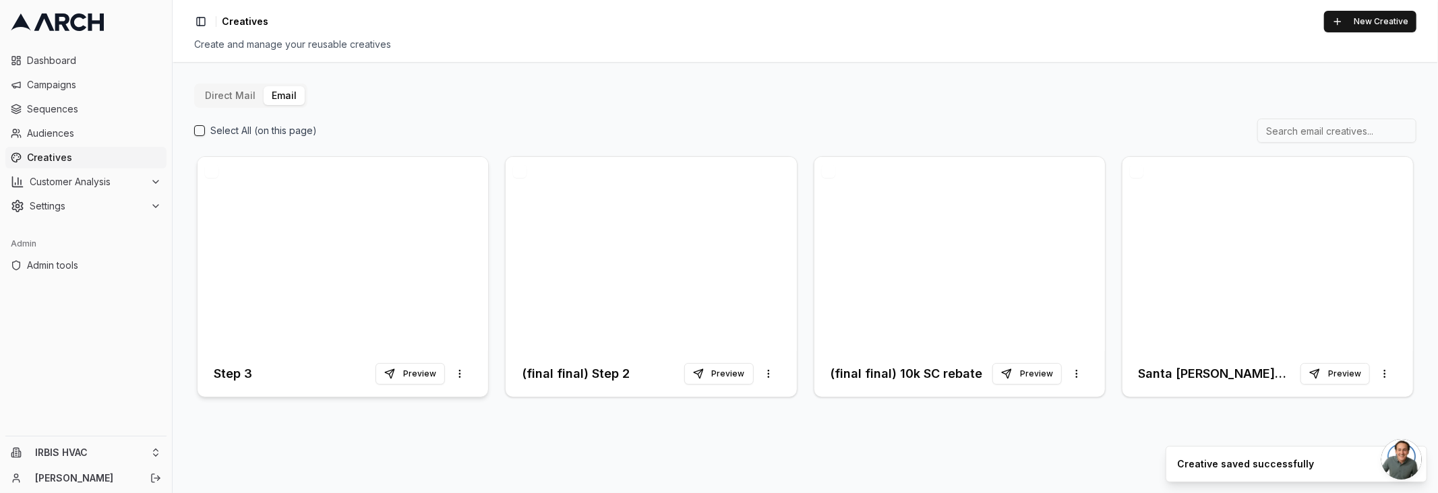
click at [239, 369] on h3 "Step 3" at bounding box center [233, 374] width 38 height 19
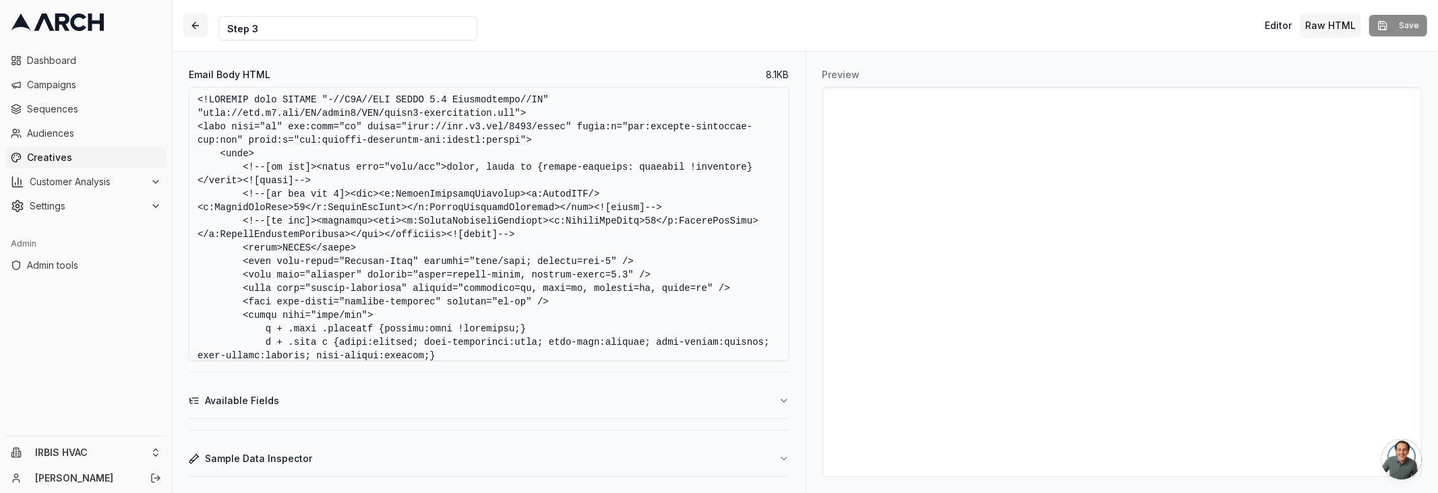
click at [193, 23] on button "button" at bounding box center [195, 25] width 24 height 24
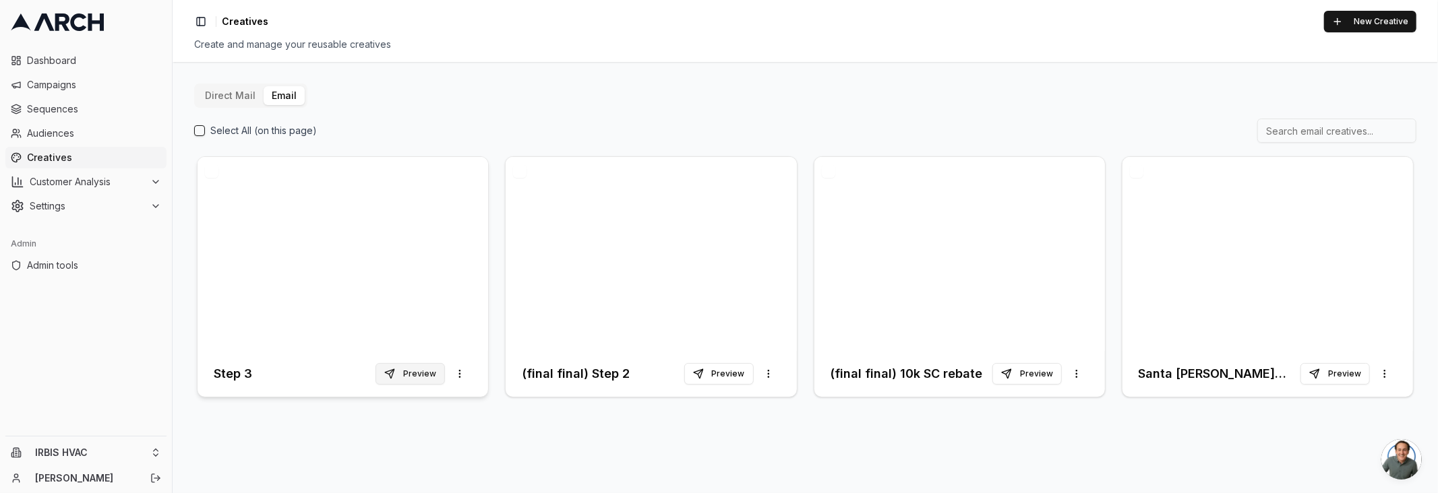
click at [415, 374] on button "Preview" at bounding box center [409, 374] width 69 height 22
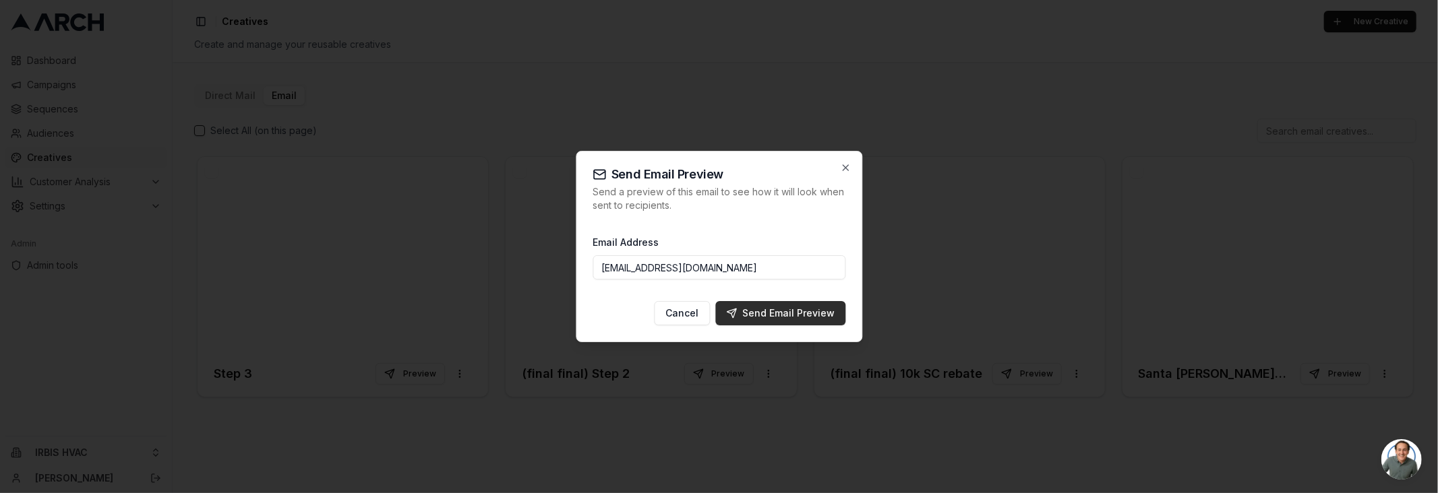
click at [754, 307] on div "Send Email Preview" at bounding box center [780, 313] width 109 height 13
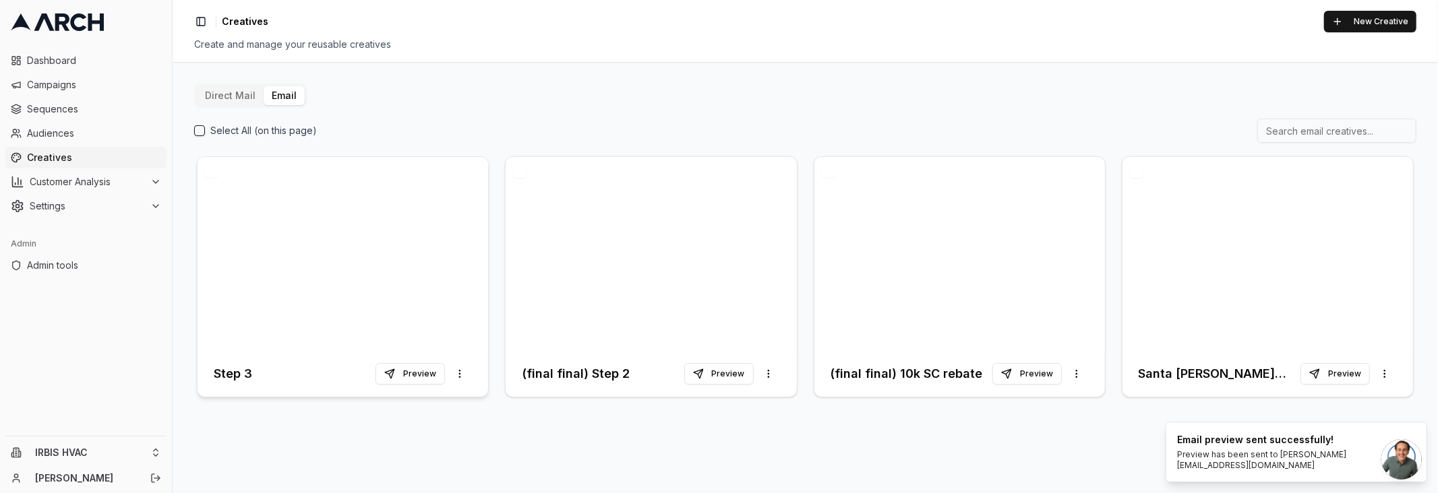
click at [257, 373] on div "Step 3 Preview More options" at bounding box center [343, 374] width 258 height 24
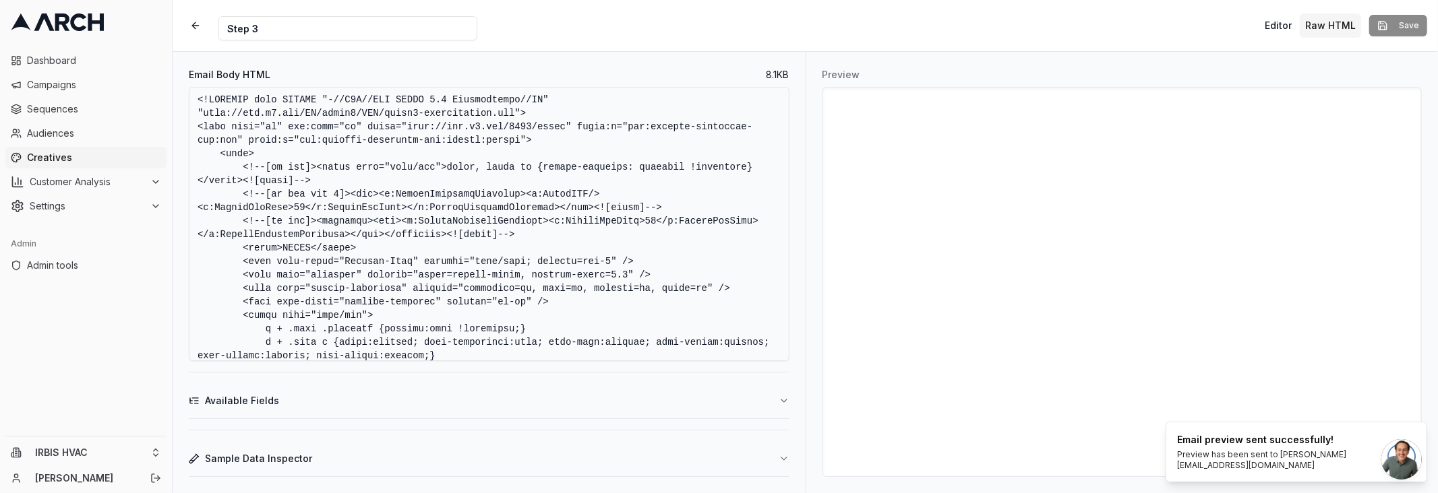
click at [417, 231] on textarea "Email Body HTML" at bounding box center [489, 224] width 601 height 274
paste textarea "link href="https://fonts.googleapis.com/css2?family=Montserrat:ital,wght@0,100.…"
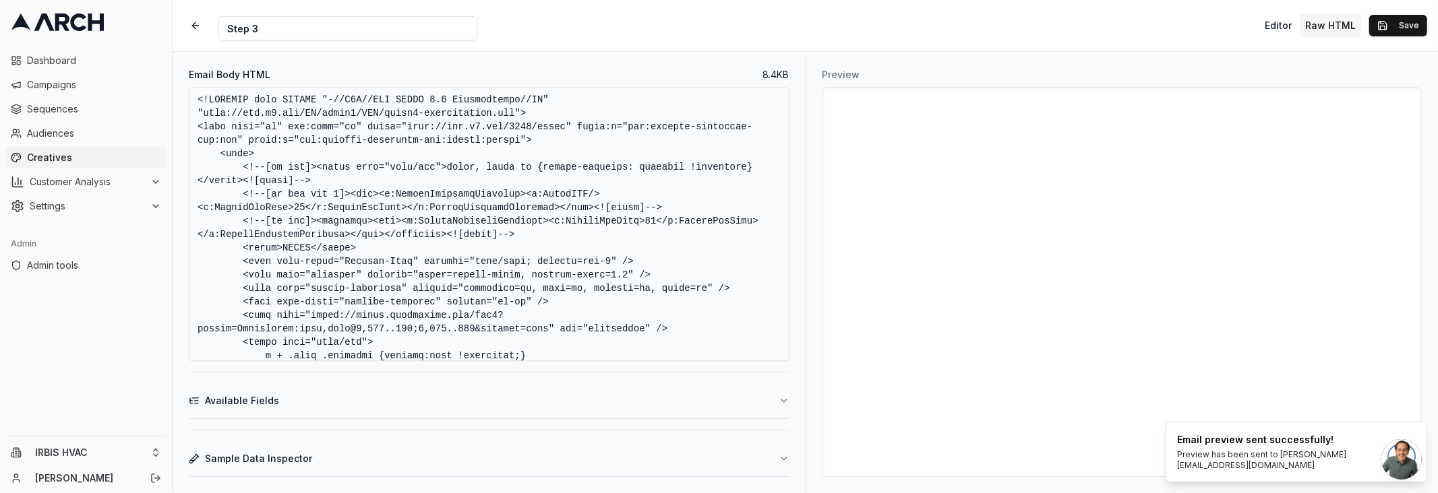
scroll to position [2438, 0]
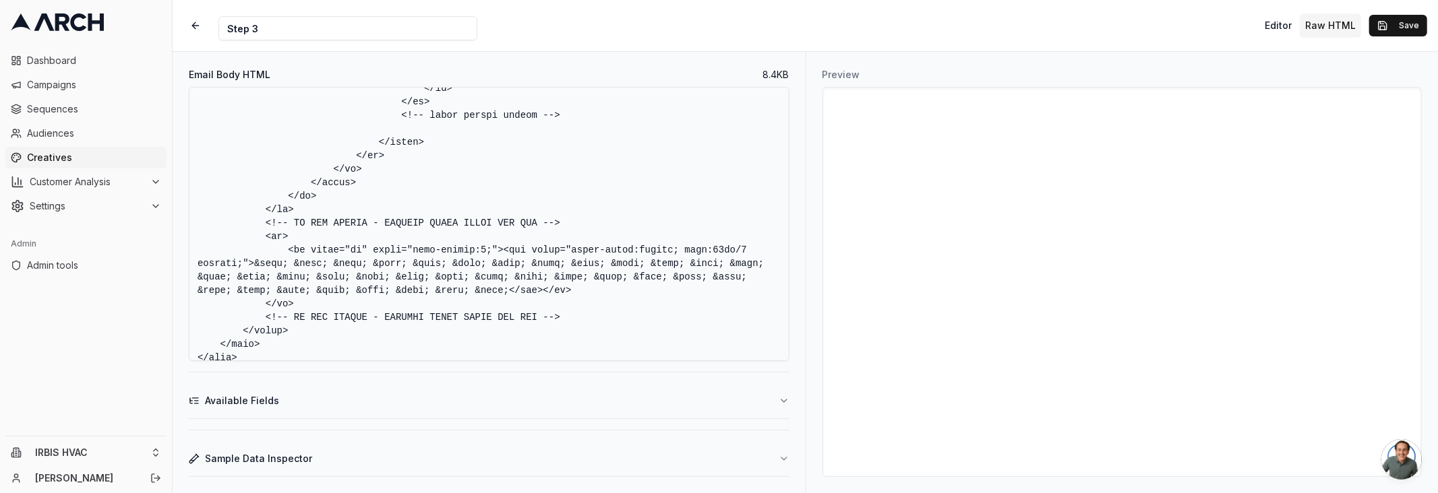
click at [557, 183] on textarea "Email Body HTML" at bounding box center [489, 224] width 601 height 274
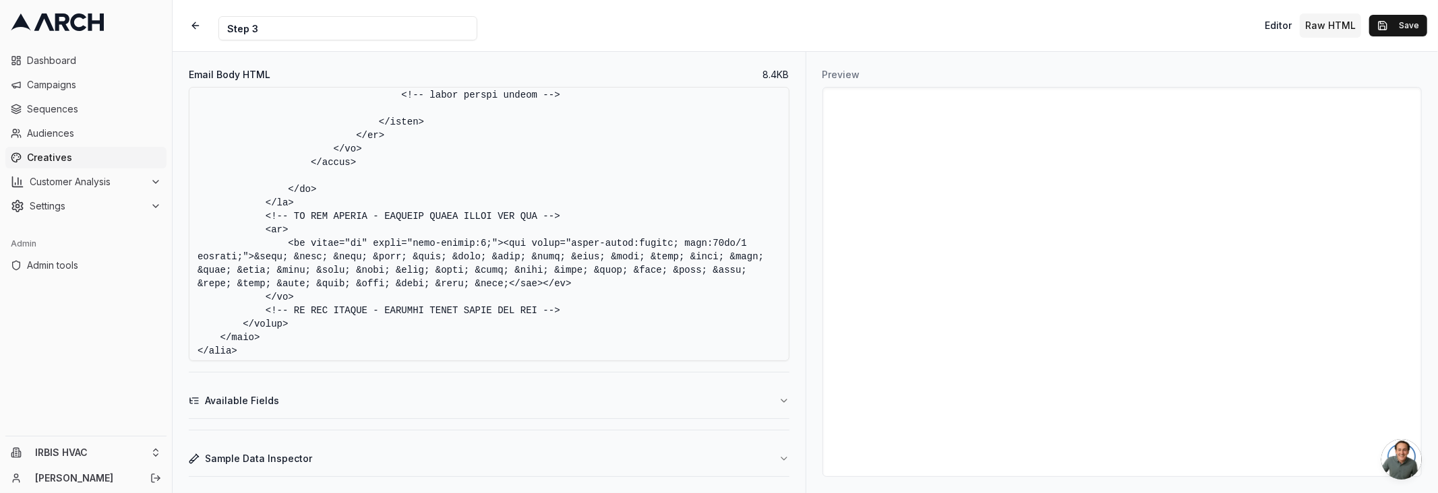
scroll to position [1694, 0]
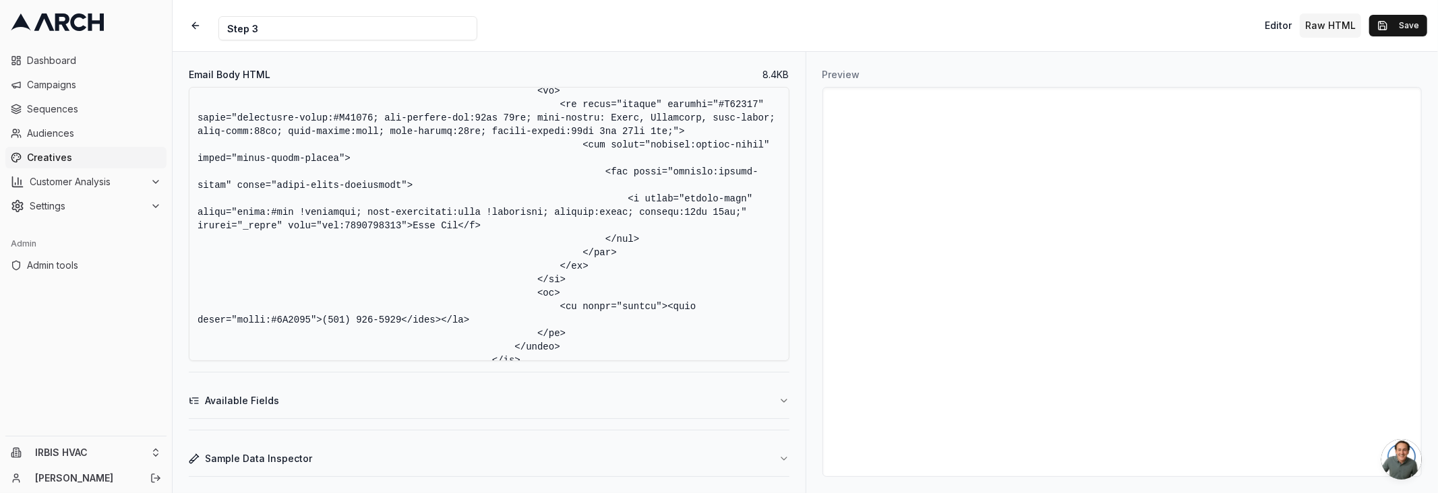
click at [324, 320] on textarea "Email Body HTML" at bounding box center [489, 224] width 601 height 274
click at [317, 321] on textarea "Email Body HTML" at bounding box center [489, 224] width 601 height 274
click at [435, 218] on textarea "Email Body HTML" at bounding box center [489, 224] width 601 height 274
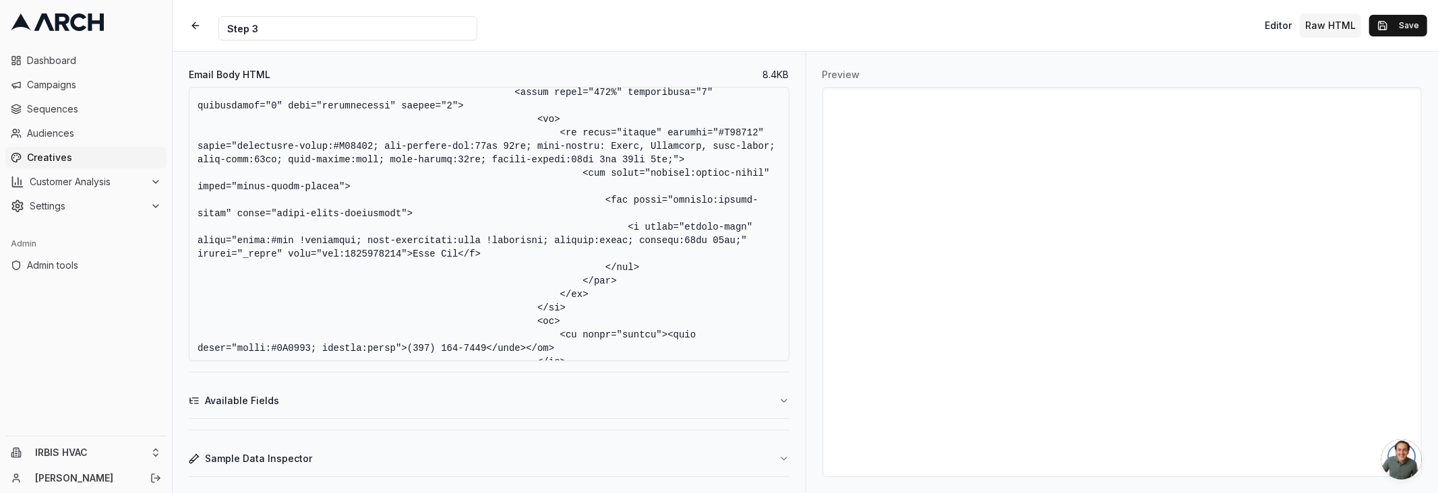
scroll to position [1692, 0]
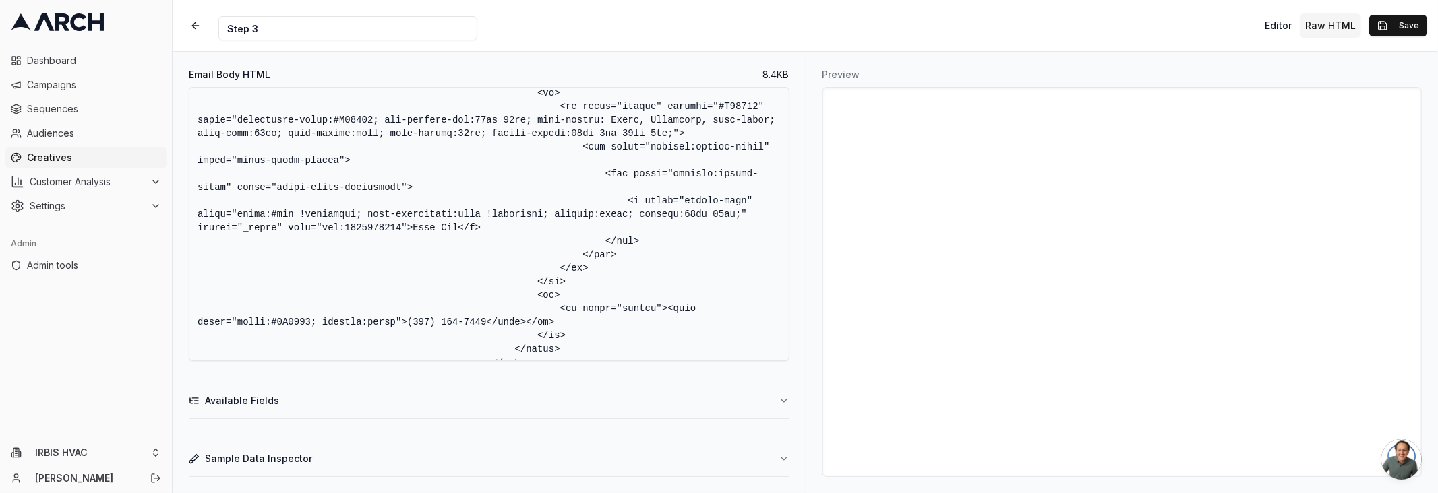
click at [538, 117] on textarea "Email Body HTML" at bounding box center [489, 224] width 601 height 274
click at [226, 133] on textarea "Email Body HTML" at bounding box center [489, 224] width 601 height 274
click at [319, 321] on textarea "Email Body HTML" at bounding box center [489, 224] width 601 height 274
click at [396, 321] on textarea "Email Body HTML" at bounding box center [489, 224] width 601 height 274
paste textarea "font-family: Arial, Helvetica, sans-serif"
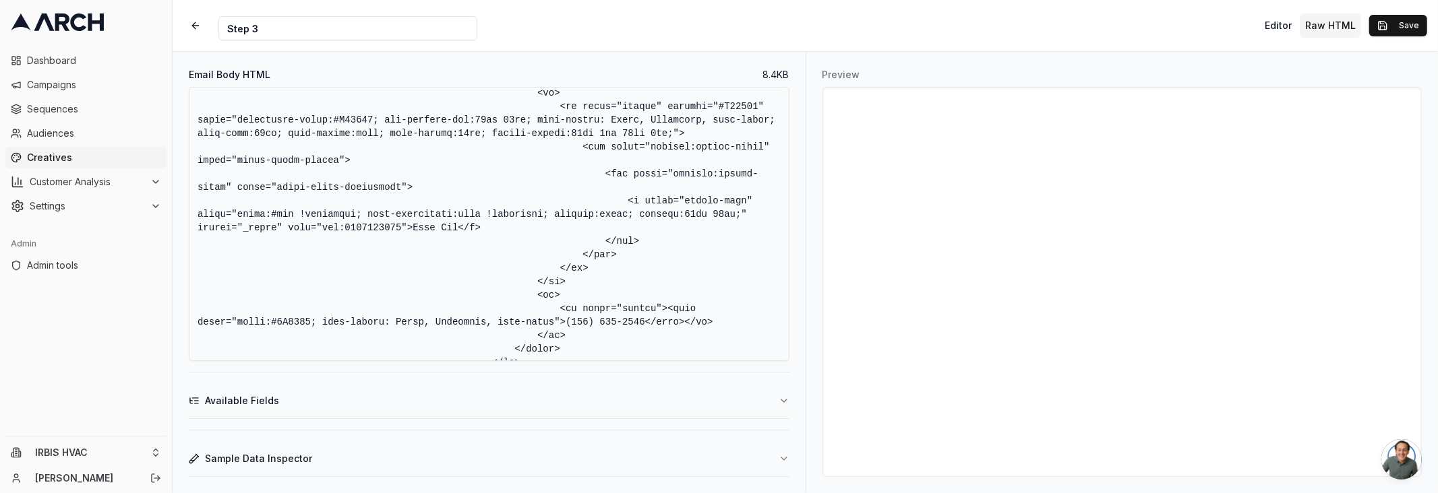
click at [312, 280] on textarea "Email Body HTML" at bounding box center [489, 224] width 601 height 274
click at [1379, 22] on button "Save" at bounding box center [1398, 26] width 58 height 22
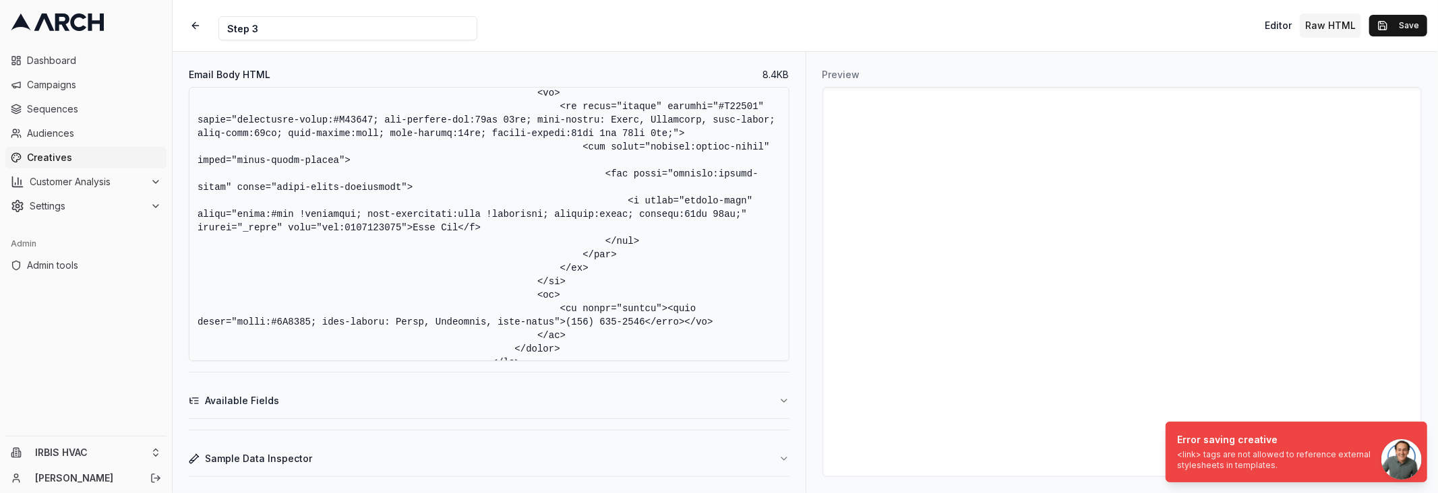
click at [488, 183] on textarea "Email Body HTML" at bounding box center [489, 224] width 601 height 274
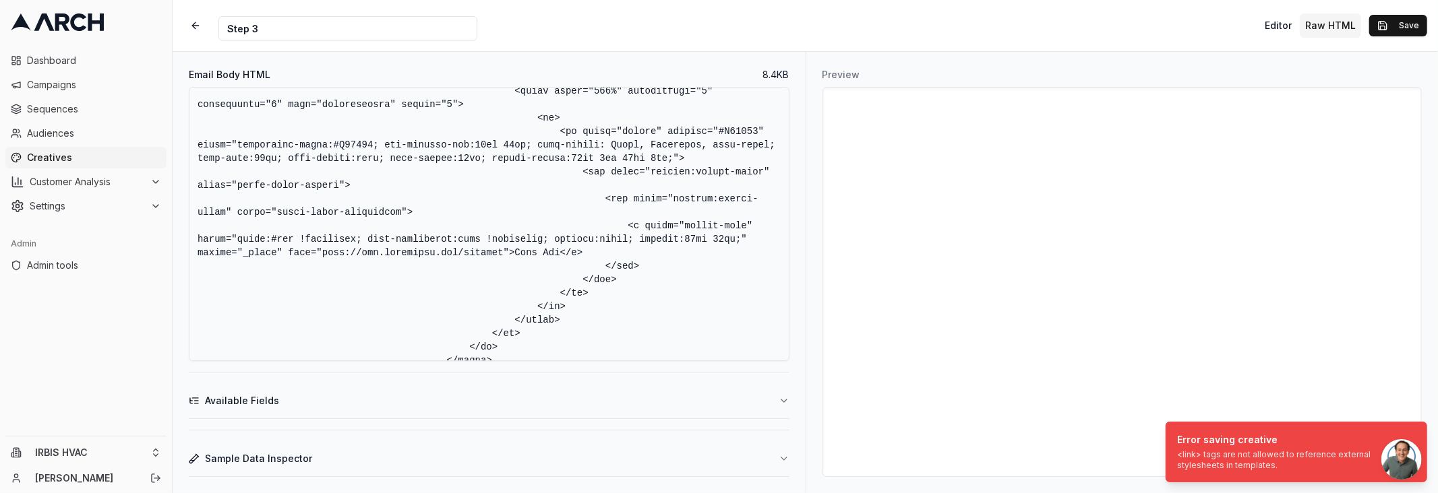
scroll to position [90, 0]
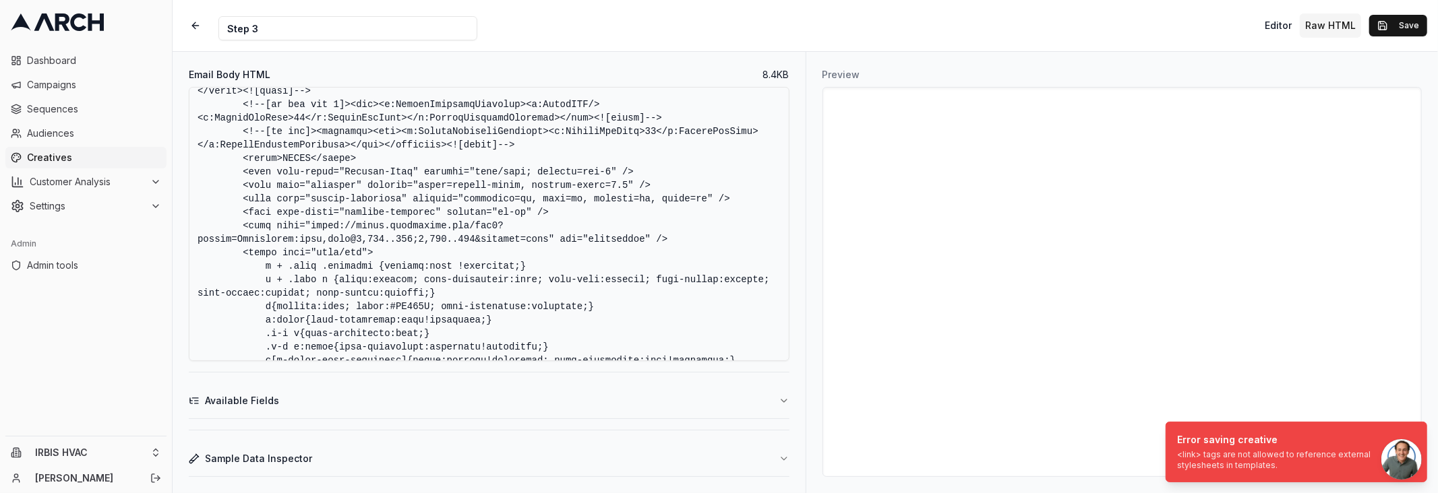
click at [518, 237] on textarea "Email Body HTML" at bounding box center [489, 224] width 601 height 274
click at [710, 243] on textarea "Email Body HTML" at bounding box center [489, 224] width 601 height 274
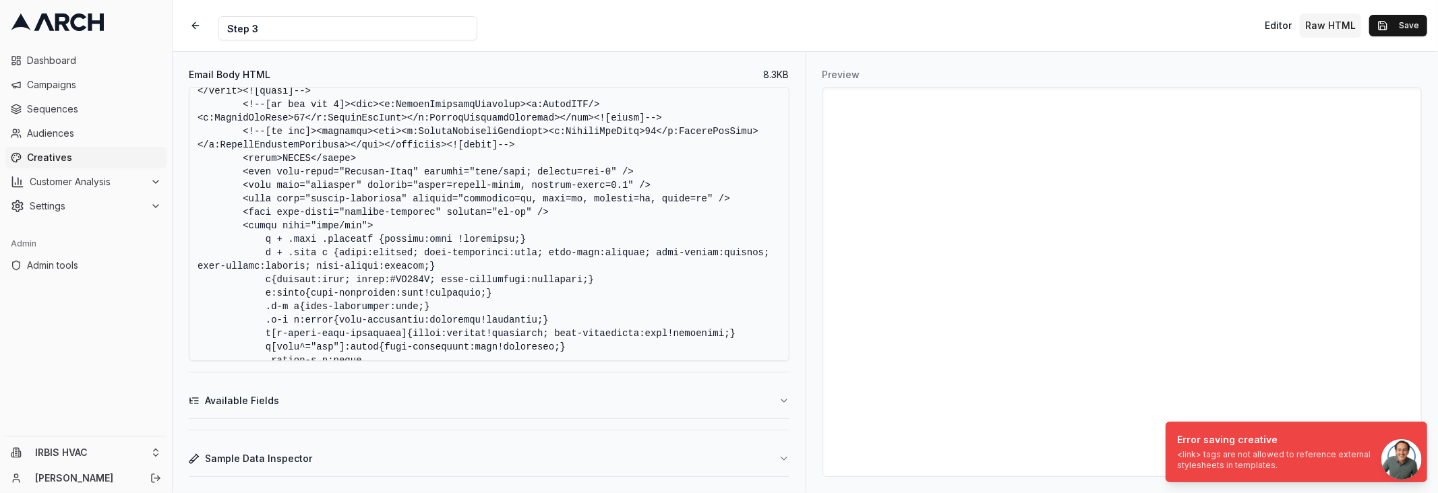
type textarea "<!DOCTYPE html PUBLIC "-//W3C//DTD XHTML 1.0 Transitional//EN" "http://www.w3.o…"
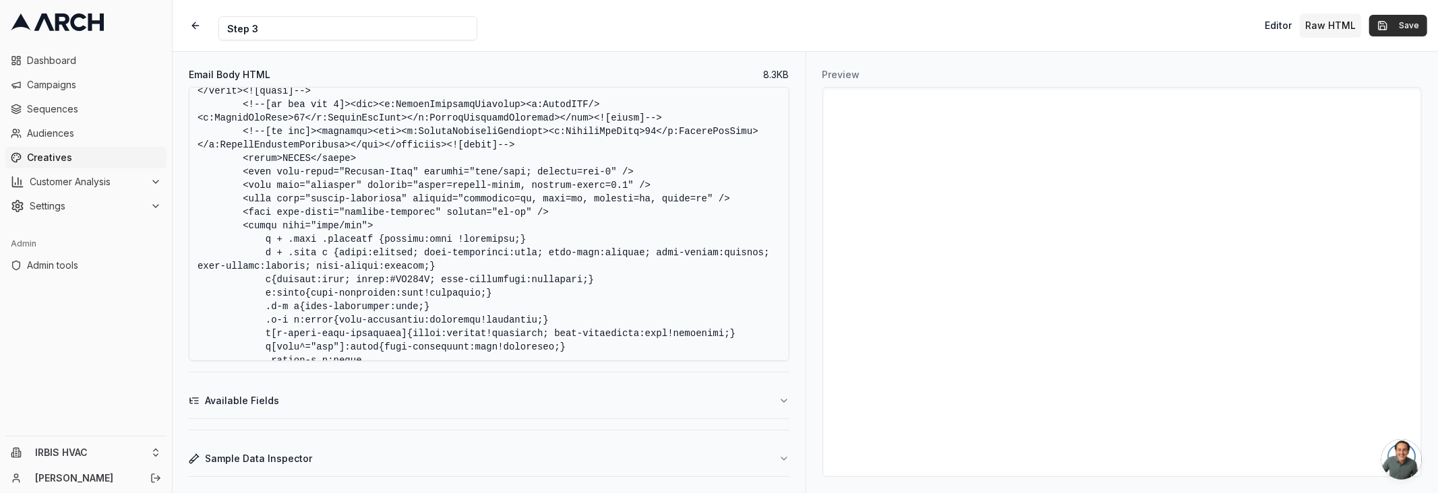
click at [1375, 26] on button "Save" at bounding box center [1398, 26] width 58 height 22
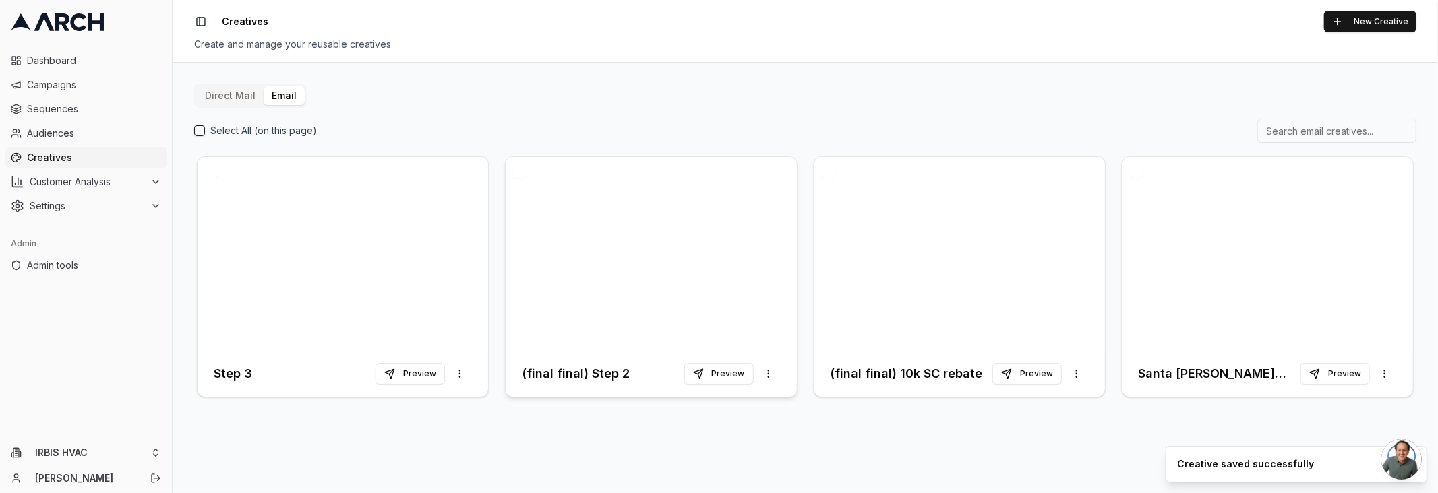
click at [602, 380] on h3 "(final final) Step 2" at bounding box center [576, 374] width 108 height 19
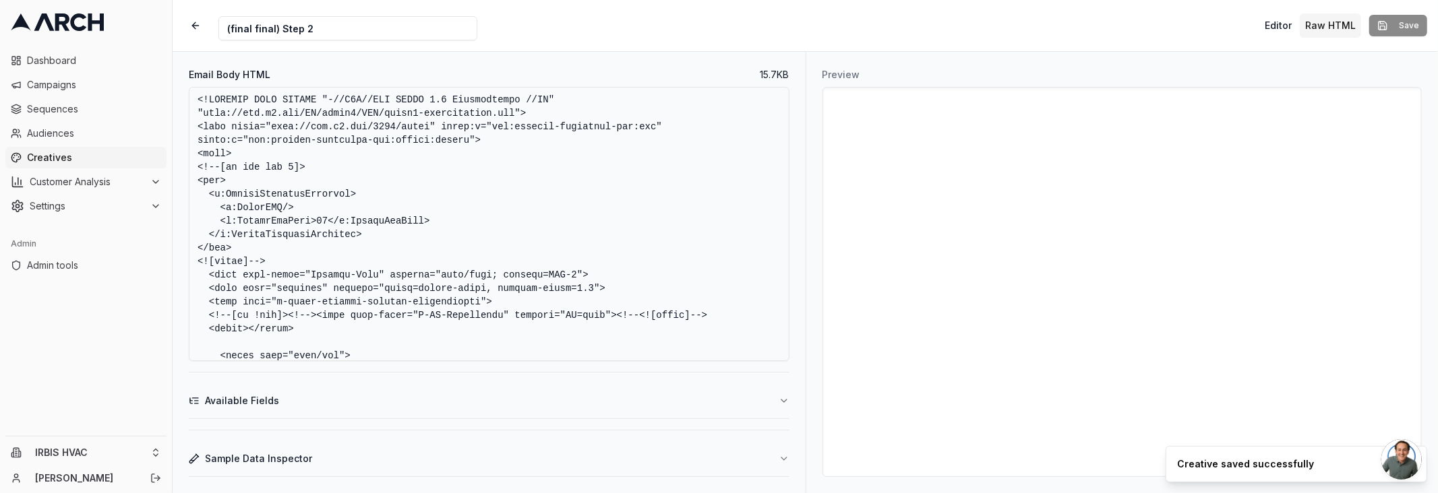
click at [522, 231] on textarea "Email Body HTML" at bounding box center [489, 224] width 601 height 274
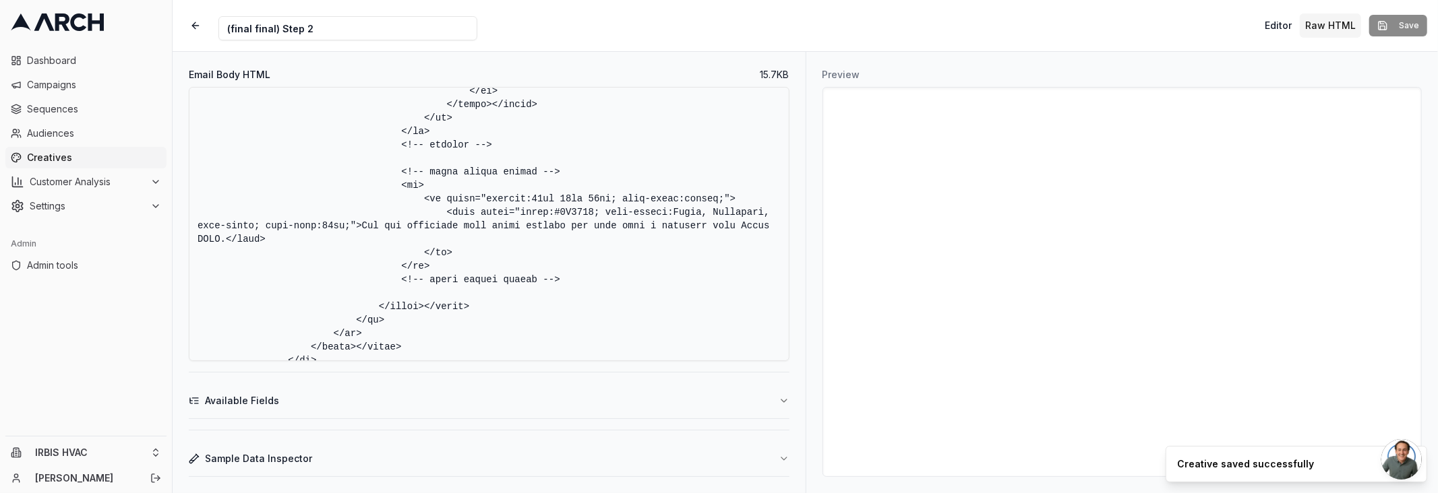
click at [598, 225] on textarea "Email Body HTML" at bounding box center [489, 224] width 601 height 274
click at [597, 226] on textarea "Email Body HTML" at bounding box center [489, 224] width 601 height 274
click at [645, 225] on textarea "Email Body HTML" at bounding box center [489, 224] width 601 height 274
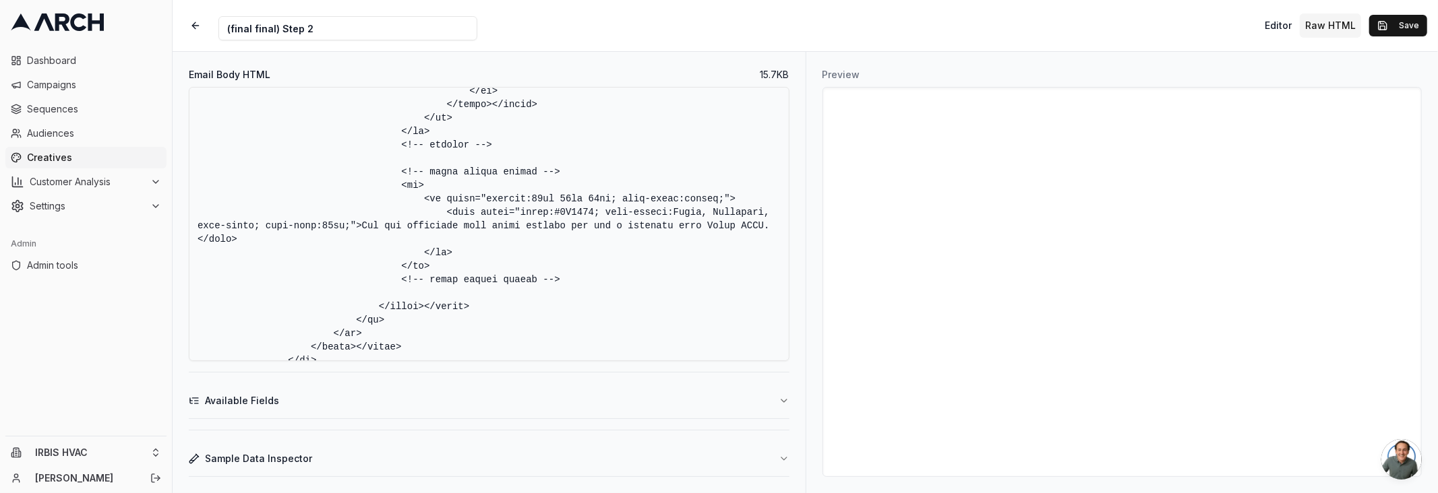
click at [689, 227] on textarea "Email Body HTML" at bounding box center [489, 224] width 601 height 274
click at [747, 233] on textarea "Email Body HTML" at bounding box center [489, 224] width 601 height 274
click at [764, 227] on textarea "Email Body HTML" at bounding box center [489, 224] width 601 height 274
click at [363, 228] on textarea "Email Body HTML" at bounding box center [489, 224] width 601 height 274
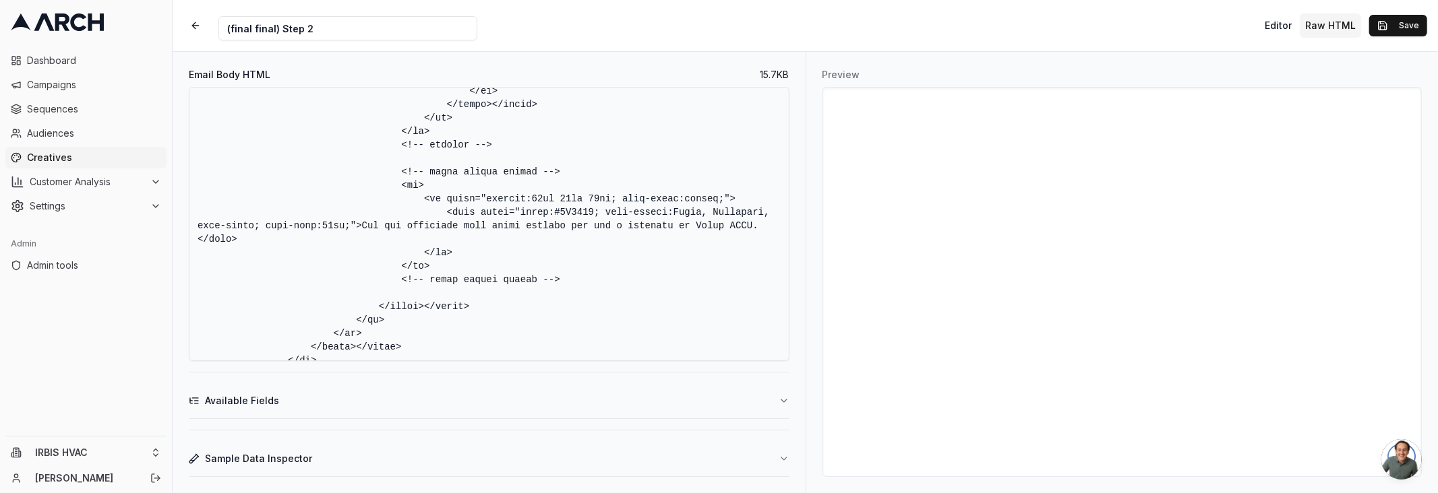
click at [758, 223] on textarea "Email Body HTML" at bounding box center [489, 224] width 601 height 274
type textarea "<!DOCTYPE HTML PUBLIC "-//W3C//DTD XHTML 1.0 Transitional //EN" "http://www.w3.…"
click at [1388, 35] on button "Save" at bounding box center [1398, 26] width 58 height 22
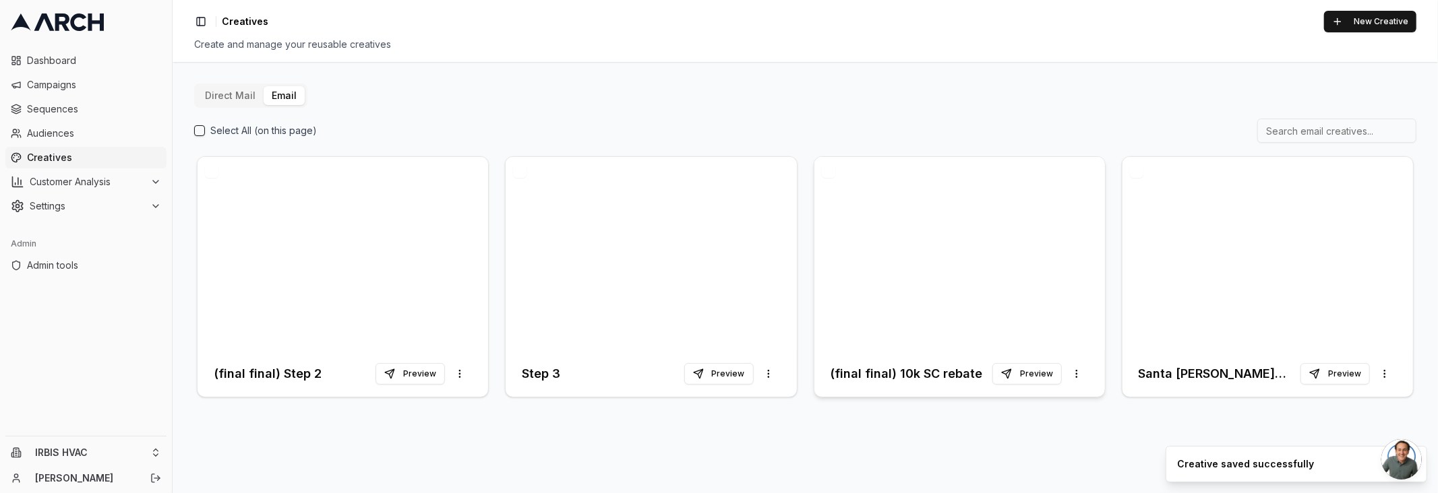
click at [924, 370] on h3 "(final final) 10k SC rebate" at bounding box center [906, 374] width 152 height 19
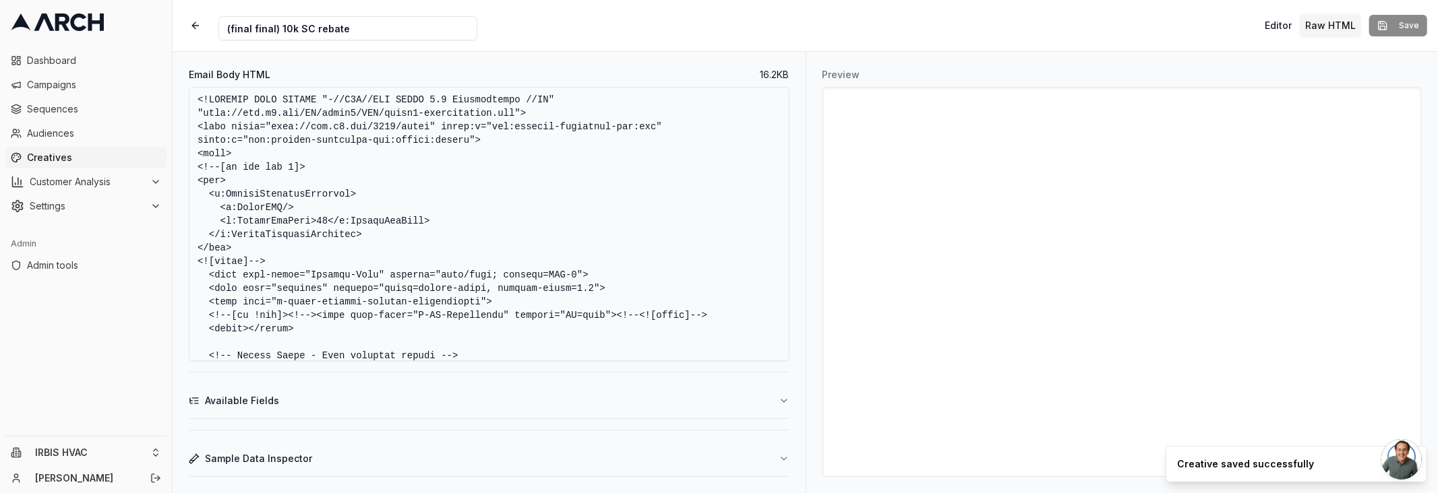
click at [586, 195] on textarea "Email Body HTML" at bounding box center [489, 224] width 601 height 274
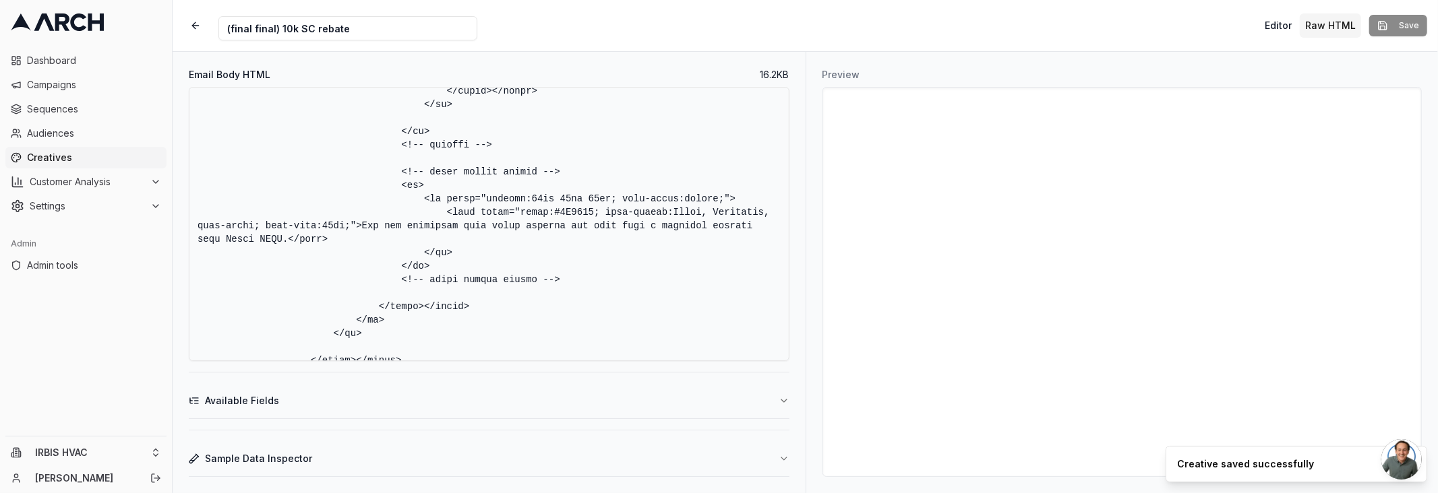
click at [363, 227] on textarea "Email Body HTML" at bounding box center [489, 224] width 601 height 274
click at [287, 237] on textarea "Email Body HTML" at bounding box center [489, 224] width 601 height 274
paste textarea "are a customer of"
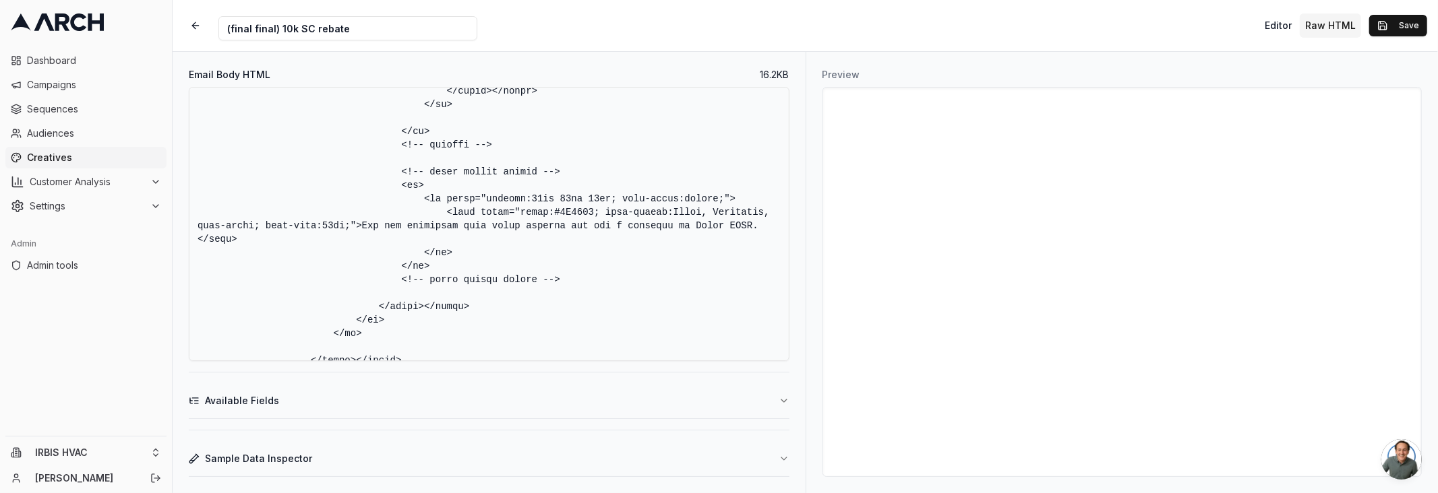
click at [499, 240] on textarea "Email Body HTML" at bounding box center [489, 224] width 601 height 274
type textarea "<!DOCTYPE HTML PUBLIC "-//W3C//DTD XHTML 1.0 Transitional //EN" "http://www.w3.…"
click at [1385, 20] on button "Save" at bounding box center [1398, 26] width 58 height 22
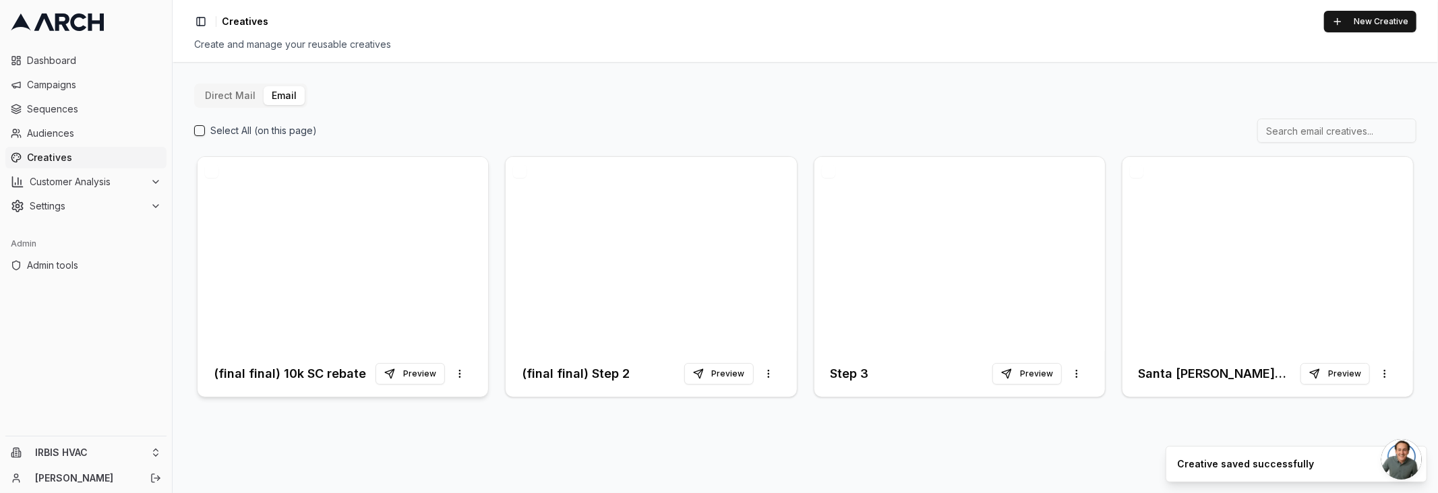
click at [262, 374] on h3 "(final final) 10k SC rebate" at bounding box center [290, 374] width 152 height 19
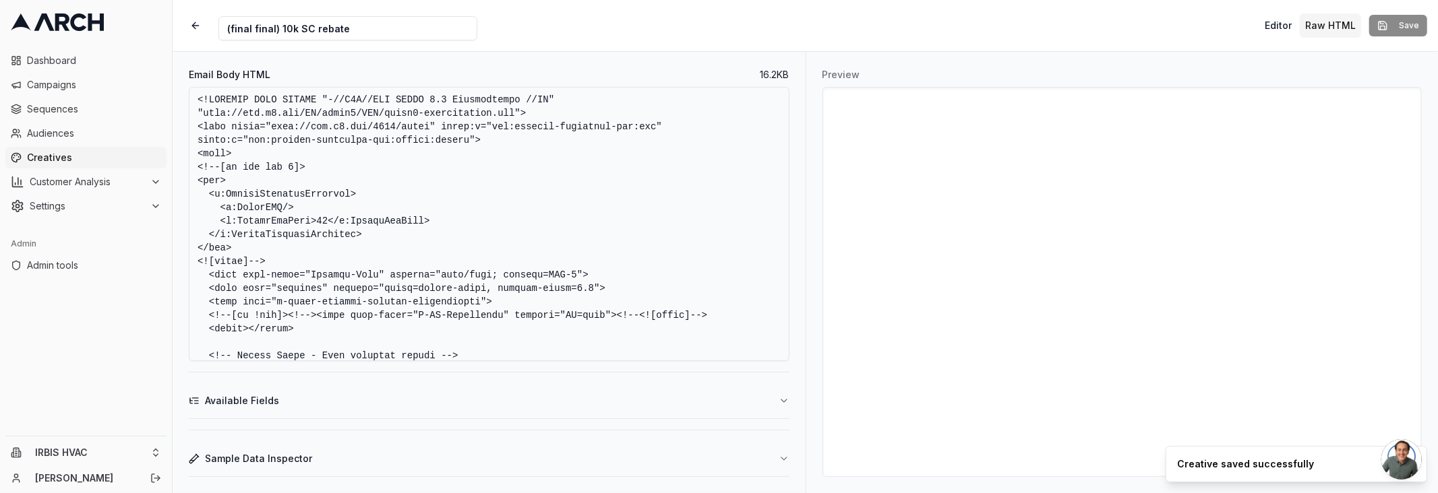
click at [377, 38] on input "(final final) 10k SC rebate" at bounding box center [347, 28] width 259 height 24
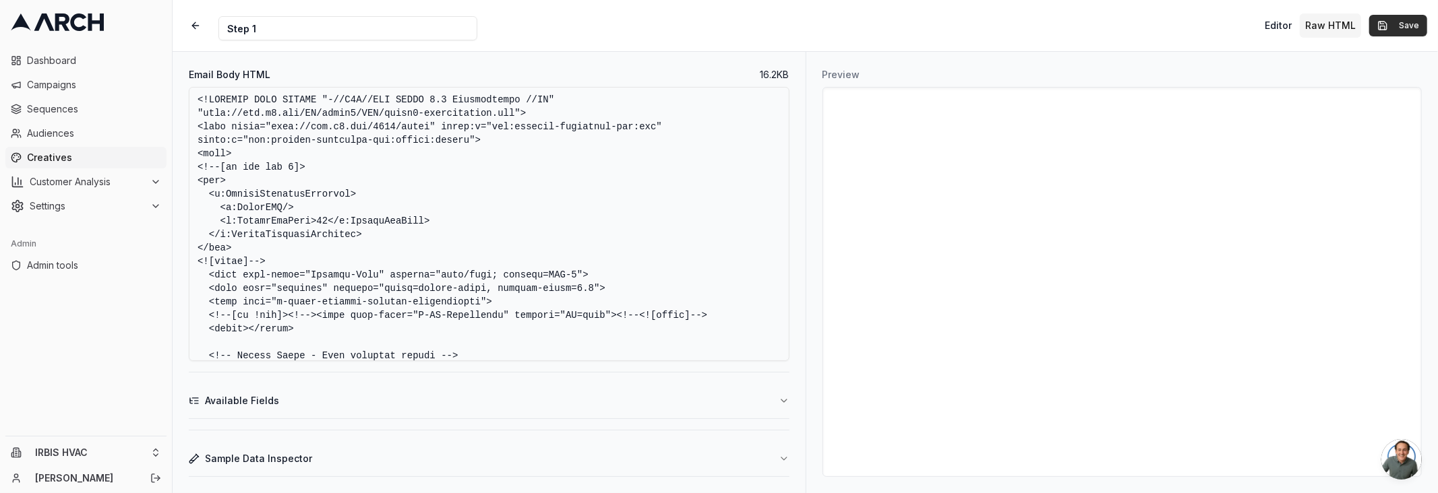
type input "Step 1"
click at [1382, 24] on button "Save" at bounding box center [1398, 26] width 58 height 22
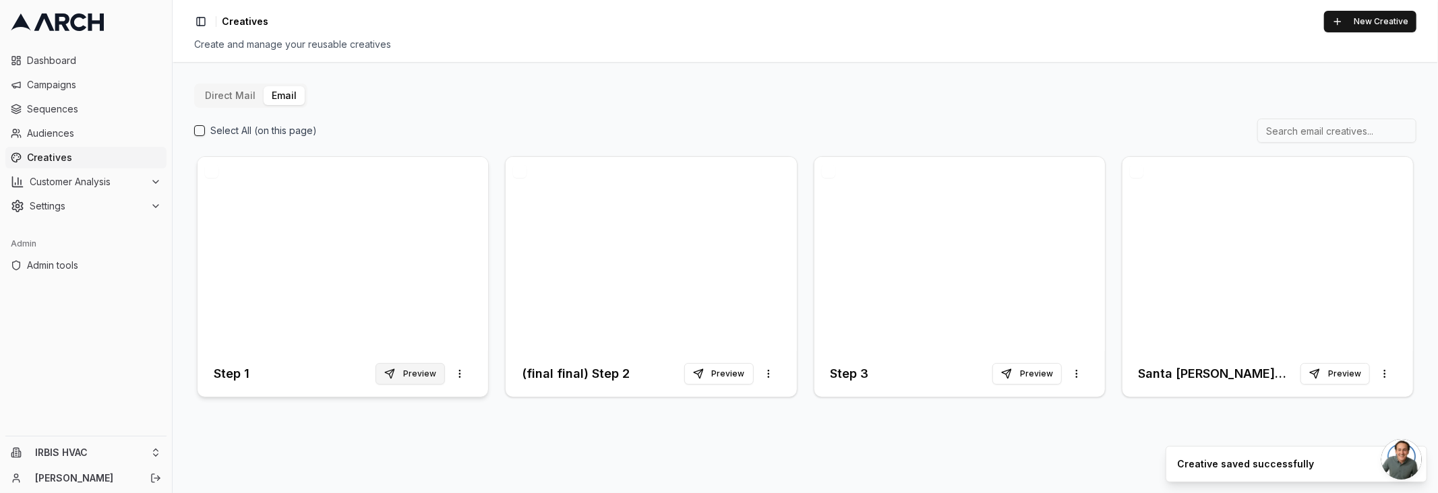
click at [403, 373] on button "Preview" at bounding box center [409, 374] width 69 height 22
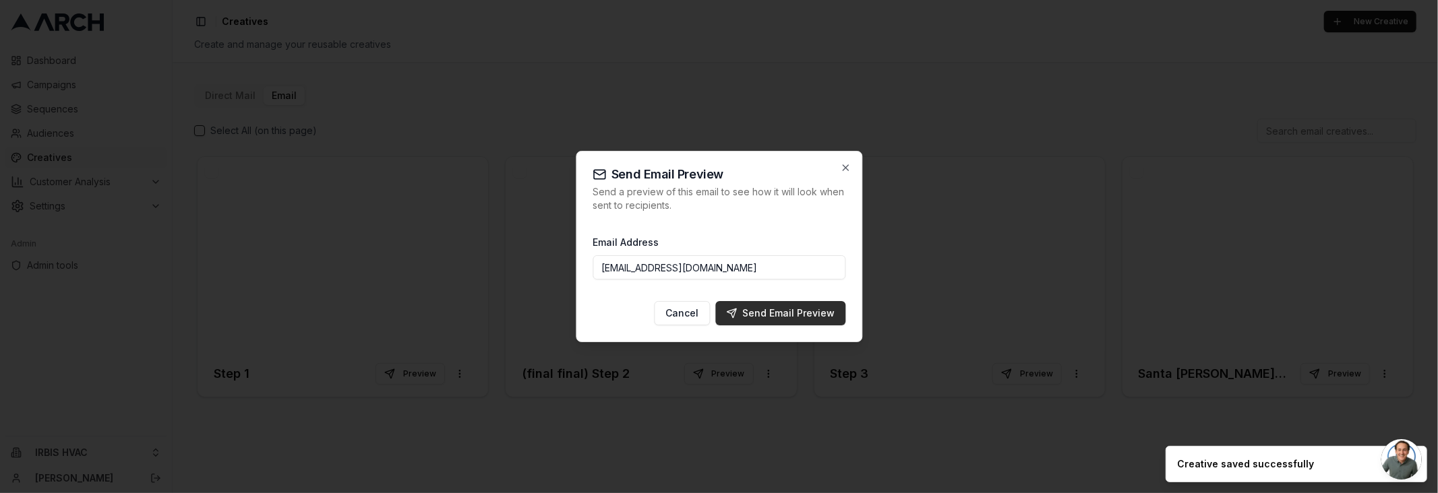
click at [741, 315] on div "Send Email Preview" at bounding box center [780, 313] width 109 height 13
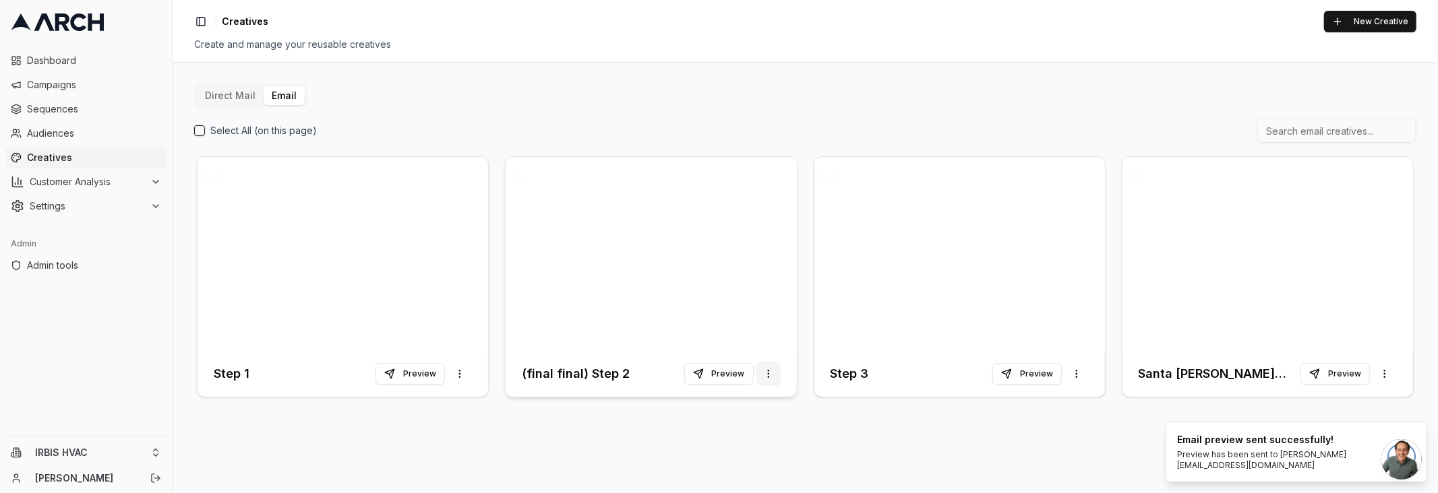
click at [772, 369] on html "Dashboard Campaigns Sequences Audiences Creatives Customer Analysis Settings Ad…" at bounding box center [719, 246] width 1438 height 493
click at [595, 383] on html "Dashboard Campaigns Sequences Audiences Creatives Customer Analysis Settings Ad…" at bounding box center [719, 246] width 1438 height 493
click at [579, 374] on h3 "(final final) Step 2" at bounding box center [576, 374] width 108 height 19
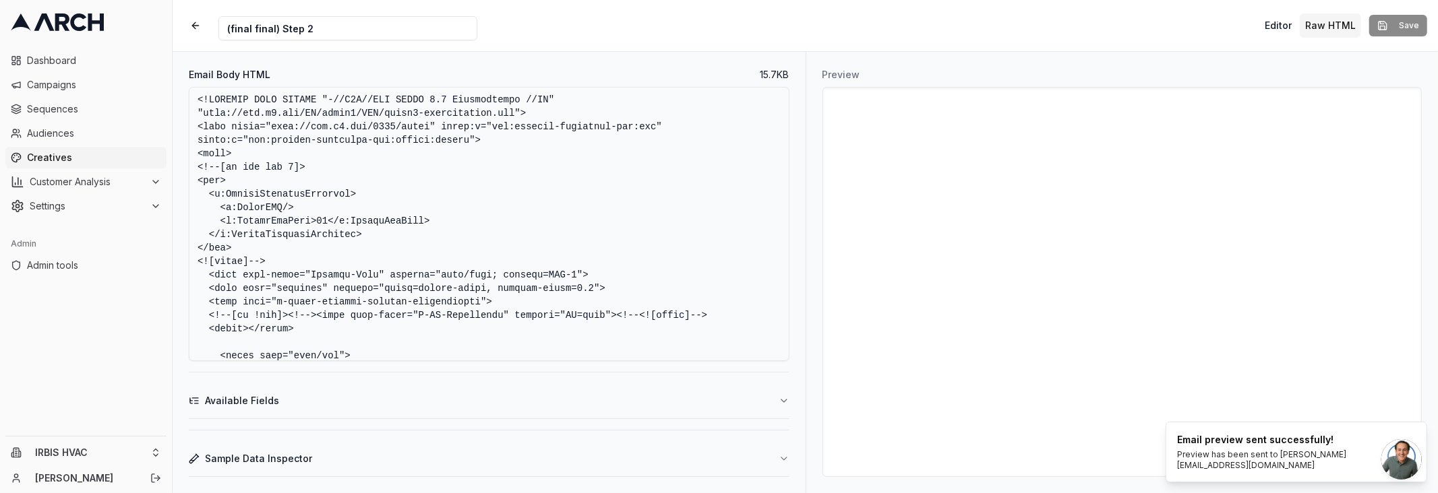
click at [277, 25] on input "(final final) Step 2" at bounding box center [347, 28] width 259 height 24
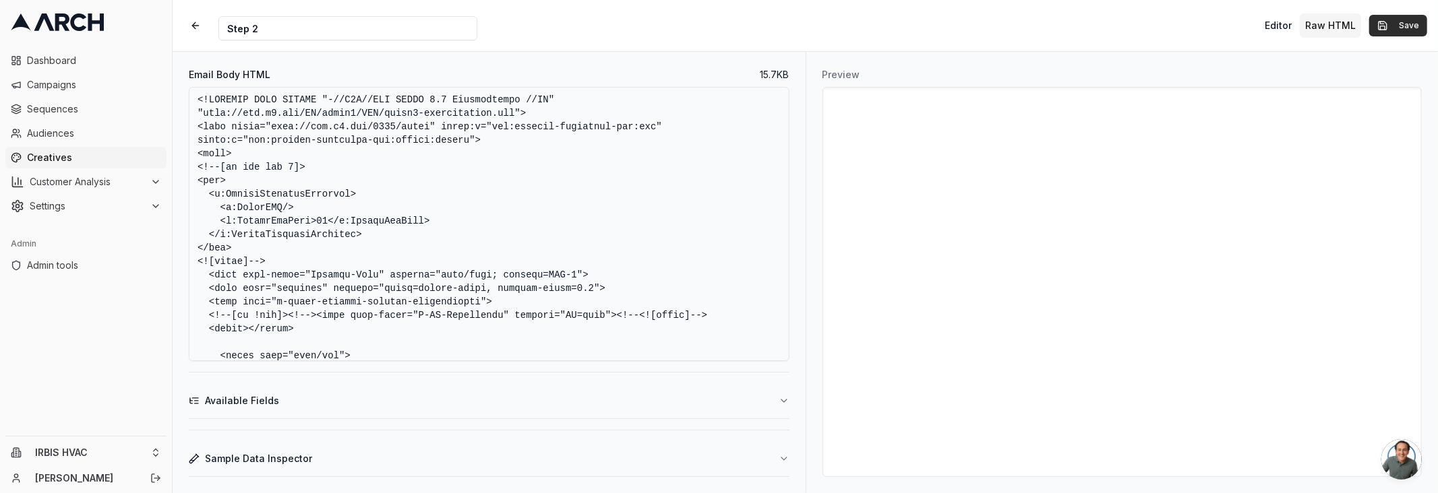
type input "Step 2"
click at [1378, 24] on button "Save" at bounding box center [1398, 26] width 58 height 22
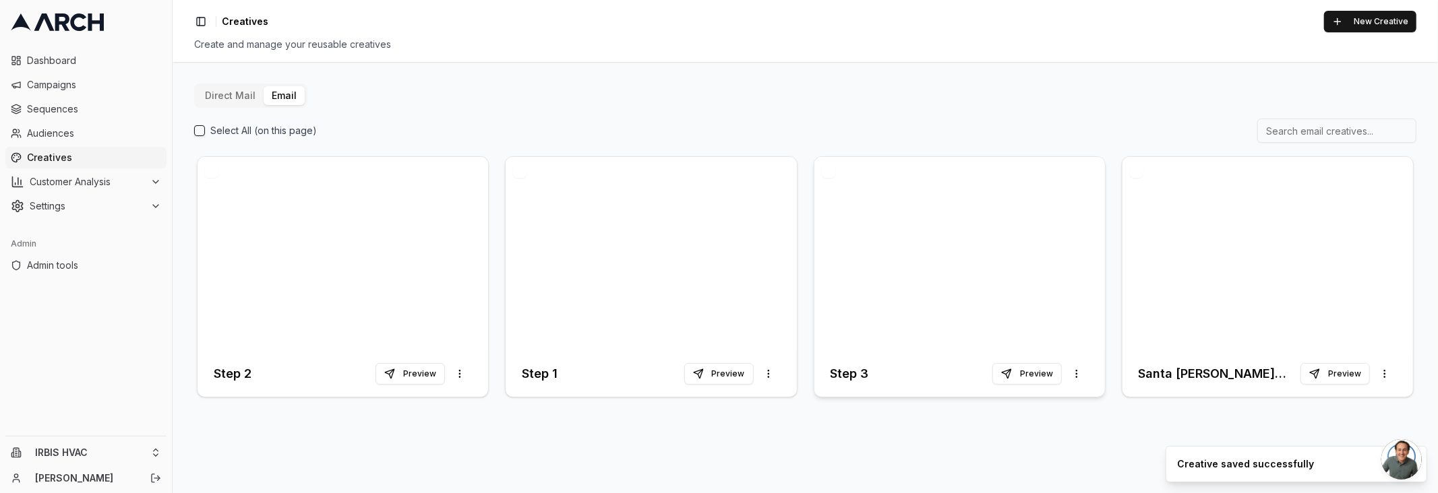
click at [861, 369] on h3 "Step 3" at bounding box center [849, 374] width 38 height 19
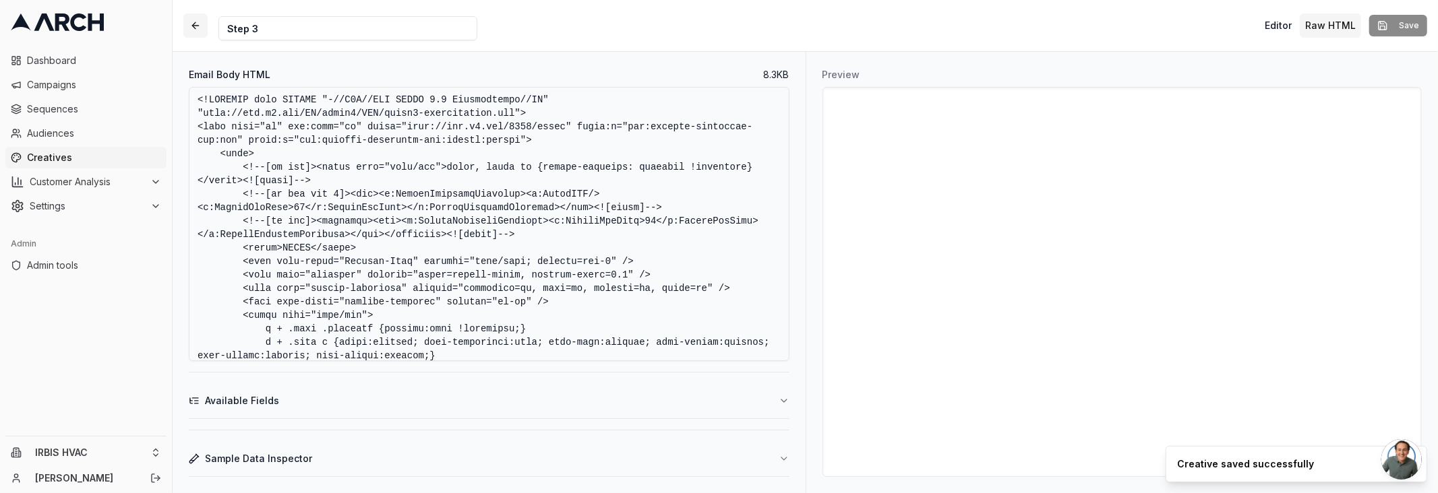
click at [195, 27] on button "button" at bounding box center [195, 25] width 24 height 24
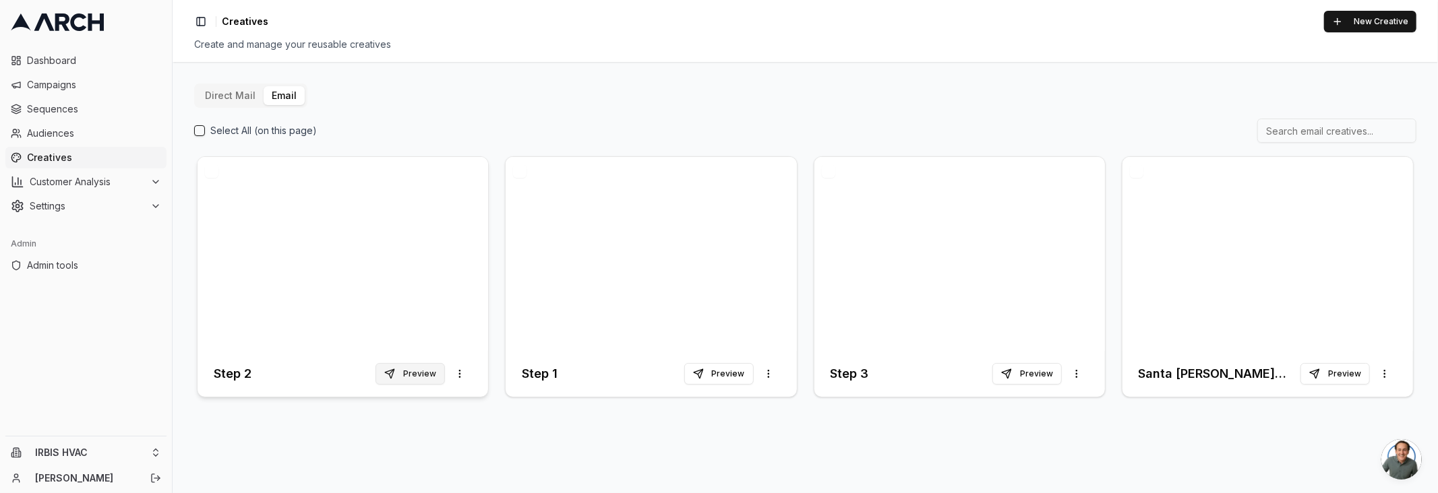
click at [421, 371] on button "Preview" at bounding box center [409, 374] width 69 height 22
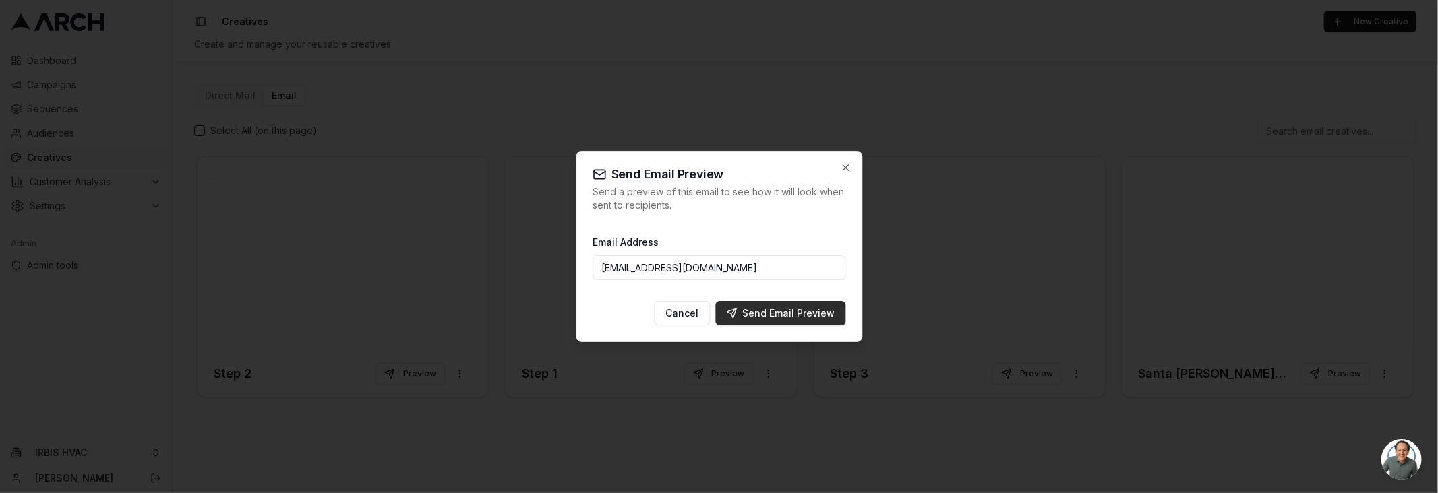
click at [743, 311] on div "Send Email Preview" at bounding box center [780, 313] width 109 height 13
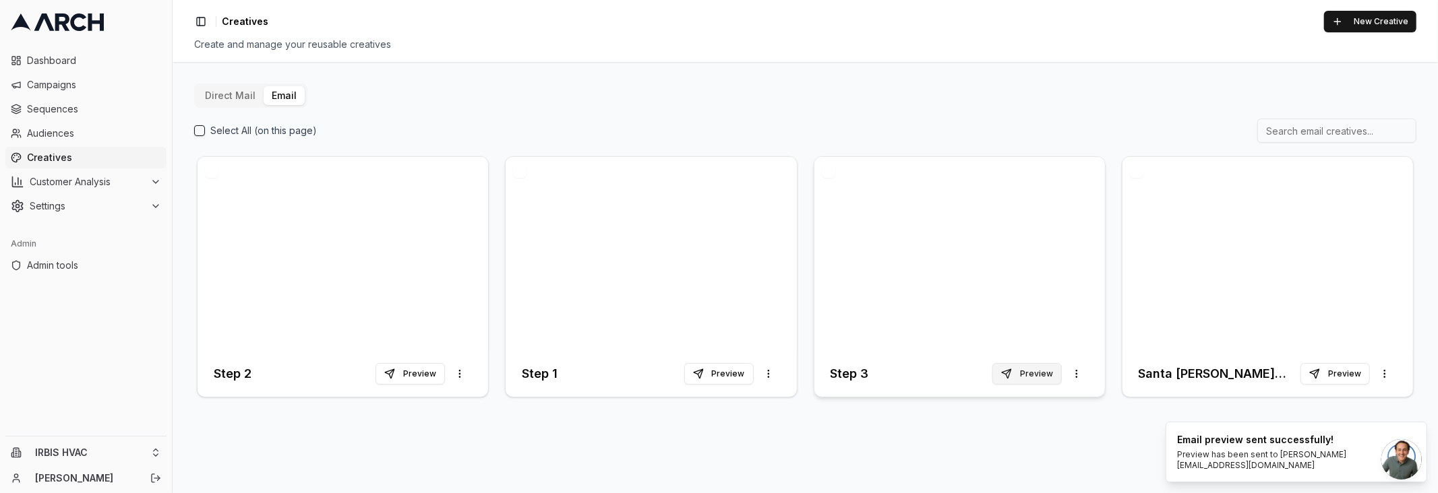
click at [1029, 371] on button "Preview" at bounding box center [1026, 374] width 69 height 22
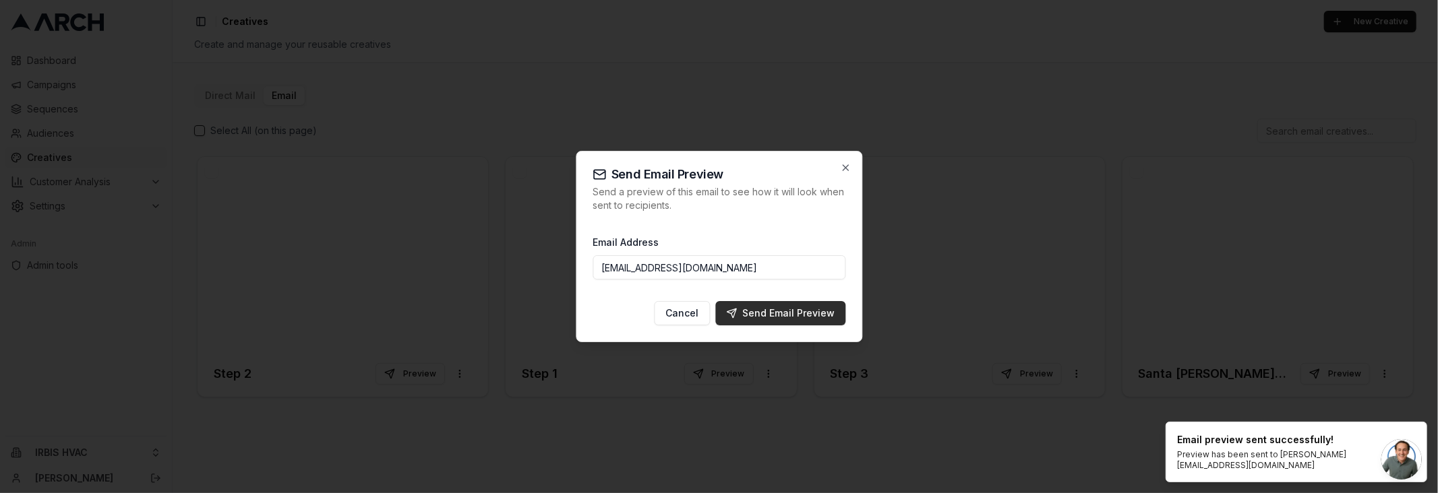
click at [780, 319] on div "Send Email Preview" at bounding box center [780, 313] width 109 height 13
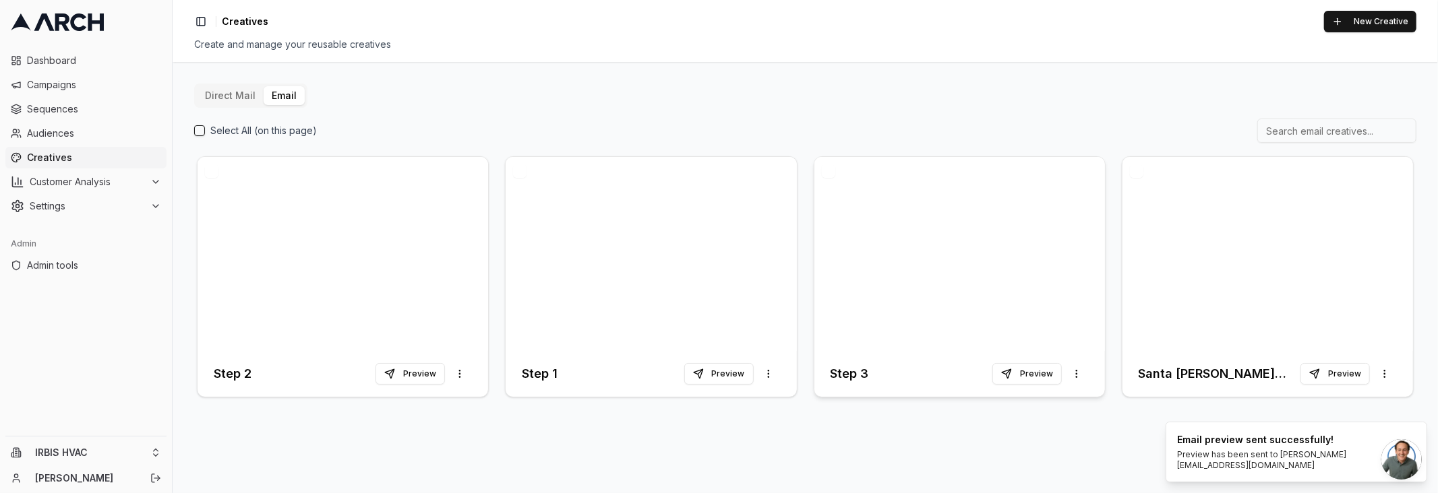
click at [866, 371] on h3 "Step 3" at bounding box center [849, 374] width 38 height 19
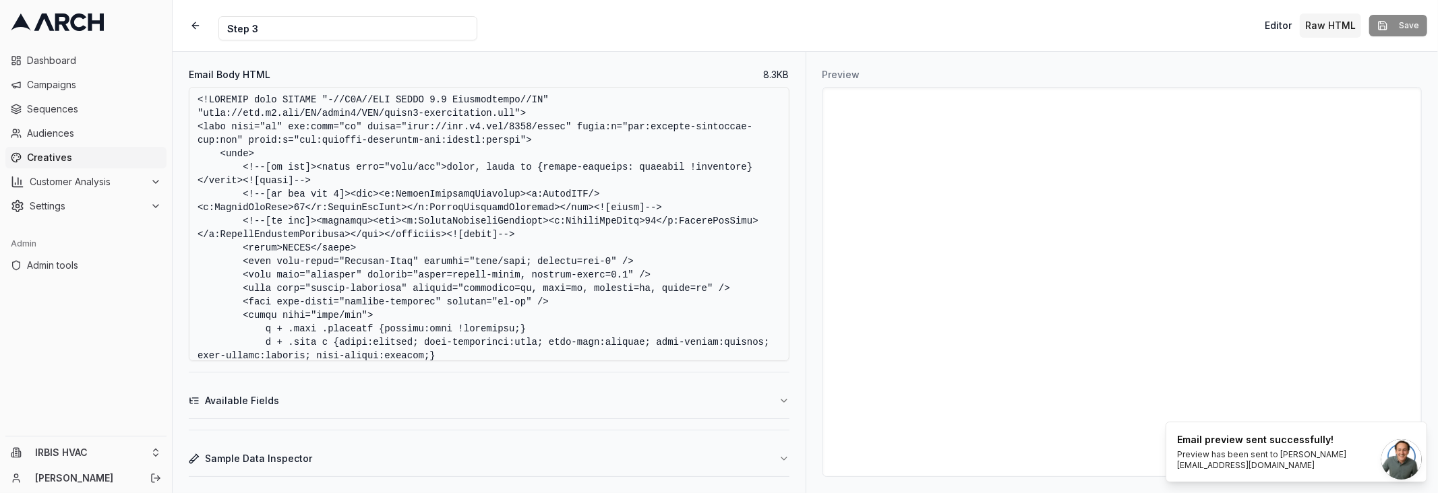
click at [565, 282] on textarea "Email Body HTML" at bounding box center [489, 224] width 601 height 274
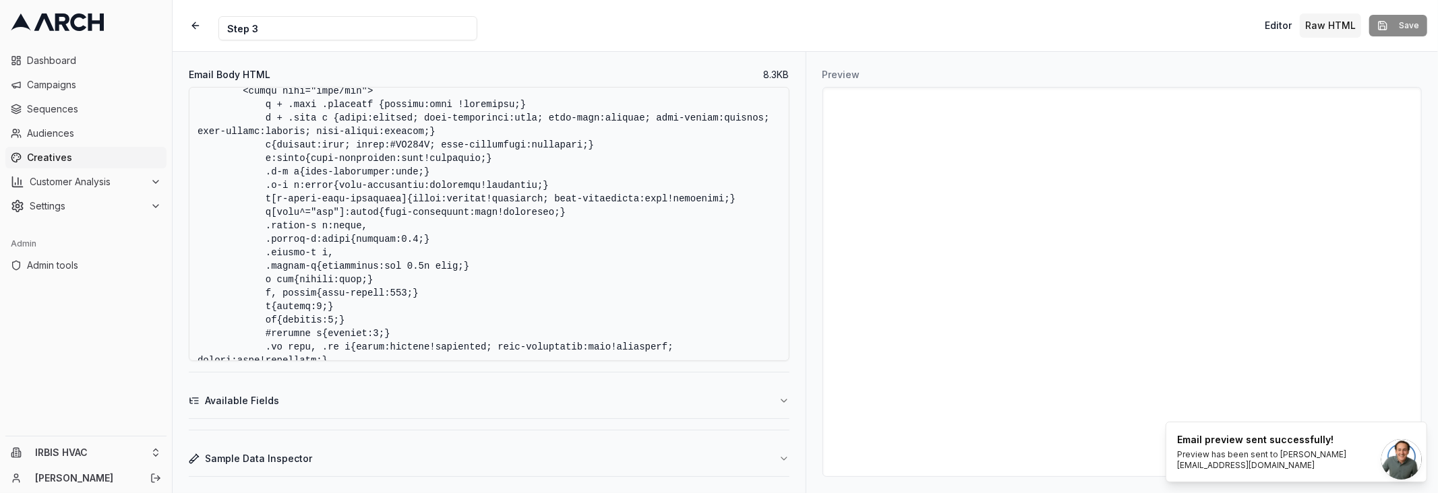
scroll to position [1208, 0]
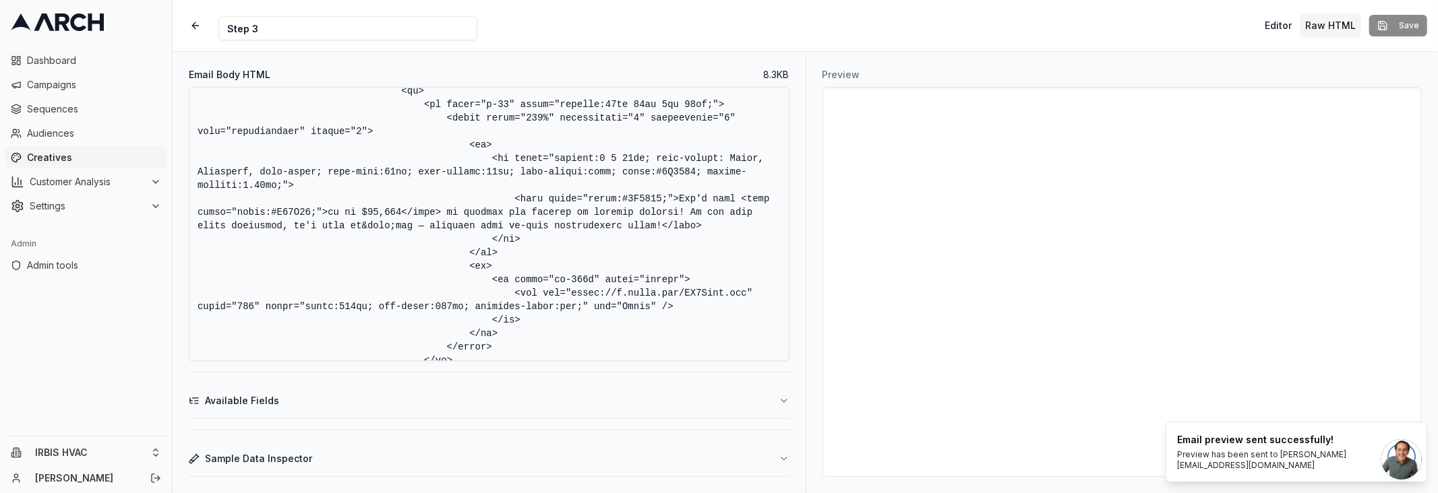
click at [426, 224] on textarea "Email Body HTML" at bounding box center [489, 224] width 601 height 274
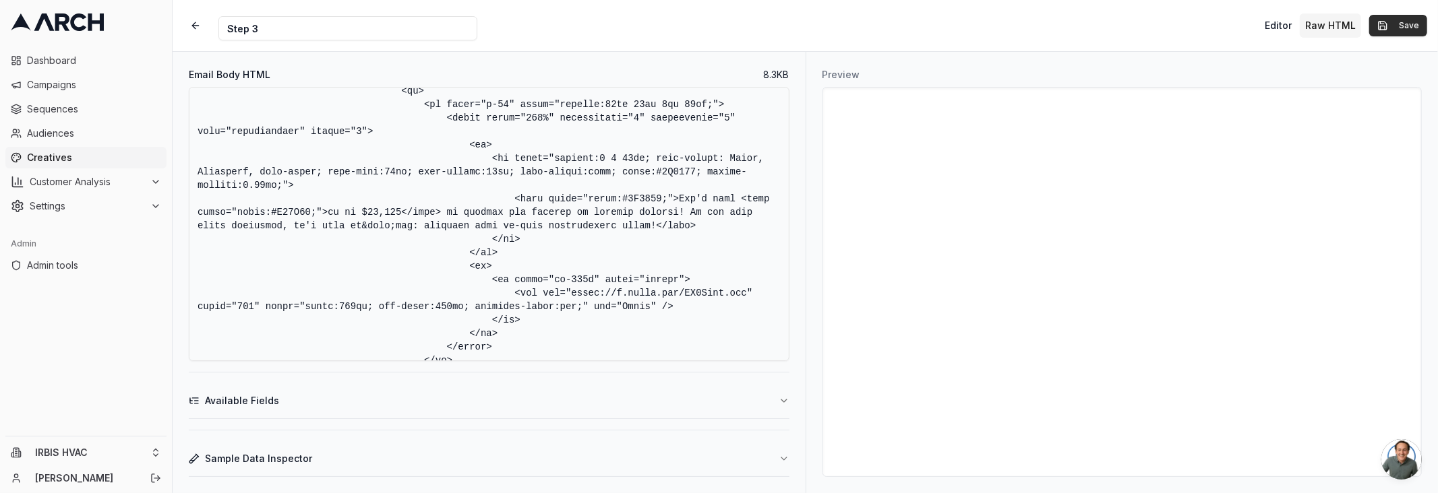
type textarea "<!DOCTYPE html PUBLIC "-//W3C//DTD XHTML 1.0 Transitional//EN" "http://www.w3.o…"
click at [1386, 24] on button "Save" at bounding box center [1398, 26] width 58 height 22
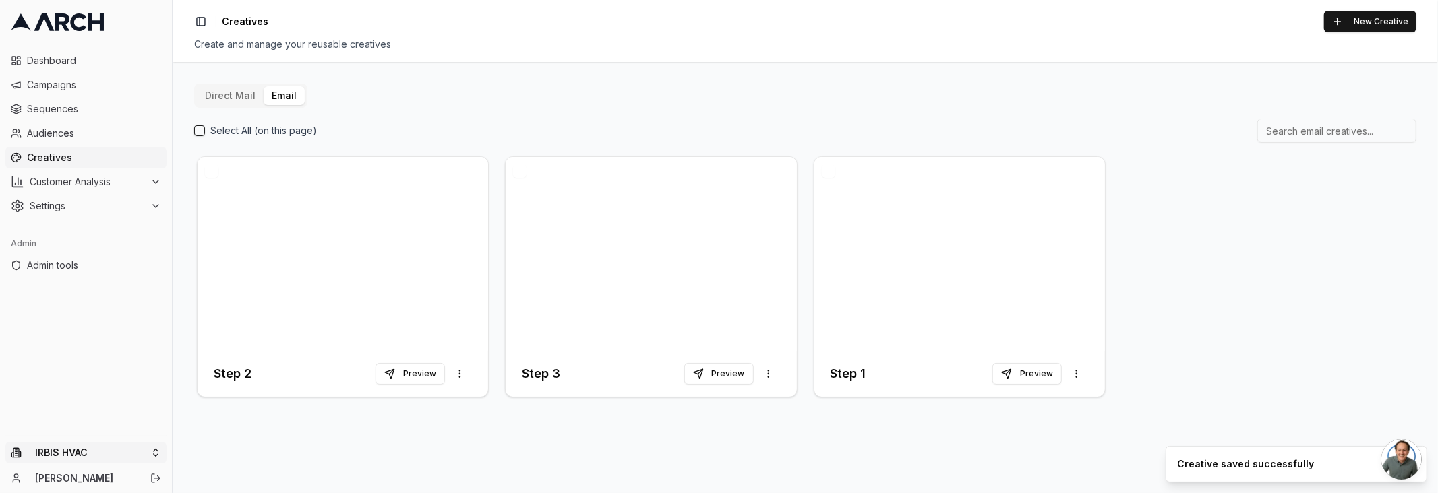
click at [142, 458] on html "Dashboard Campaigns Sequences Audiences Creatives Customer Analysis Settings Ad…" at bounding box center [719, 246] width 1438 height 493
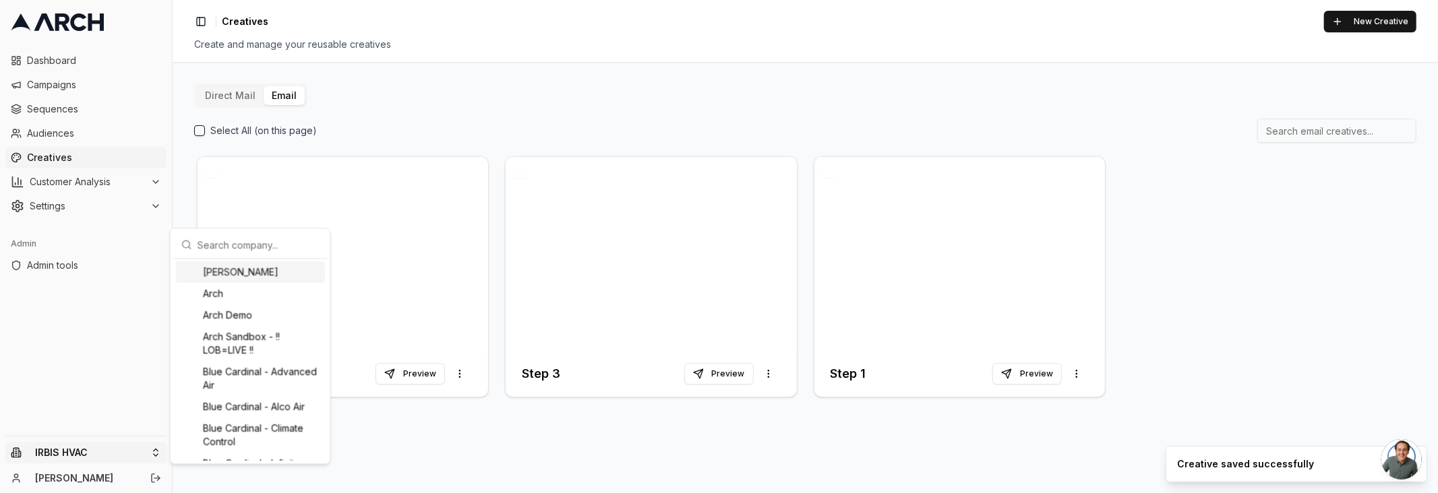
click at [245, 249] on input "text" at bounding box center [258, 244] width 122 height 27
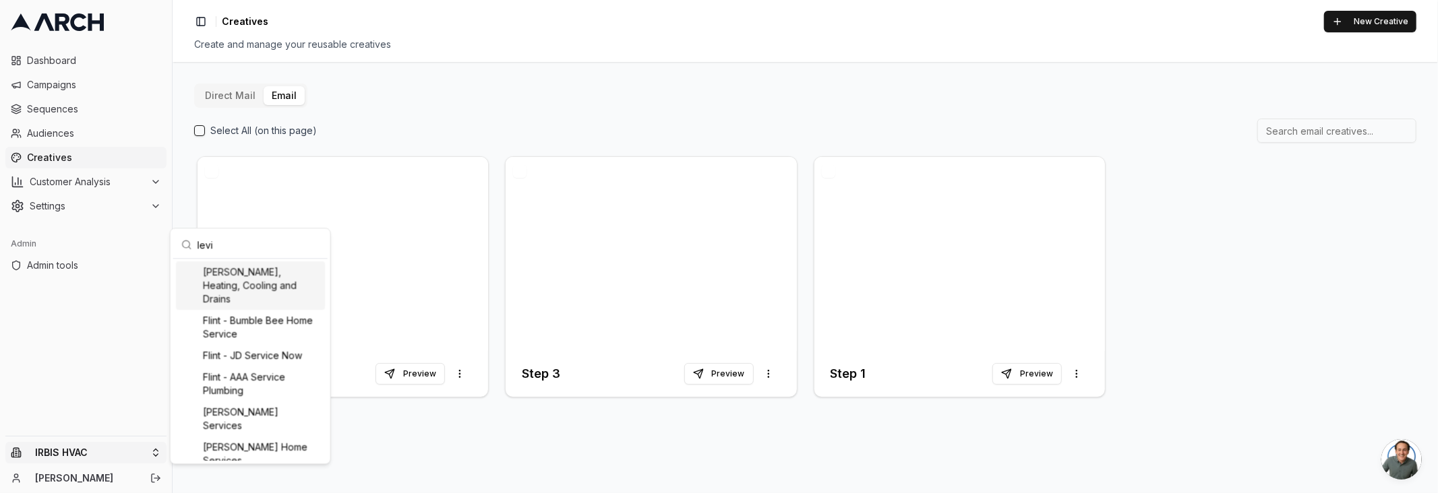
type input "levi"
click at [258, 276] on div "Peter Levi Plumbing, Heating, Cooling and Drains" at bounding box center [250, 286] width 149 height 49
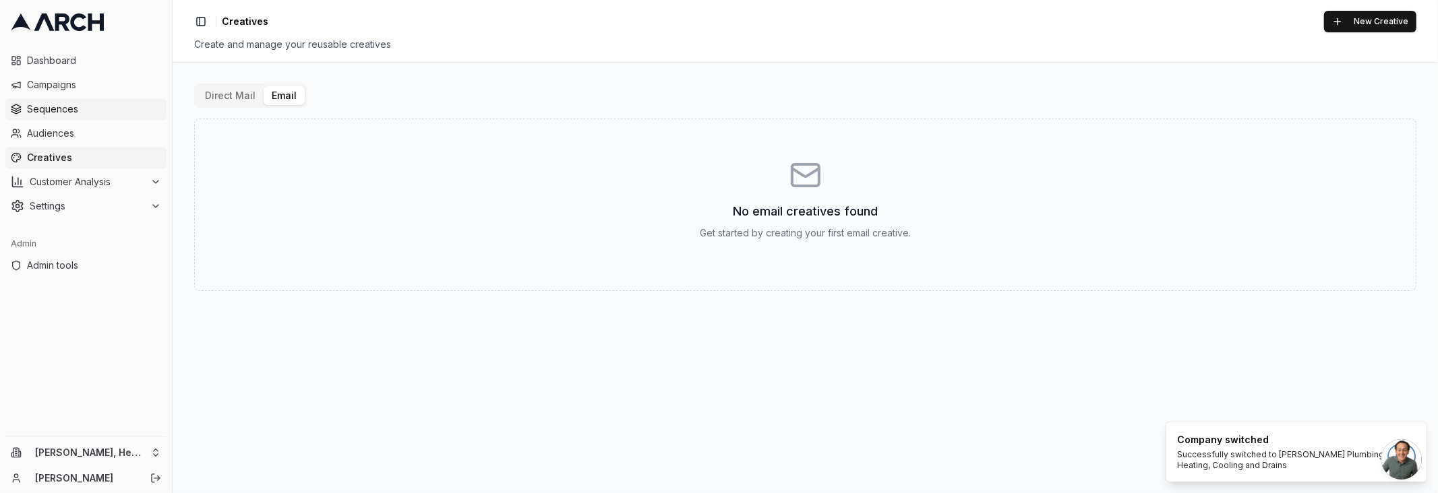
click at [79, 113] on span "Sequences" at bounding box center [94, 108] width 134 height 13
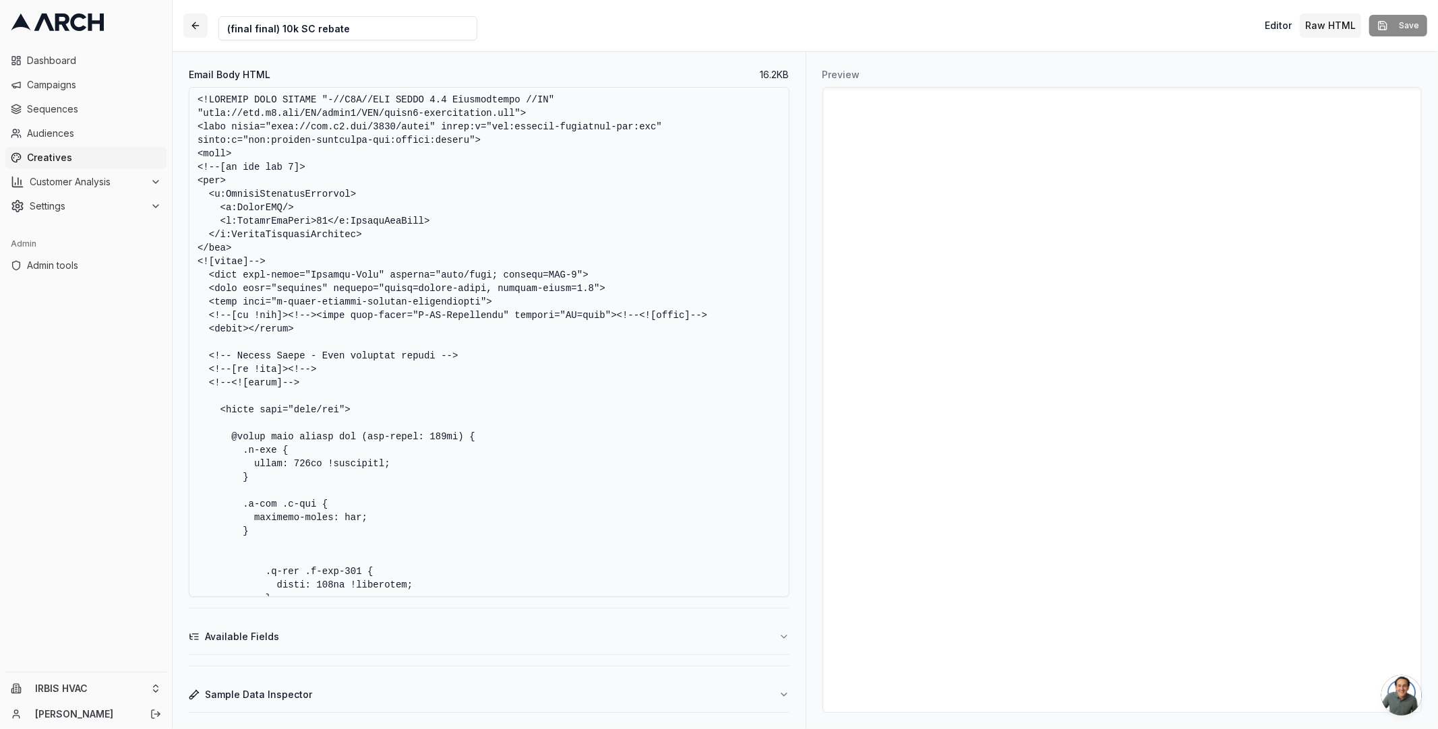
click at [195, 28] on button "button" at bounding box center [195, 25] width 24 height 24
click at [195, 26] on button "button" at bounding box center [195, 25] width 24 height 24
click at [78, 160] on span "Creatives" at bounding box center [94, 157] width 134 height 13
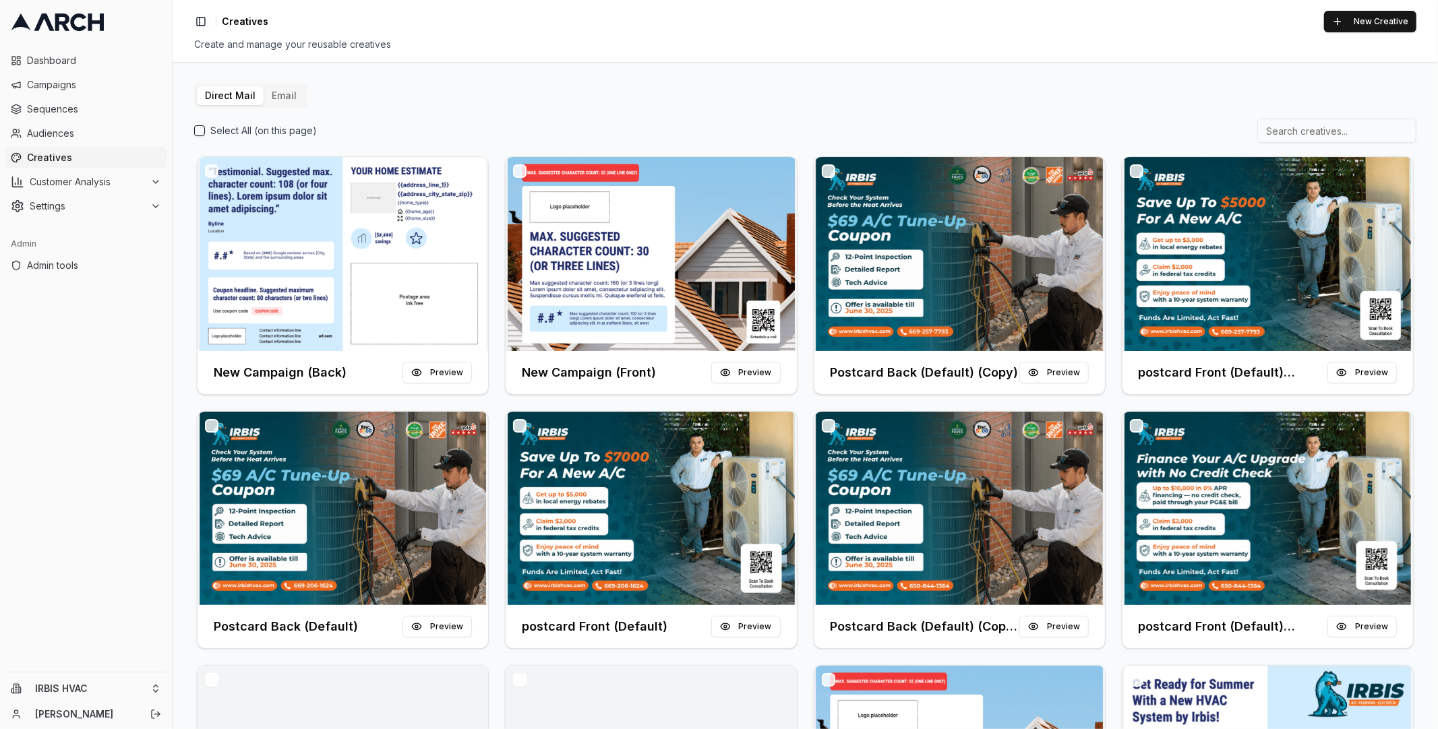
click at [276, 92] on button "Email" at bounding box center [284, 95] width 41 height 19
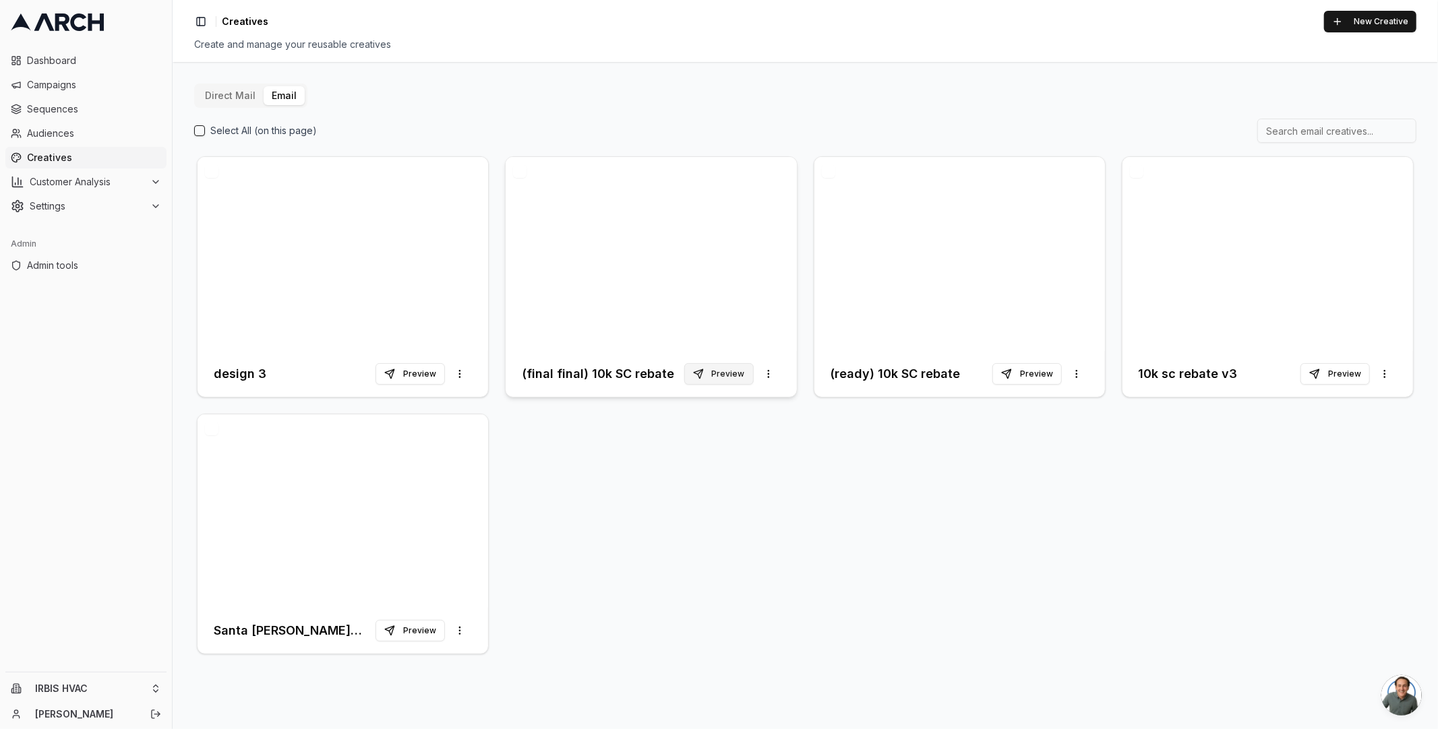
click at [735, 373] on button "Preview" at bounding box center [718, 374] width 69 height 22
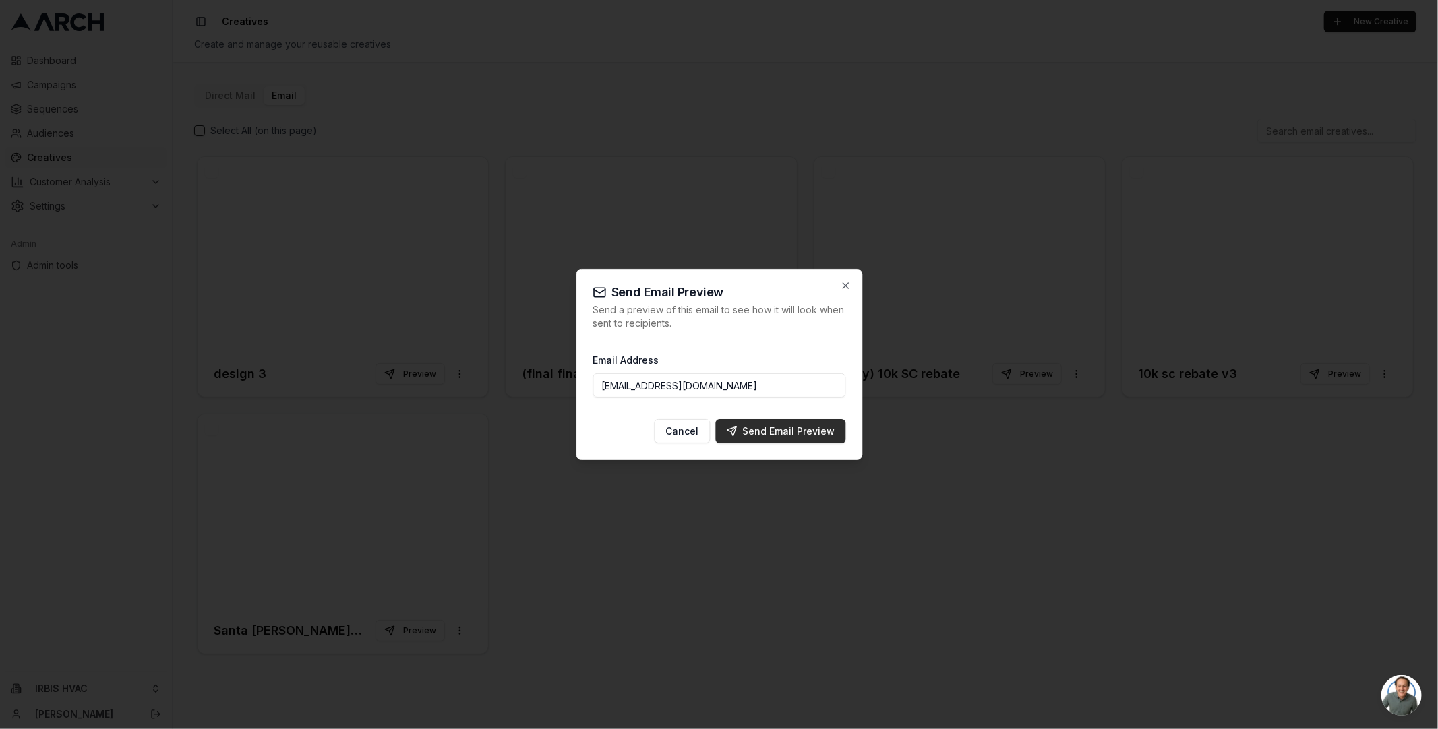
click at [754, 430] on div "Send Email Preview" at bounding box center [780, 431] width 109 height 13
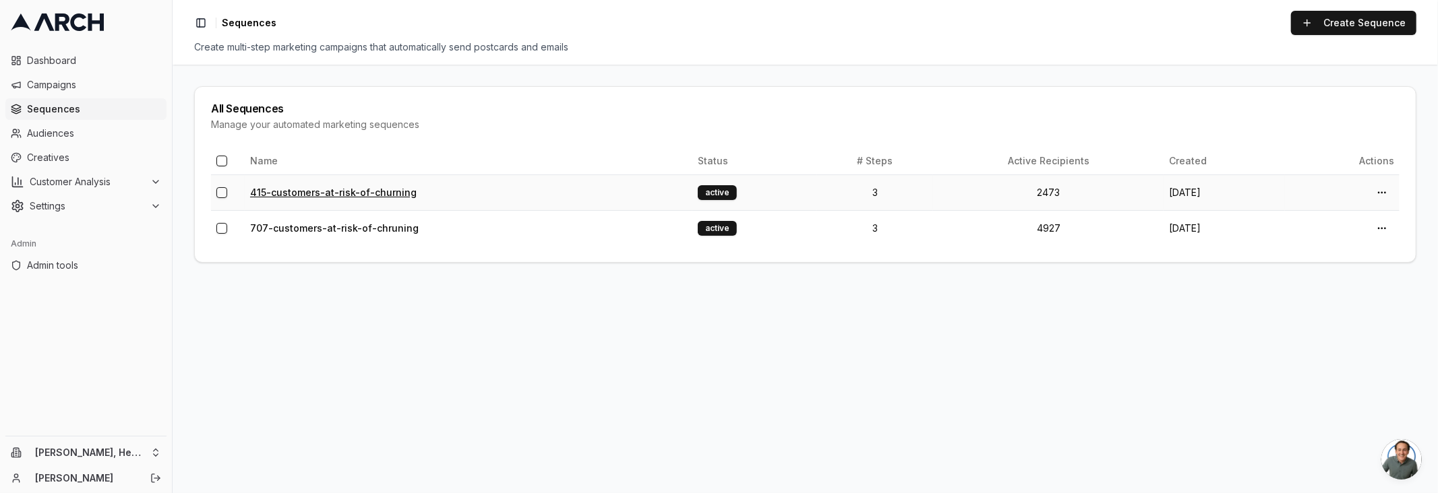
click at [288, 193] on link "415-customers-at-risk-of-churning" at bounding box center [333, 192] width 166 height 11
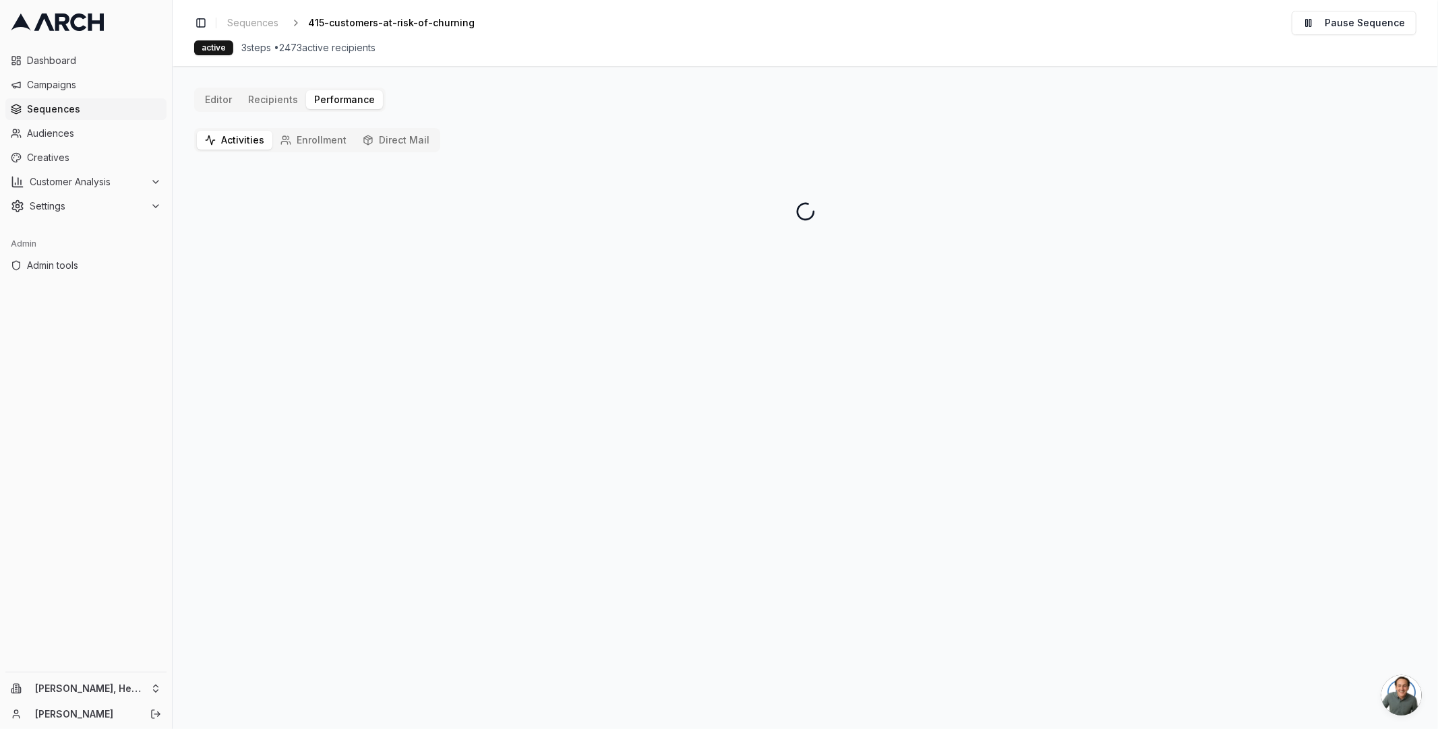
click at [235, 137] on button "Activities" at bounding box center [234, 140] width 75 height 19
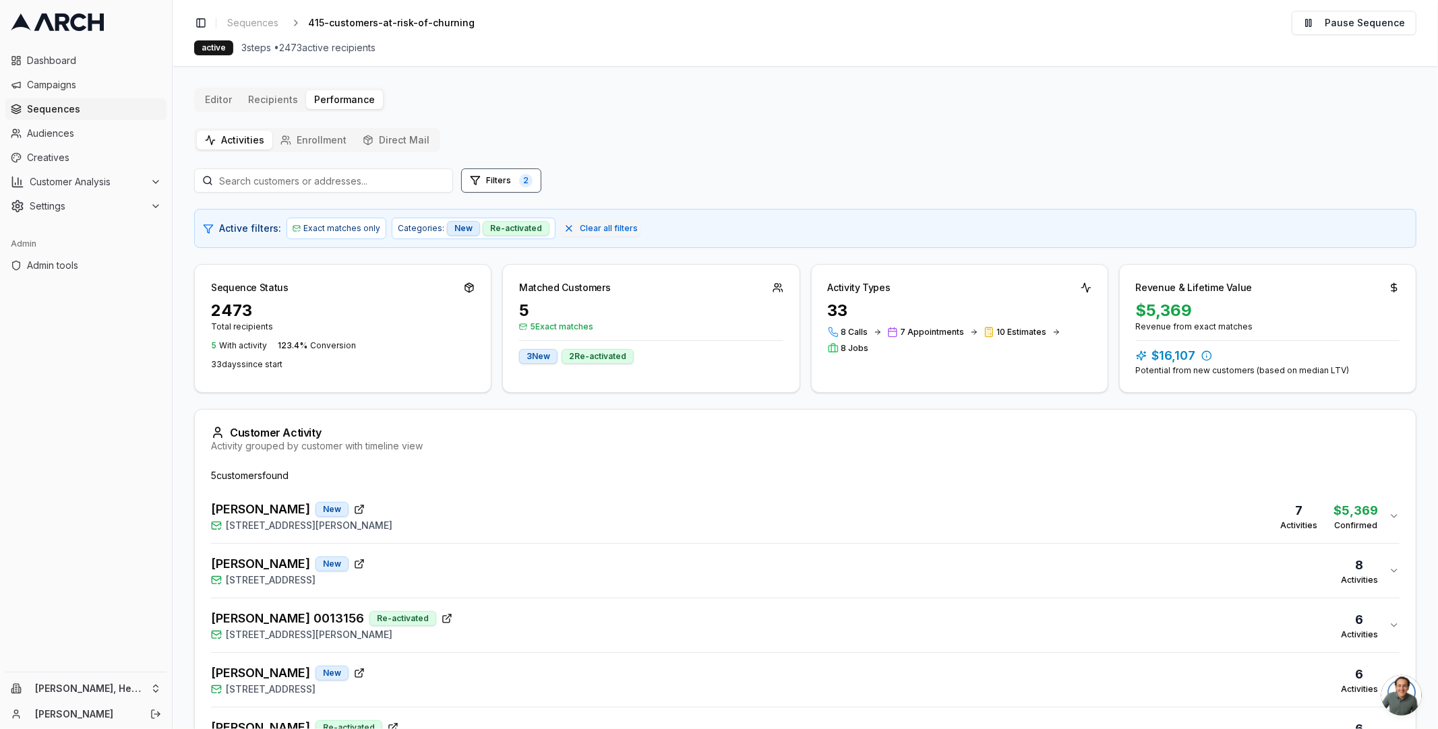
click at [422, 493] on div "[PERSON_NAME] New [STREET_ADDRESS] 8 Activities" at bounding box center [799, 571] width 1177 height 32
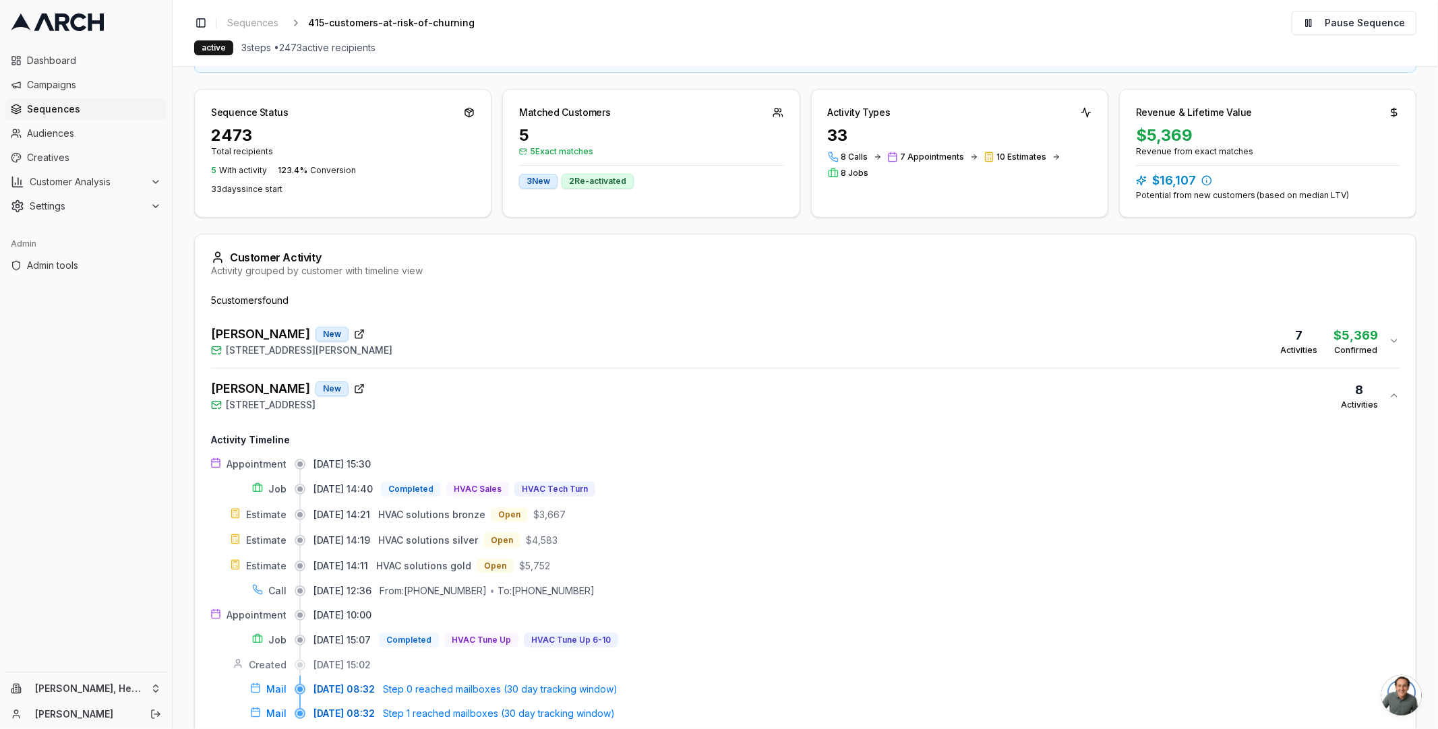
scroll to position [373, 0]
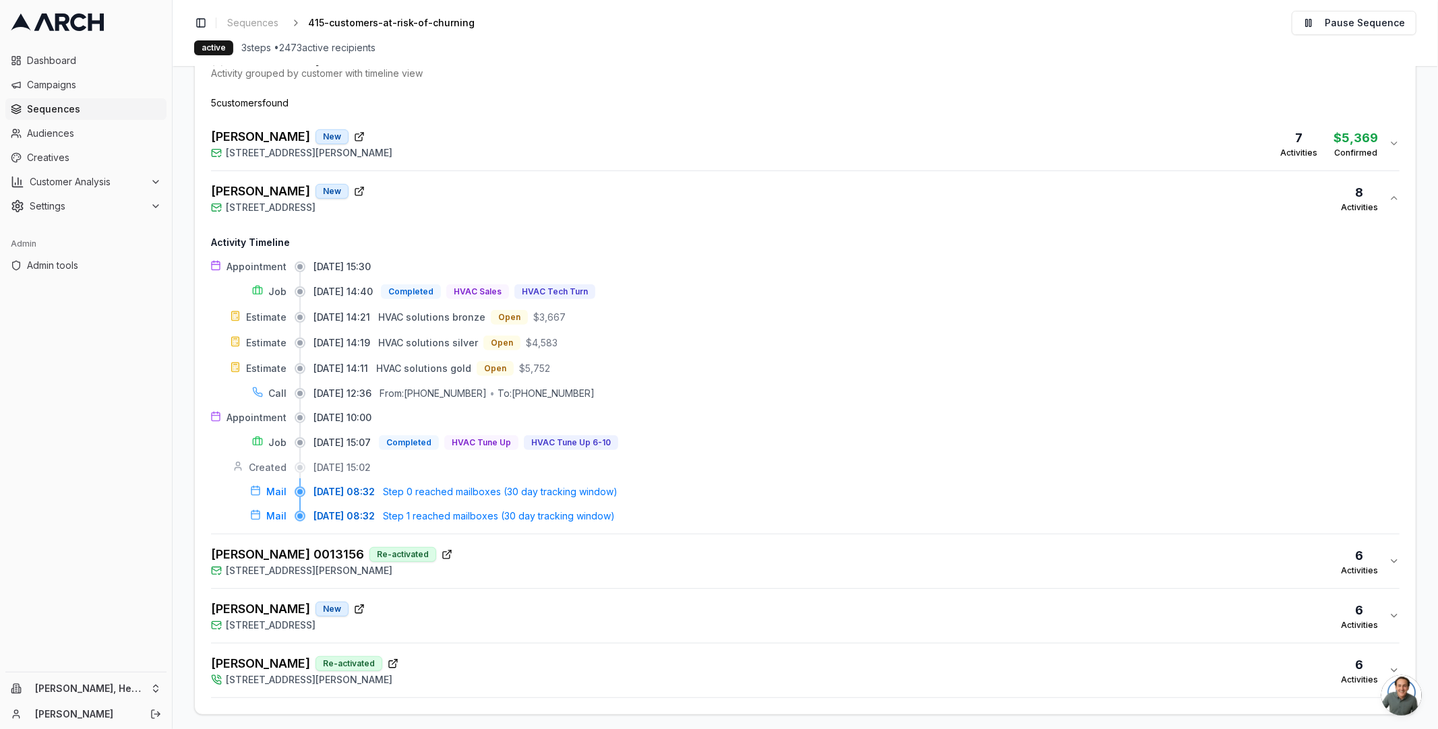
click at [587, 389] on div "To: (415) 328-4020" at bounding box center [545, 393] width 97 height 13
click at [527, 390] on div "To: (415) 328-4020" at bounding box center [545, 393] width 97 height 13
copy div "(415) 328-4020"
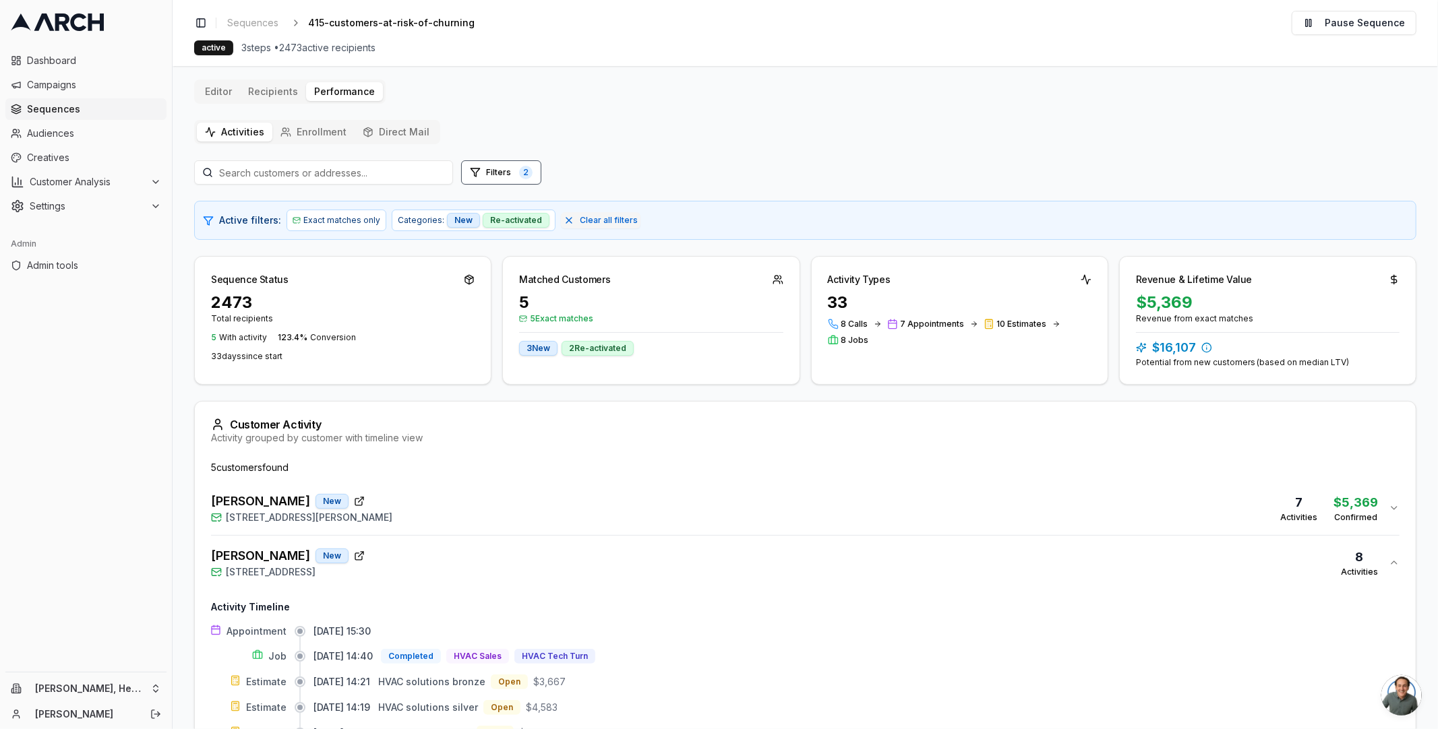
scroll to position [0, 0]
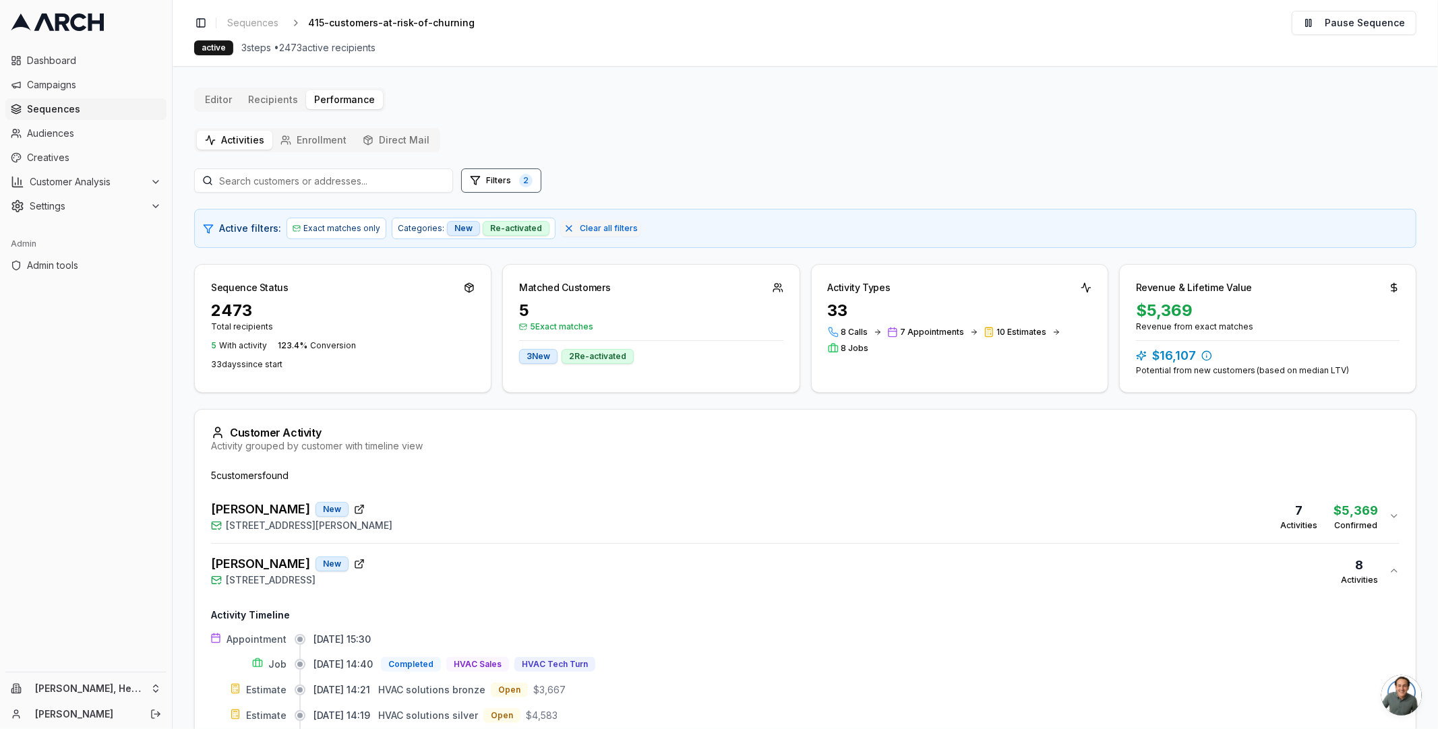
click at [222, 99] on button "Editor" at bounding box center [218, 99] width 43 height 19
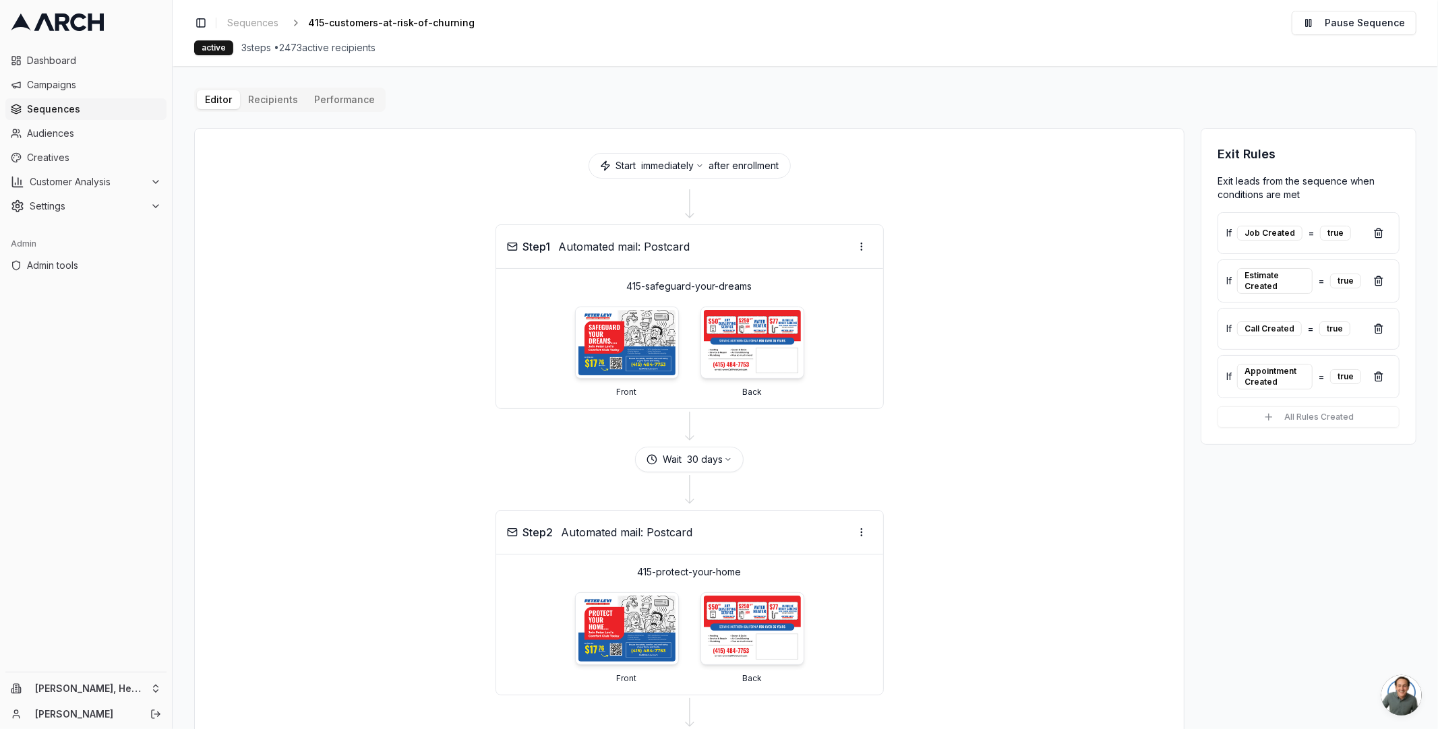
click at [349, 101] on button "Performance" at bounding box center [344, 99] width 77 height 19
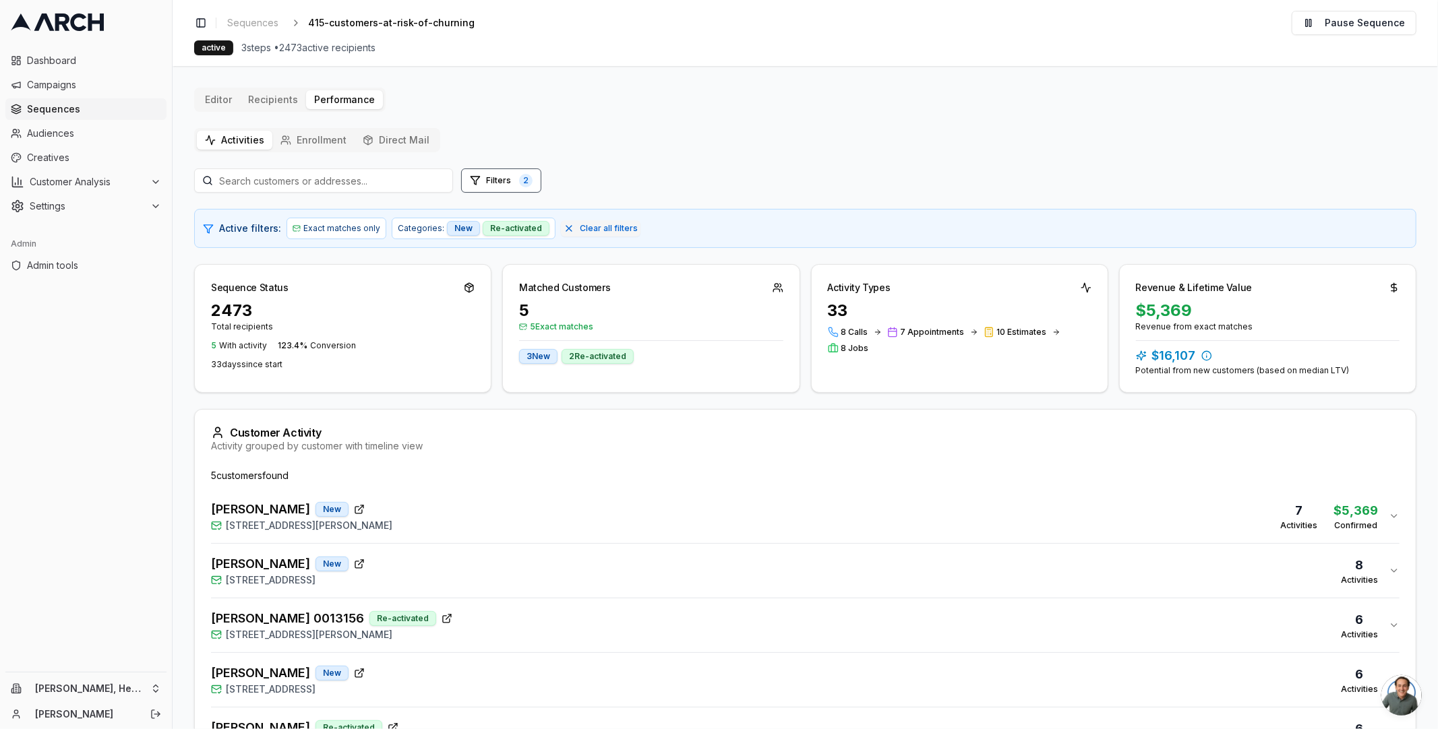
click at [239, 140] on button "Activities" at bounding box center [234, 140] width 75 height 19
click at [452, 493] on div "Richard Jimenez New 218 Seagull Row, Novato, CA 94945 8 Activities" at bounding box center [799, 571] width 1177 height 32
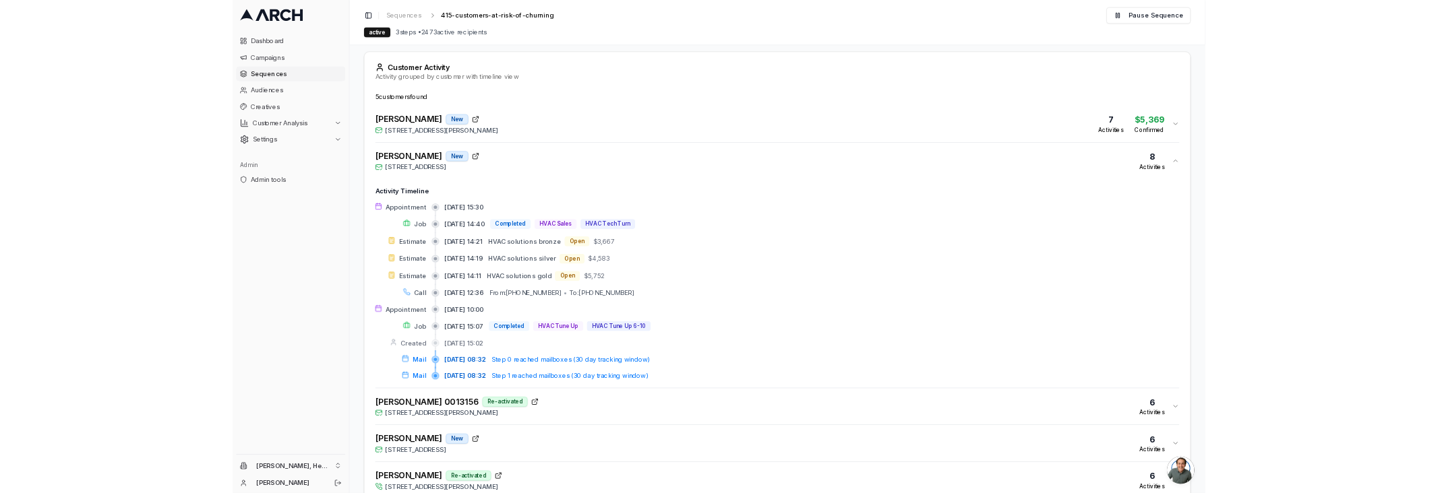
scroll to position [365, 0]
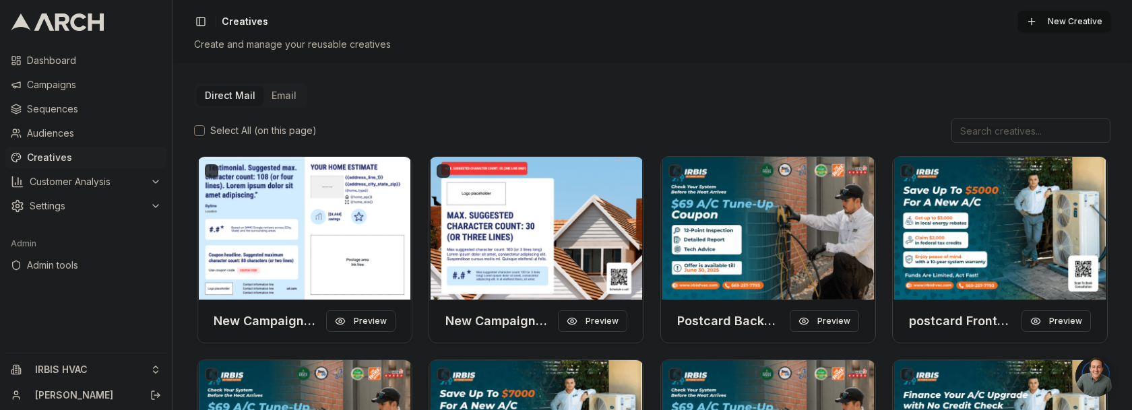
click at [286, 93] on button "Email" at bounding box center [284, 95] width 41 height 19
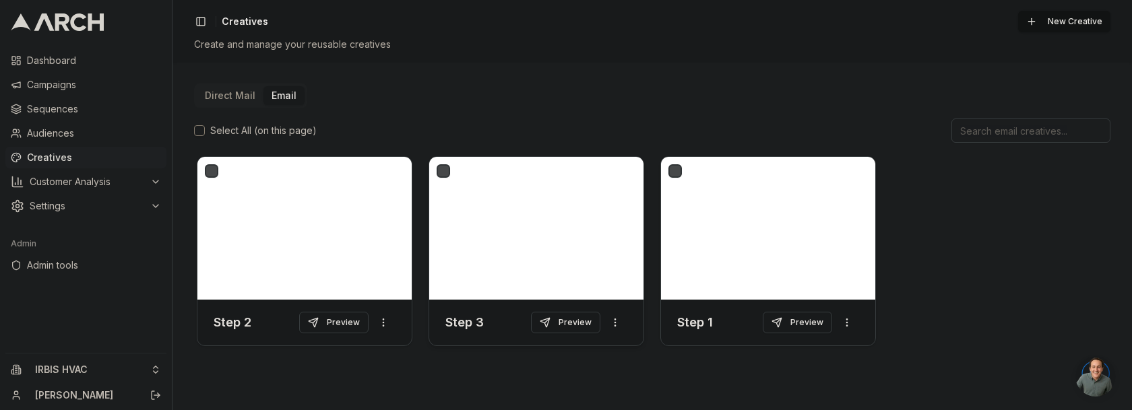
click at [529, 206] on div at bounding box center [536, 228] width 214 height 143
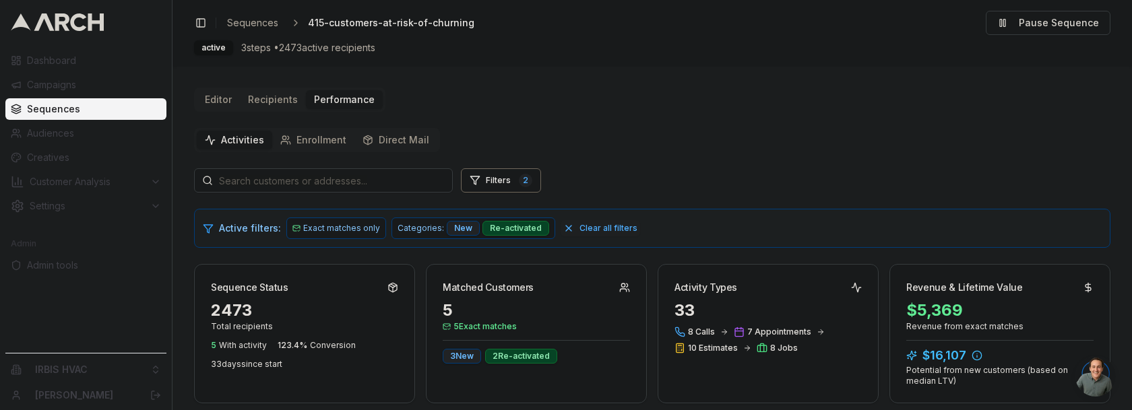
scroll to position [375, 0]
